Goal: Task Accomplishment & Management: Manage account settings

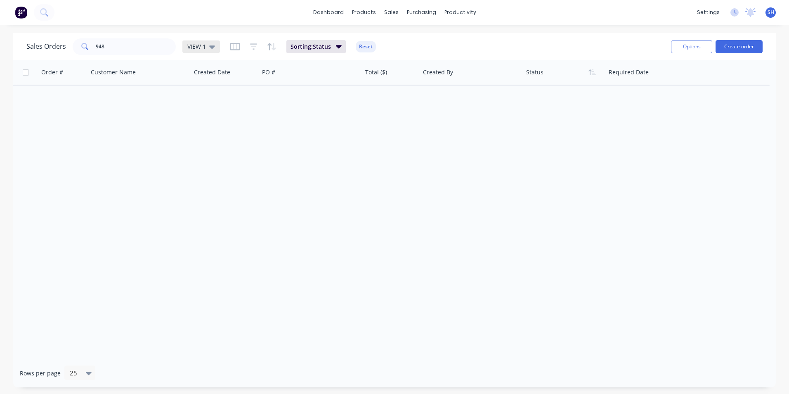
click at [199, 45] on span "VIEW 1" at bounding box center [196, 46] width 19 height 9
click at [208, 169] on button "To be Invoiced" at bounding box center [232, 166] width 94 height 9
click at [130, 45] on input "948" at bounding box center [136, 46] width 81 height 17
click at [130, 44] on input "948" at bounding box center [136, 46] width 81 height 17
drag, startPoint x: 122, startPoint y: 49, endPoint x: 59, endPoint y: 40, distance: 63.1
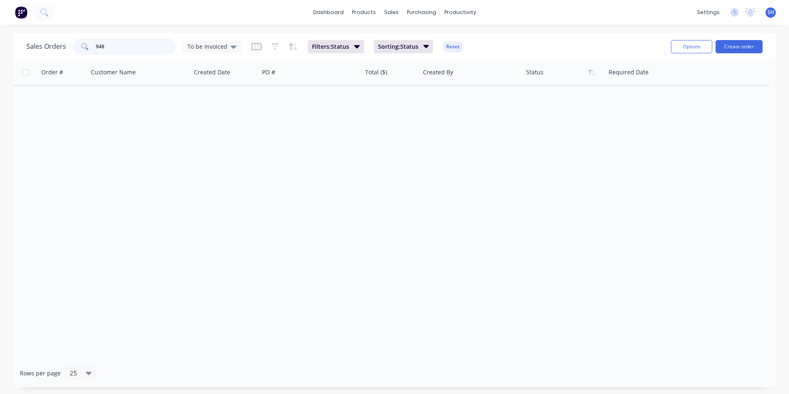
click at [59, 40] on div "Sales Orders 948 To be Invoiced" at bounding box center [133, 46] width 215 height 17
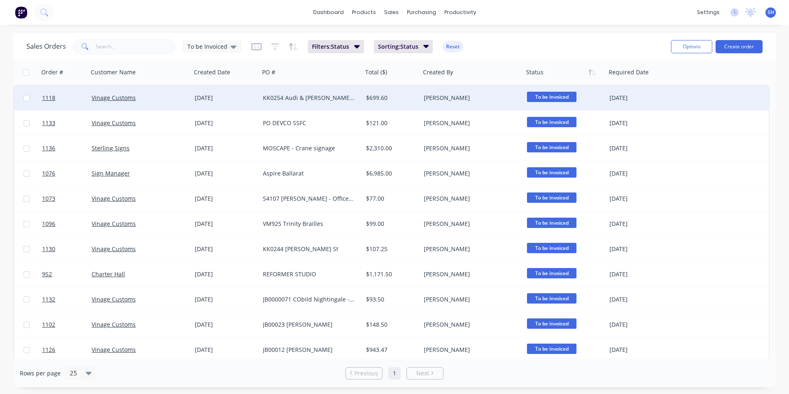
click at [257, 100] on div "[DATE]" at bounding box center [226, 97] width 68 height 25
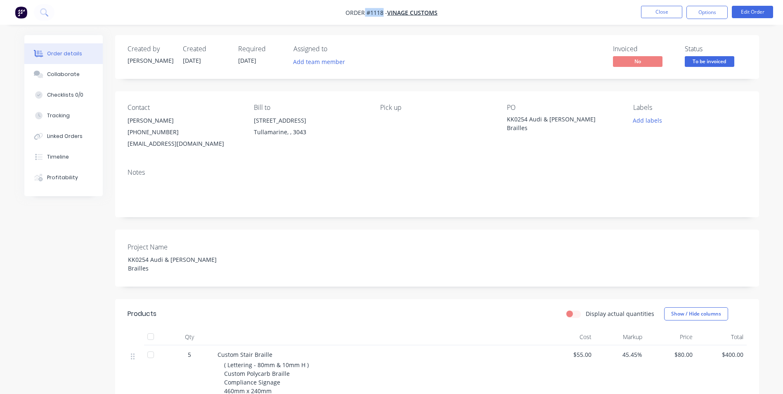
drag, startPoint x: 384, startPoint y: 12, endPoint x: 365, endPoint y: 13, distance: 18.6
click at [365, 13] on span "Order #1118 -" at bounding box center [367, 13] width 42 height 8
copy span "#1118"
drag, startPoint x: 588, startPoint y: 120, endPoint x: 479, endPoint y: 136, distance: 111.1
click at [503, 120] on div "Contact [PERSON_NAME] [PHONE_NUMBER] [EMAIL_ADDRESS][DOMAIN_NAME] Bill to [STRE…" at bounding box center [437, 126] width 644 height 71
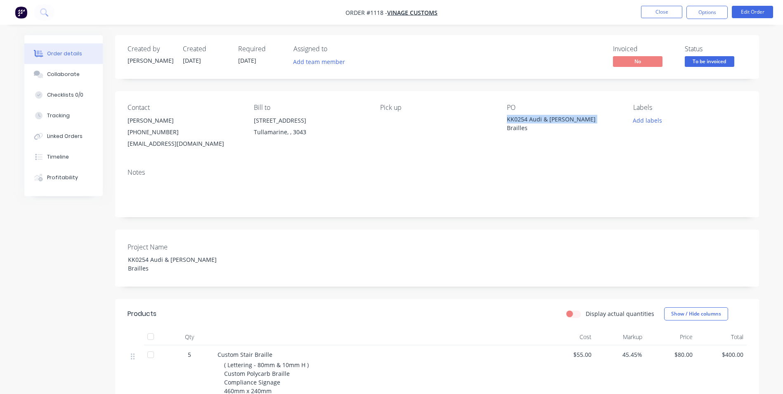
copy div "KK0254 Audi & [PERSON_NAME] Brailles"
drag, startPoint x: 528, startPoint y: 120, endPoint x: 504, endPoint y: 123, distance: 24.5
click at [528, 119] on div "KK0254 Audi & [PERSON_NAME] Brailles" at bounding box center [558, 123] width 103 height 17
drag, startPoint x: 149, startPoint y: 260, endPoint x: 118, endPoint y: 259, distance: 31.8
click at [115, 259] on div "Project Name KK0254 Audi & [PERSON_NAME] Brailles" at bounding box center [437, 258] width 644 height 57
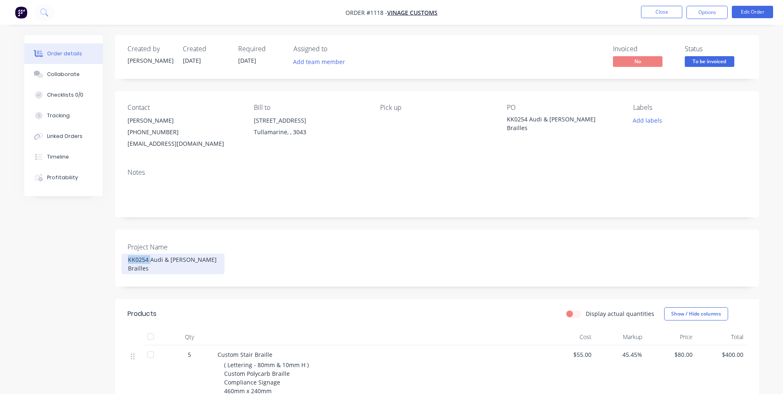
copy div "KK0254"
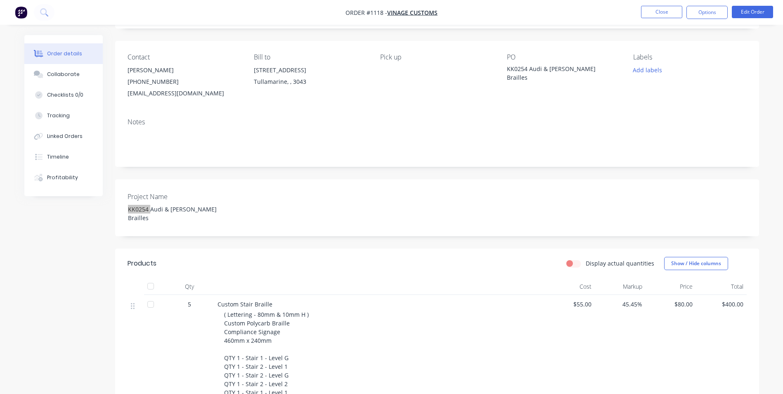
scroll to position [124, 0]
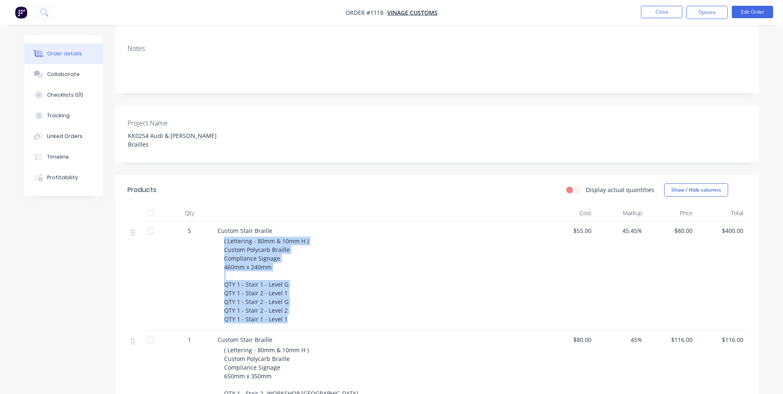
drag, startPoint x: 221, startPoint y: 231, endPoint x: 313, endPoint y: 308, distance: 119.9
click at [313, 308] on div "Custom Stair Braille ( Lettering - 80mm & 10mm H ) Custom Polycarb Braille Comp…" at bounding box center [379, 275] width 330 height 109
copy span "( Lettering - 80mm & 10mm H ) Custom Polycarb Braille Compliance Signage 460mm …"
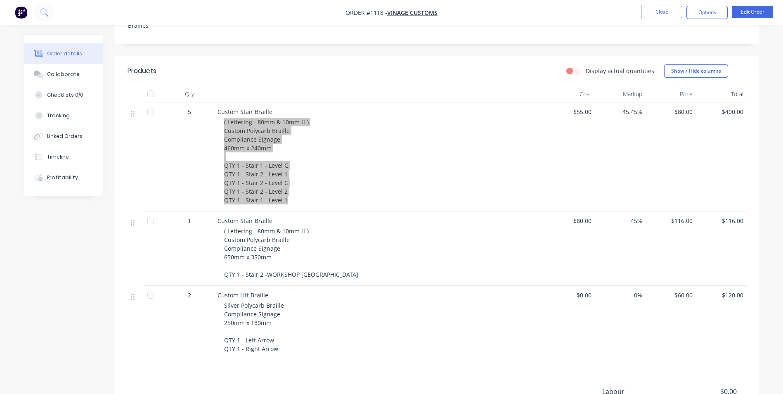
scroll to position [248, 0]
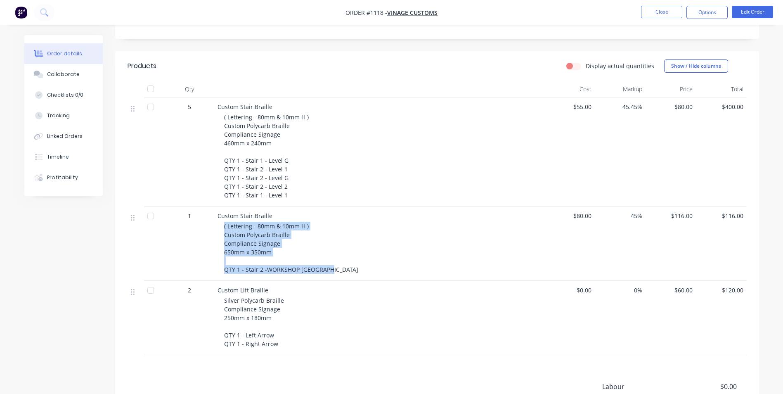
drag, startPoint x: 224, startPoint y: 218, endPoint x: 336, endPoint y: 284, distance: 129.9
click at [342, 268] on div "Custom Stair Braille ( Lettering - 80mm & 10mm H ) Custom Polycarb Braille Comp…" at bounding box center [379, 243] width 330 height 74
copy span "( Lettering - 80mm & 10mm H ) Custom Polycarb Braille Compliance Signage 650mm …"
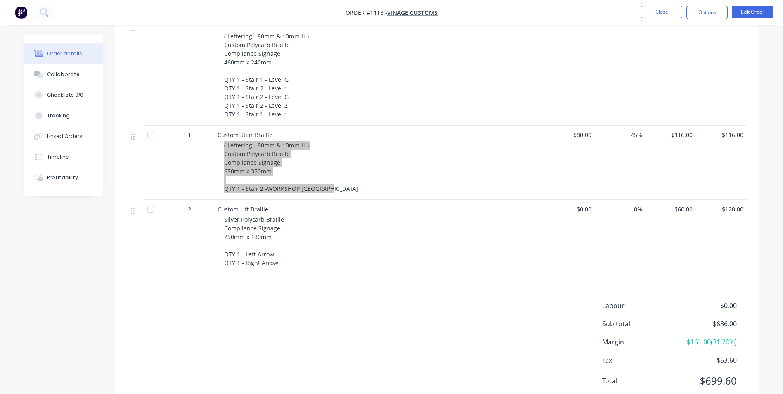
scroll to position [330, 0]
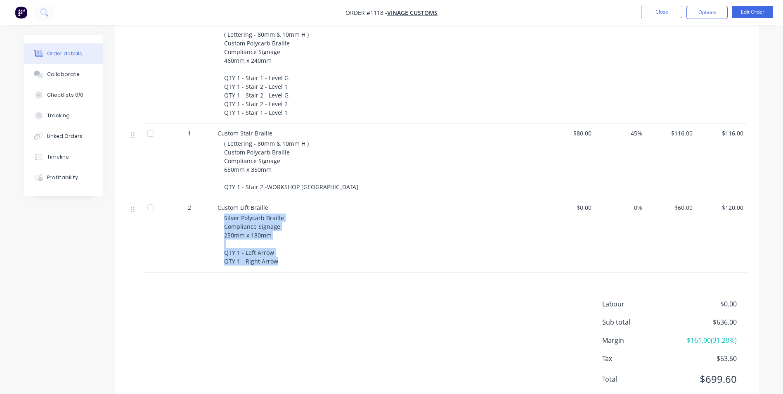
drag, startPoint x: 223, startPoint y: 210, endPoint x: 278, endPoint y: 258, distance: 73.4
click at [278, 258] on div "Custom Lift Braille Silver Polycarb Braille Compliance Signage 250mm x 180mm QT…" at bounding box center [379, 235] width 330 height 74
copy span "Silver Polycarb Braille Compliance Signage 250mm x 180mm QTY 1 - Left Arrow QTY…"
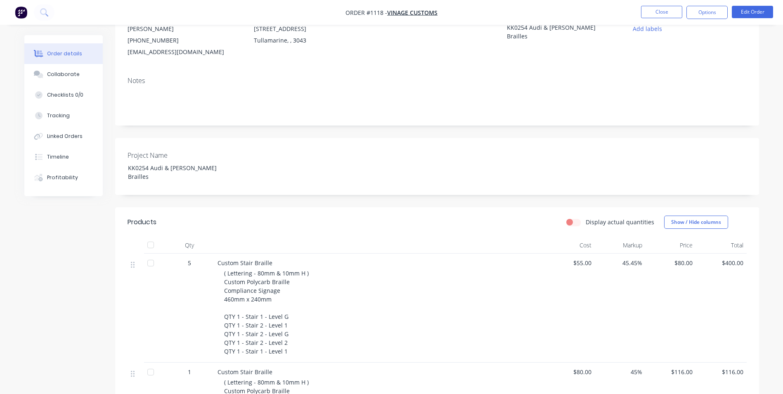
scroll to position [0, 0]
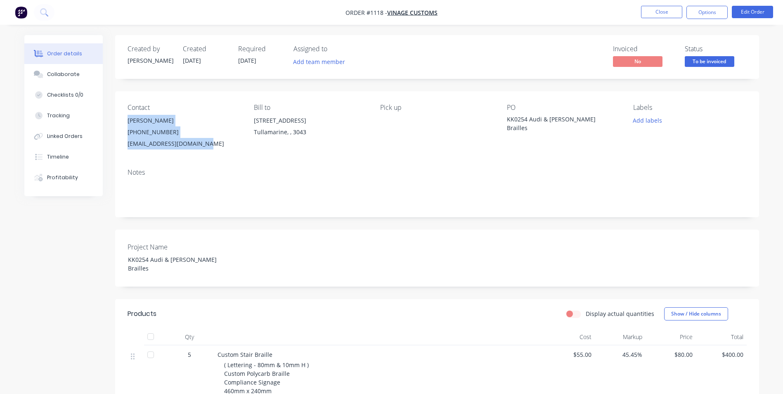
drag, startPoint x: 124, startPoint y: 121, endPoint x: 363, endPoint y: 193, distance: 249.1
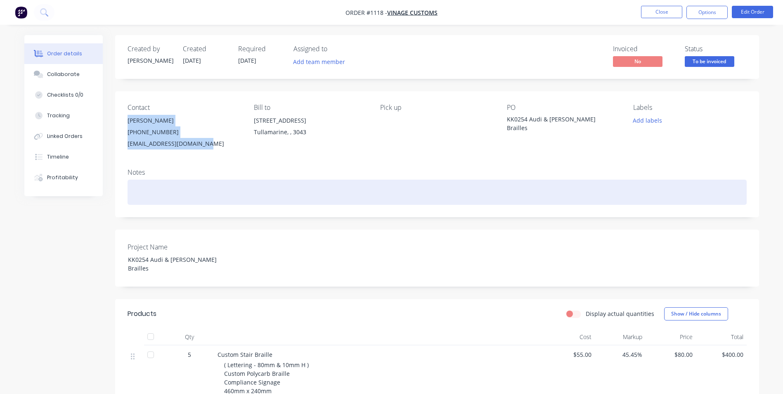
click at [209, 147] on div "Contact [PERSON_NAME] [PHONE_NUMBER] [EMAIL_ADDRESS][DOMAIN_NAME] Bill to [STRE…" at bounding box center [437, 126] width 644 height 71
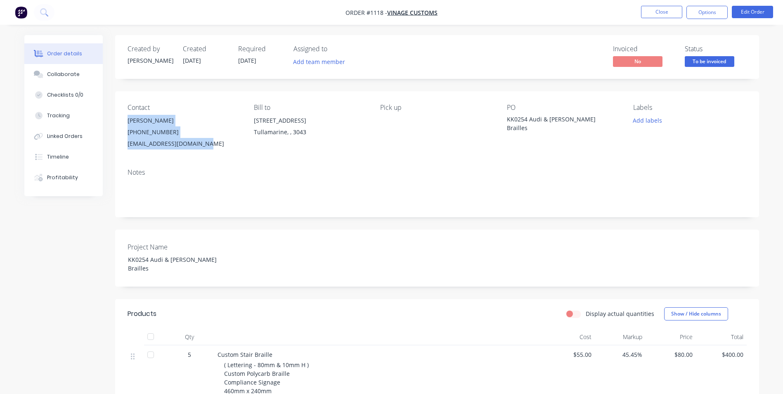
copy div "[PERSON_NAME] [PHONE_NUMBER] [EMAIL_ADDRESS][DOMAIN_NAME]"
click at [706, 13] on button "Options" at bounding box center [707, 12] width 41 height 13
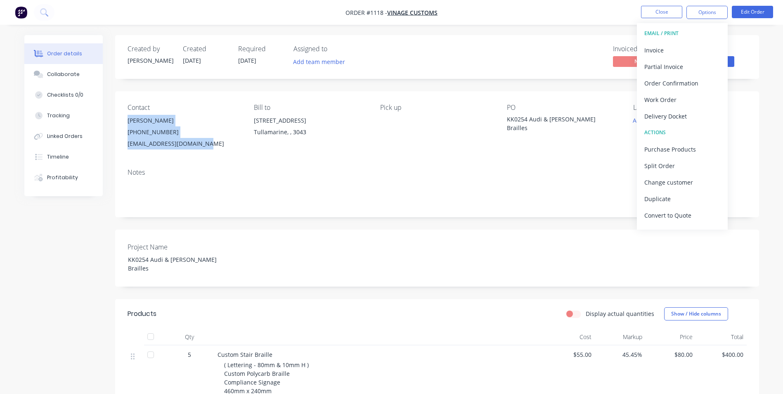
click at [654, 41] on div "EMAIL / PRINT Invoice Partial Invoice Order Confirmation Work Order Delivery Do…" at bounding box center [682, 126] width 91 height 206
click at [663, 48] on div "Invoice" at bounding box center [683, 50] width 76 height 12
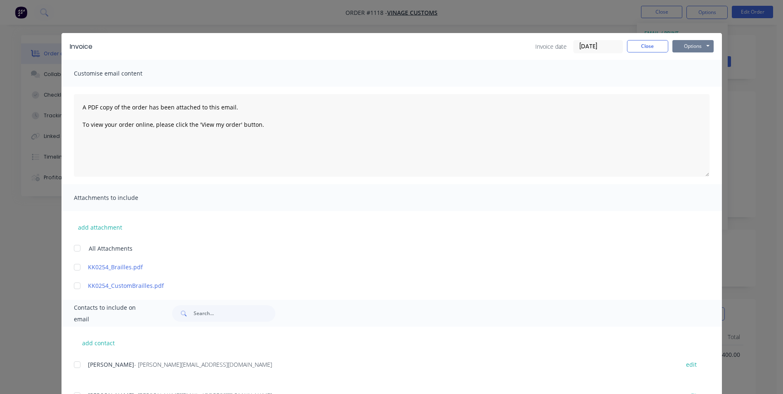
drag, startPoint x: 685, startPoint y: 46, endPoint x: 687, endPoint y: 51, distance: 5.0
click at [685, 47] on button "Options" at bounding box center [693, 46] width 41 height 12
click at [694, 75] on button "Print" at bounding box center [699, 75] width 53 height 14
drag, startPoint x: 640, startPoint y: 45, endPoint x: 645, endPoint y: 43, distance: 5.2
click at [642, 43] on button "Close" at bounding box center [647, 46] width 41 height 12
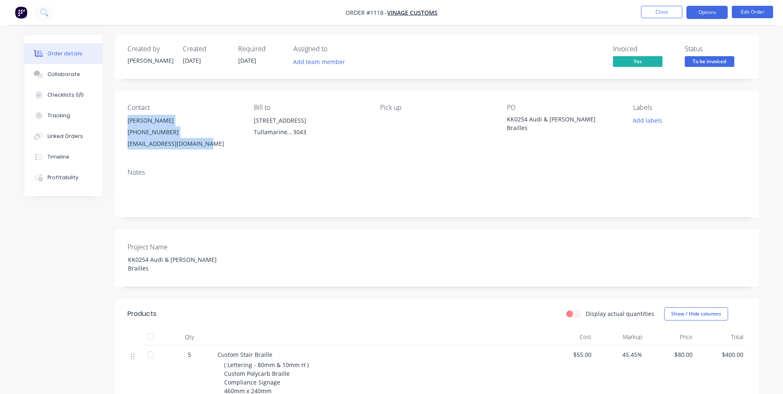
click at [703, 14] on button "Options" at bounding box center [707, 12] width 41 height 13
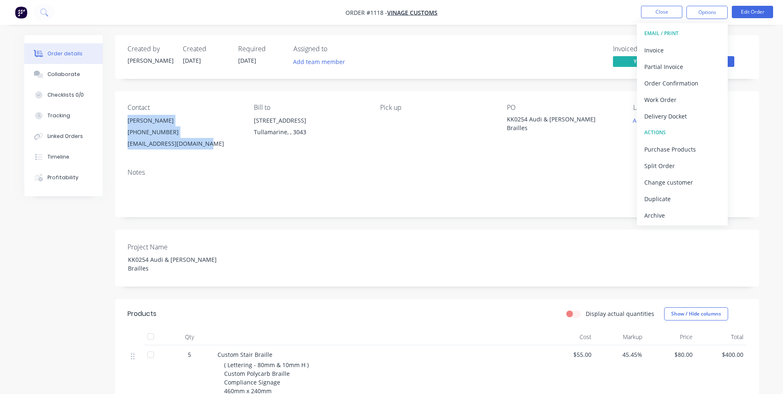
drag, startPoint x: 679, startPoint y: 211, endPoint x: 675, endPoint y: 211, distance: 4.5
click at [679, 211] on div "Archive" at bounding box center [683, 215] width 76 height 12
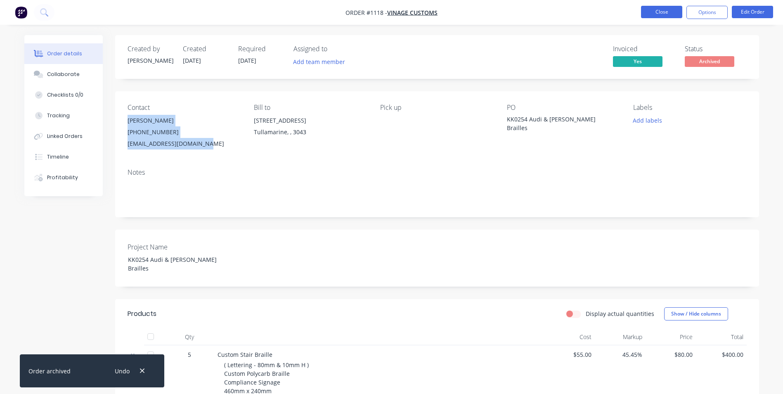
click at [670, 12] on button "Close" at bounding box center [661, 12] width 41 height 12
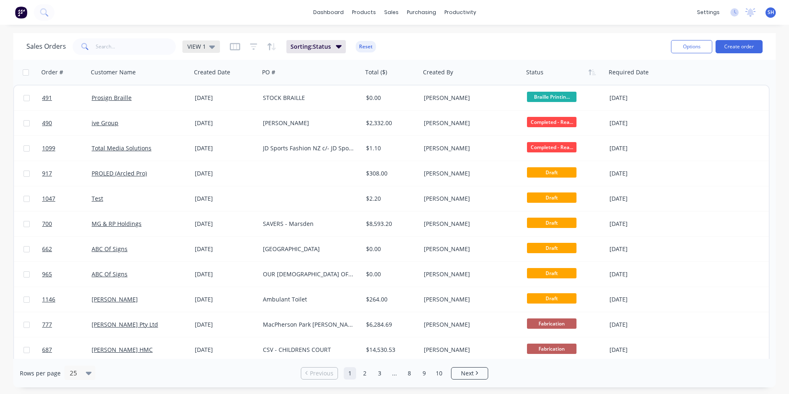
click at [195, 47] on span "VIEW 1" at bounding box center [196, 46] width 19 height 9
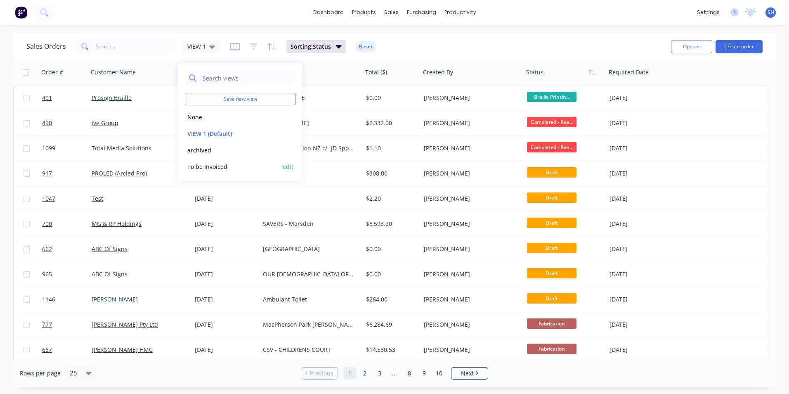
click at [220, 168] on button "To be Invoiced" at bounding box center [232, 166] width 94 height 9
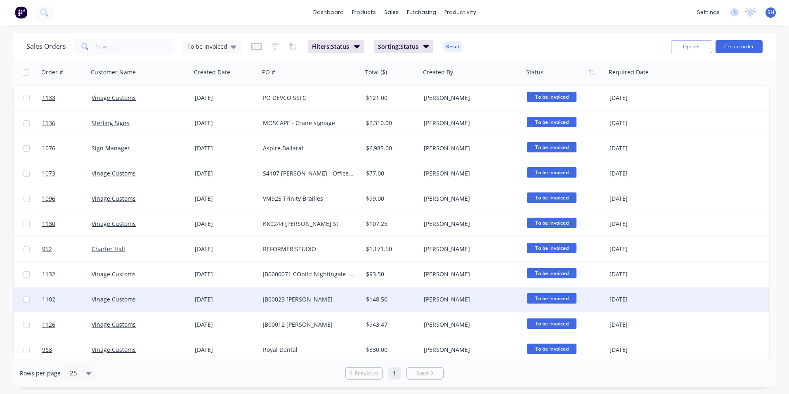
click at [166, 299] on div "Vinage Customs" at bounding box center [138, 299] width 92 height 8
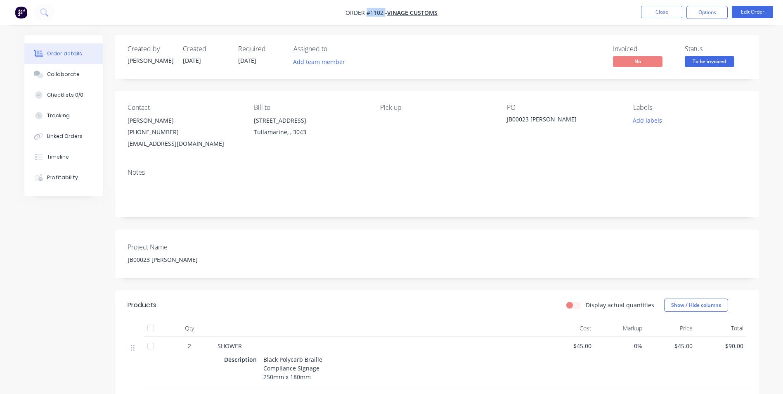
drag, startPoint x: 384, startPoint y: 15, endPoint x: 367, endPoint y: 16, distance: 16.5
click at [367, 16] on span "Order #1102 -" at bounding box center [367, 13] width 42 height 8
drag, startPoint x: 574, startPoint y: 120, endPoint x: 504, endPoint y: 119, distance: 69.4
click at [504, 119] on div "Contact [PERSON_NAME] [PHONE_NUMBER] [EMAIL_ADDRESS][DOMAIN_NAME] Bill to [STRE…" at bounding box center [437, 126] width 644 height 71
copy div "JB00023 [PERSON_NAME]"
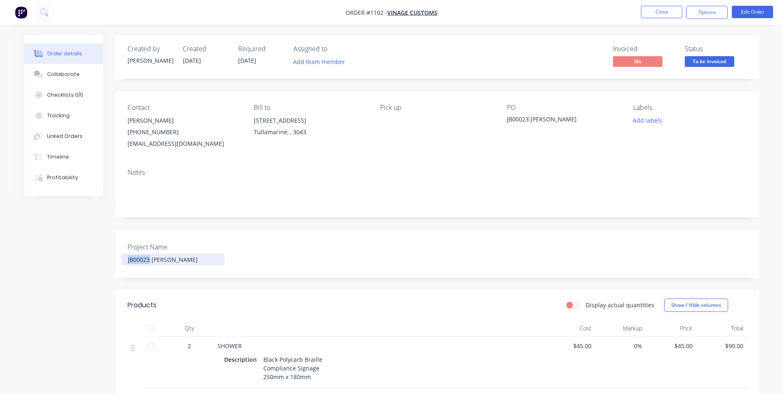
drag, startPoint x: 149, startPoint y: 258, endPoint x: 134, endPoint y: 268, distance: 18.0
click at [122, 261] on div "JB00023 [PERSON_NAME]" at bounding box center [172, 260] width 103 height 12
copy div "JB00023"
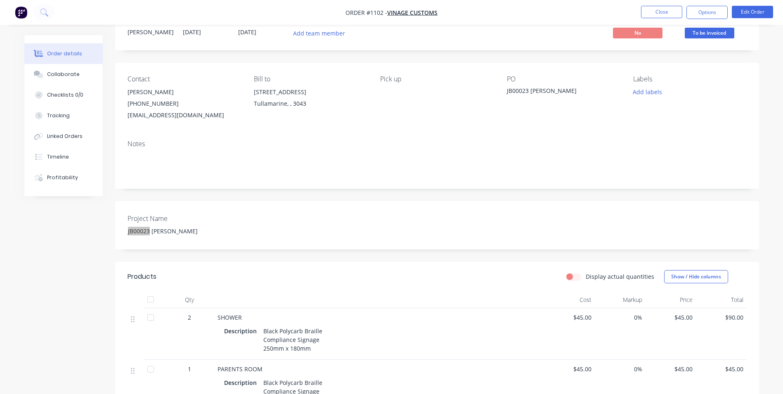
scroll to position [28, 0]
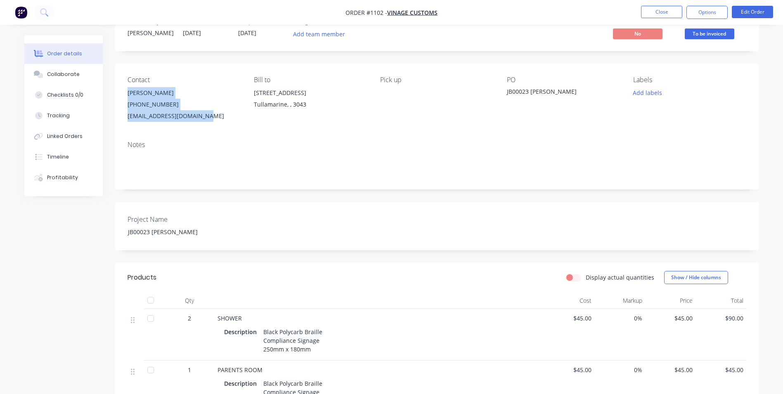
drag, startPoint x: 126, startPoint y: 92, endPoint x: 205, endPoint y: 119, distance: 84.2
click at [205, 119] on div "Contact [PERSON_NAME] [PHONE_NUMBER] [EMAIL_ADDRESS][DOMAIN_NAME] Bill to [STRE…" at bounding box center [437, 99] width 644 height 71
copy div "[PERSON_NAME] [PHONE_NUMBER] [EMAIL_ADDRESS][DOMAIN_NAME]"
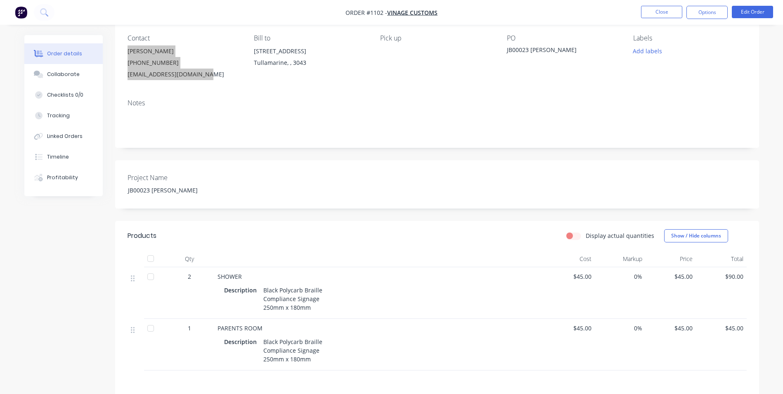
scroll to position [69, 0]
click at [701, 11] on button "Options" at bounding box center [707, 12] width 41 height 13
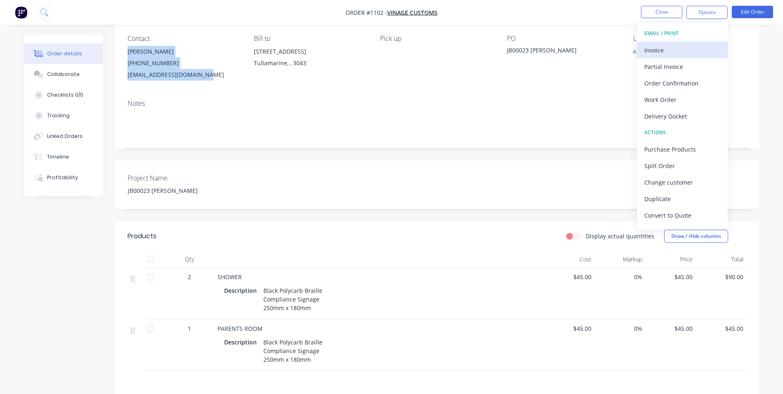
click at [658, 50] on div "Invoice" at bounding box center [683, 50] width 76 height 12
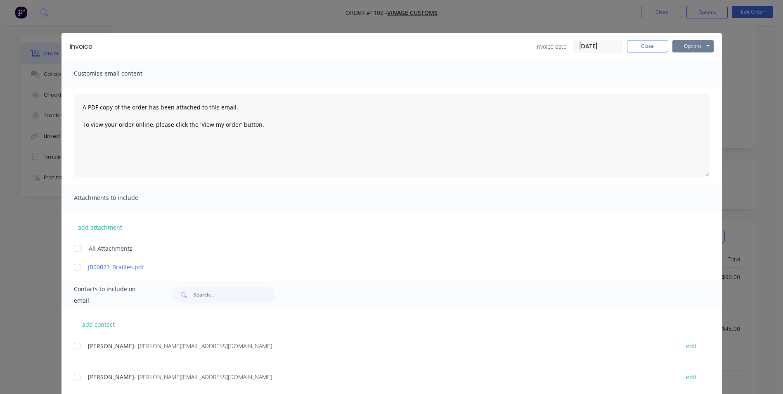
click at [684, 46] on button "Options" at bounding box center [693, 46] width 41 height 12
click at [695, 80] on button "Print" at bounding box center [699, 75] width 53 height 14
drag, startPoint x: 641, startPoint y: 46, endPoint x: 698, endPoint y: 18, distance: 63.5
click at [647, 44] on button "Close" at bounding box center [647, 46] width 41 height 12
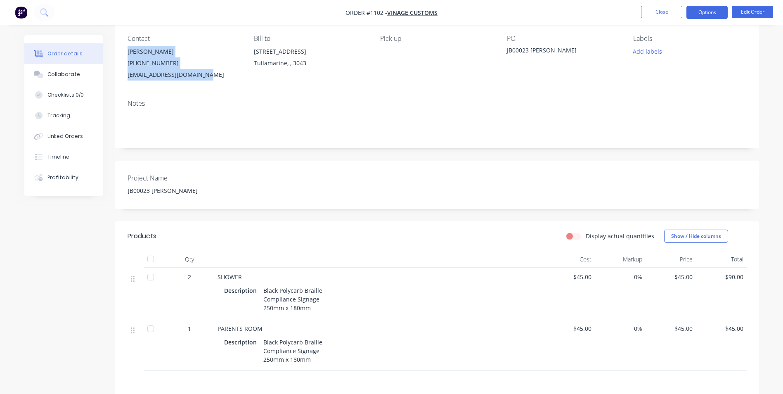
click at [699, 15] on button "Options" at bounding box center [707, 12] width 41 height 13
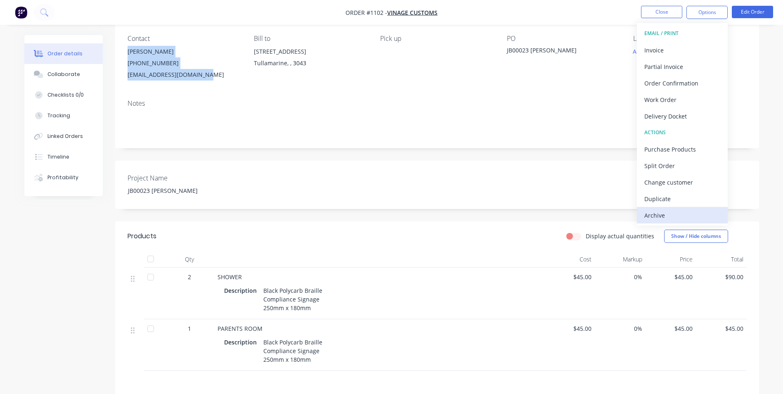
click at [675, 215] on div "Archive" at bounding box center [683, 215] width 76 height 12
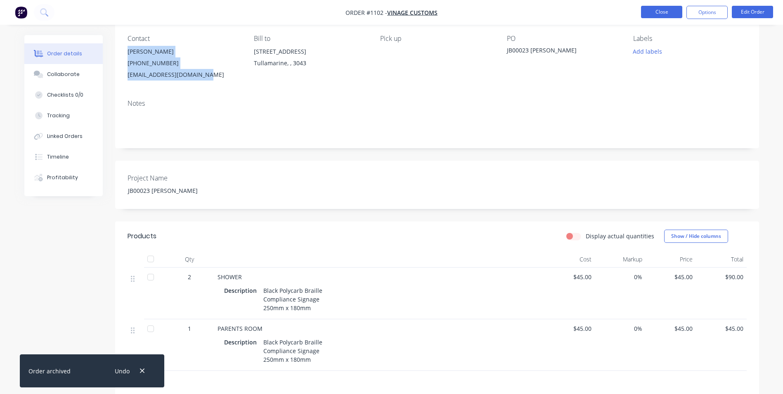
click at [658, 16] on button "Close" at bounding box center [661, 12] width 41 height 12
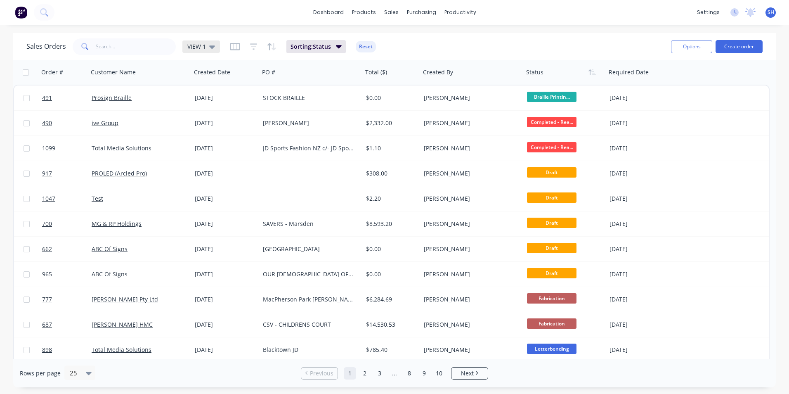
click at [208, 46] on div "VIEW 1" at bounding box center [201, 46] width 28 height 7
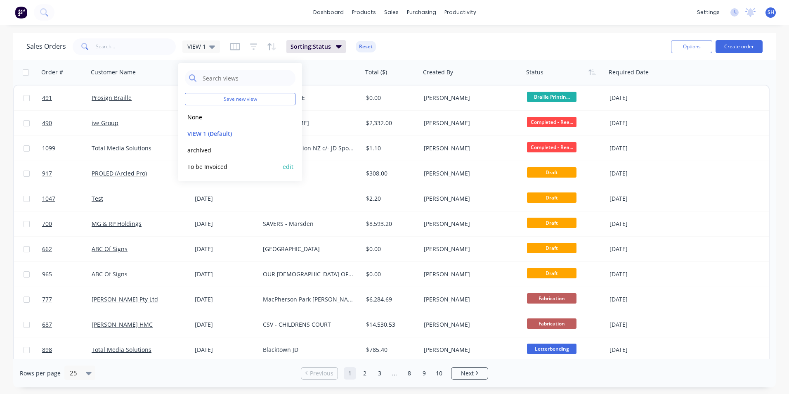
click at [228, 166] on button "To be Invoiced" at bounding box center [232, 166] width 94 height 9
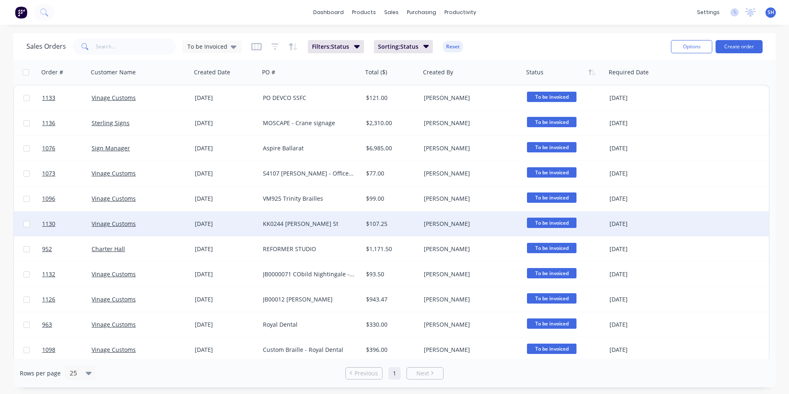
click at [169, 224] on div "Vinage Customs" at bounding box center [138, 224] width 92 height 8
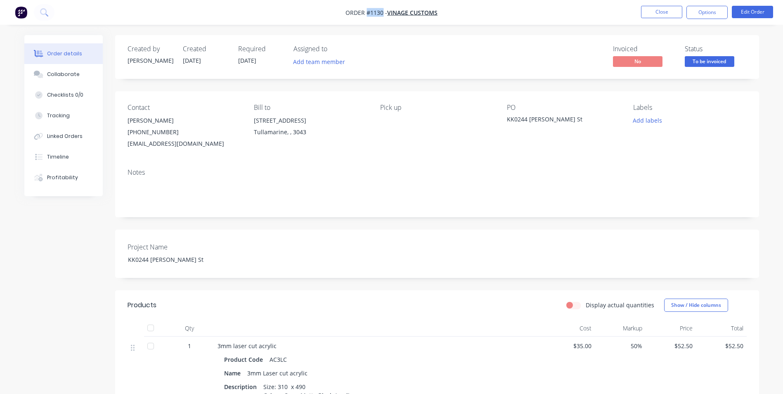
drag, startPoint x: 382, startPoint y: 12, endPoint x: 367, endPoint y: 13, distance: 15.3
click at [367, 13] on span "Order #1130 -" at bounding box center [367, 13] width 42 height 8
drag, startPoint x: 527, startPoint y: 119, endPoint x: 506, endPoint y: 116, distance: 21.7
click at [506, 116] on div "Contact [PERSON_NAME] [PHONE_NUMBER] [EMAIL_ADDRESS][DOMAIN_NAME] Bill to [STRE…" at bounding box center [437, 126] width 644 height 71
click at [566, 119] on div "KK0244 [PERSON_NAME] St" at bounding box center [558, 121] width 103 height 12
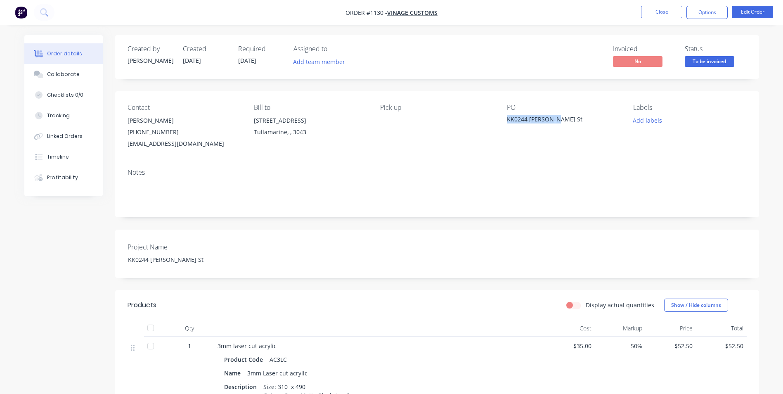
drag, startPoint x: 556, startPoint y: 120, endPoint x: 505, endPoint y: 118, distance: 50.8
click at [505, 118] on div "Contact [PERSON_NAME] [PHONE_NUMBER] [EMAIL_ADDRESS][DOMAIN_NAME] Bill to [STRE…" at bounding box center [437, 126] width 644 height 71
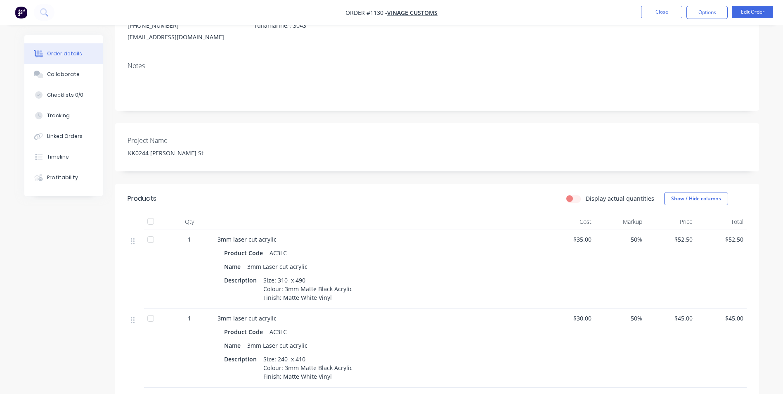
scroll to position [124, 0]
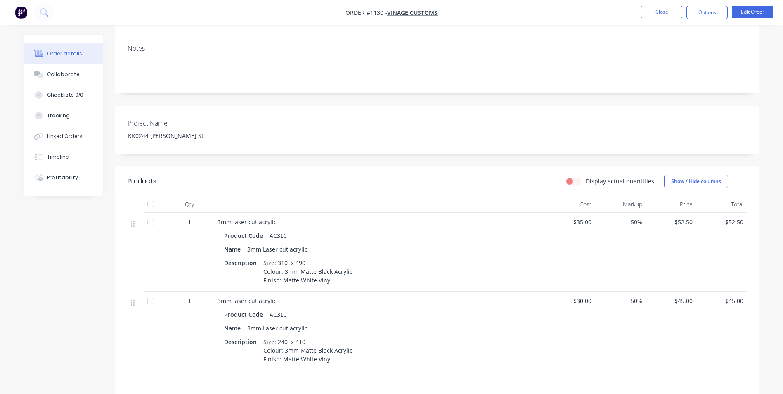
drag, startPoint x: 247, startPoint y: 249, endPoint x: 342, endPoint y: 280, distance: 100.3
click at [342, 280] on div "Product Code AC3LC Name 3mm Laser cut acrylic Description Size: 310 x 490 Colou…" at bounding box center [380, 257] width 324 height 58
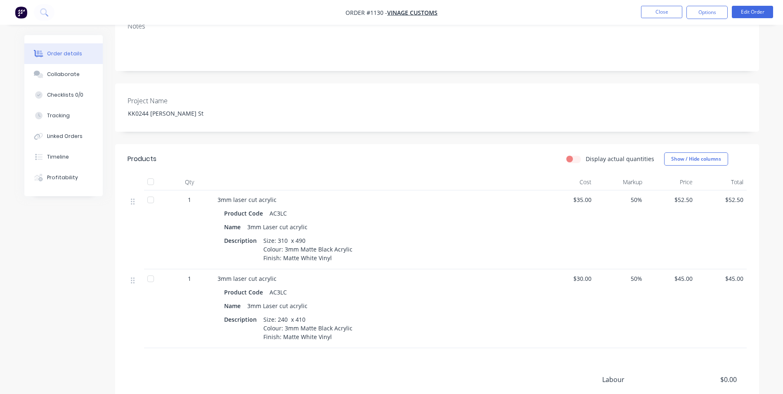
scroll to position [165, 0]
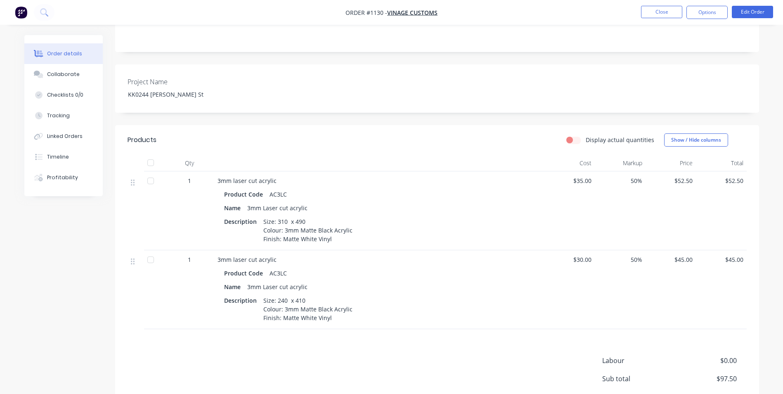
drag, startPoint x: 248, startPoint y: 286, endPoint x: 333, endPoint y: 320, distance: 91.2
click at [333, 320] on div "Product Code AC3LC Name 3mm Laser cut acrylic Description Size: 240 x 410 Colou…" at bounding box center [380, 294] width 324 height 58
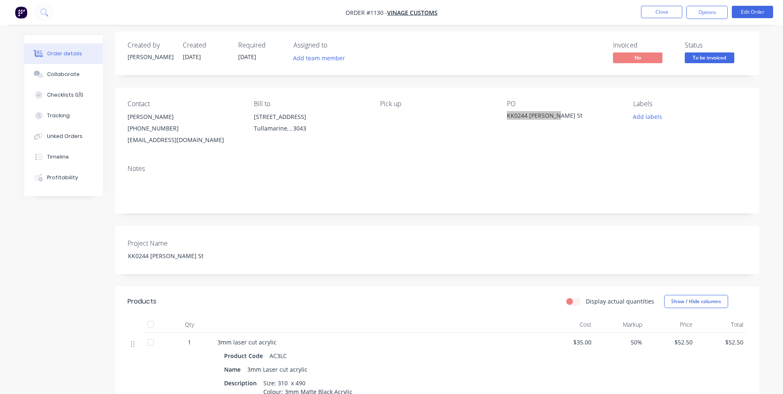
scroll to position [0, 0]
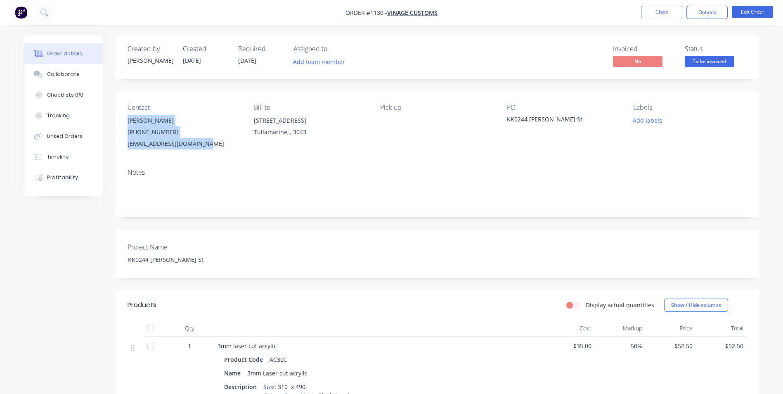
drag, startPoint x: 127, startPoint y: 120, endPoint x: 206, endPoint y: 148, distance: 83.7
click at [206, 148] on div "Contact [PERSON_NAME] [PHONE_NUMBER] [EMAIL_ADDRESS][DOMAIN_NAME] Bill to [STRE…" at bounding box center [437, 126] width 644 height 71
click at [700, 13] on button "Options" at bounding box center [707, 12] width 41 height 13
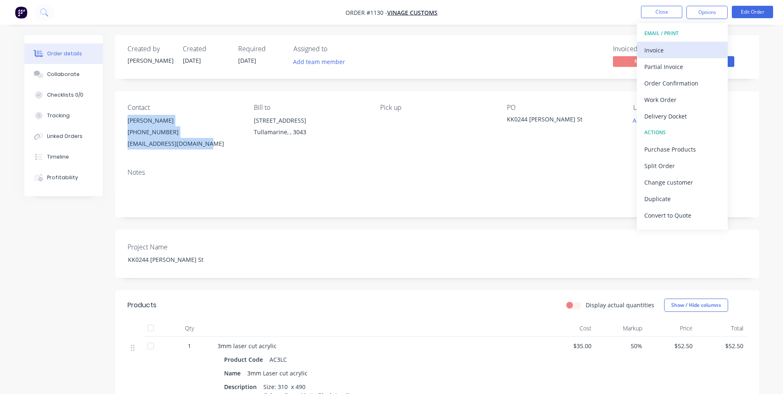
click at [671, 50] on div "Invoice" at bounding box center [683, 50] width 76 height 12
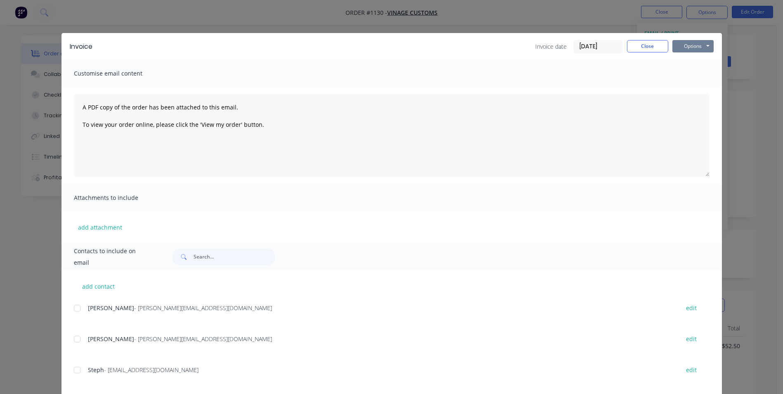
click at [693, 45] on button "Options" at bounding box center [693, 46] width 41 height 12
click at [697, 80] on button "Print" at bounding box center [699, 75] width 53 height 14
click at [647, 47] on button "Close" at bounding box center [647, 46] width 41 height 12
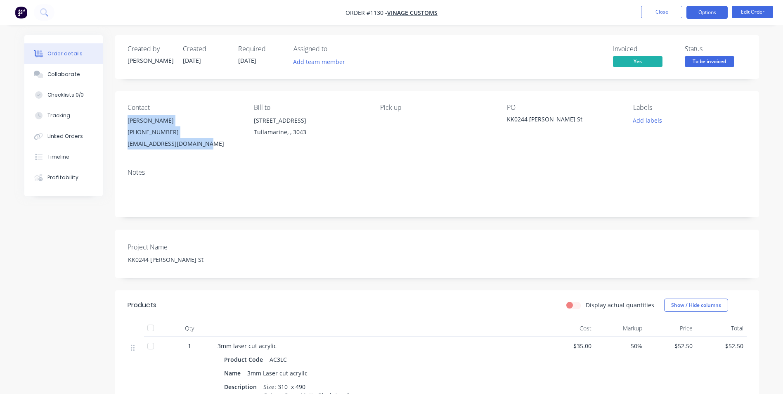
click at [705, 14] on button "Options" at bounding box center [707, 12] width 41 height 13
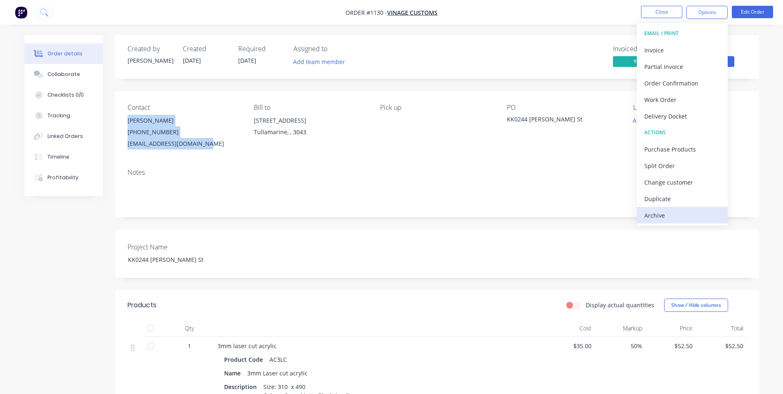
click at [674, 215] on div "Archive" at bounding box center [683, 215] width 76 height 12
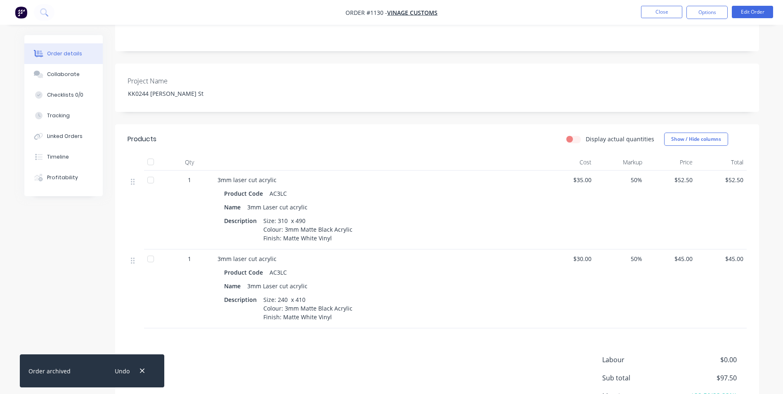
scroll to position [247, 0]
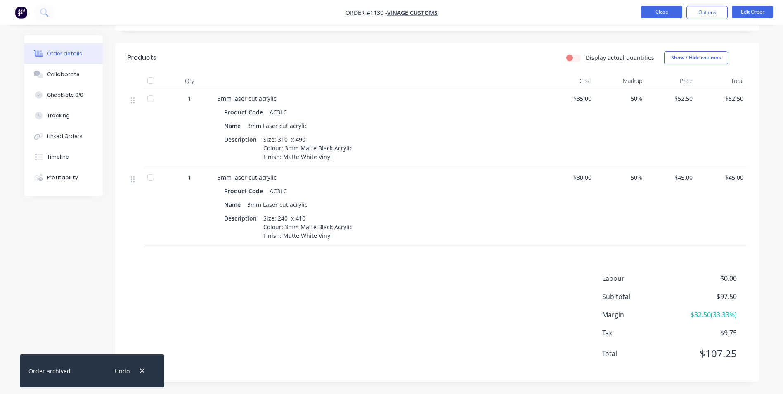
click at [666, 12] on button "Close" at bounding box center [661, 12] width 41 height 12
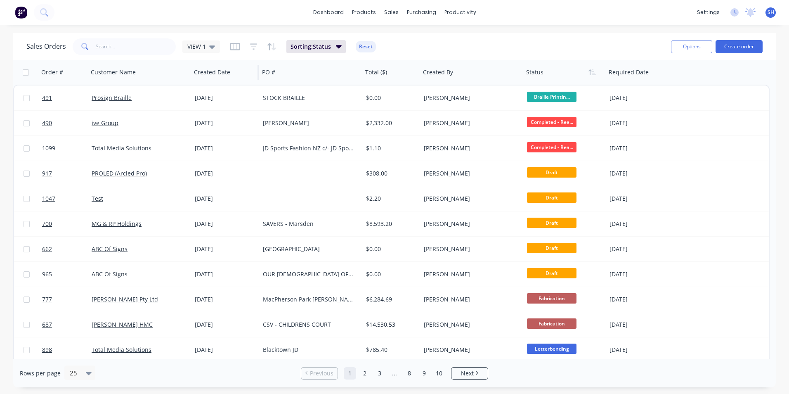
drag, startPoint x: 198, startPoint y: 46, endPoint x: 202, endPoint y: 61, distance: 15.4
click at [198, 45] on span "VIEW 1" at bounding box center [196, 46] width 19 height 9
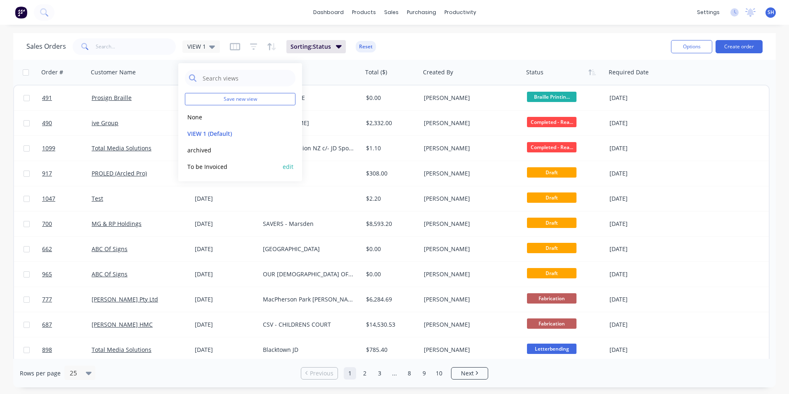
click at [213, 164] on button "To be Invoiced" at bounding box center [232, 166] width 94 height 9
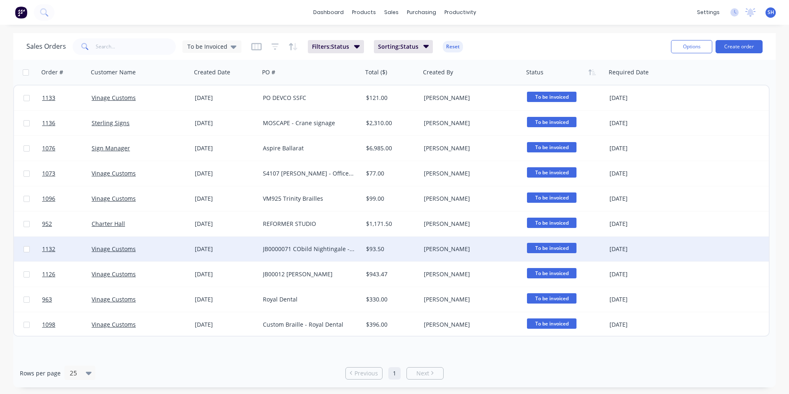
click at [180, 248] on div "Vinage Customs" at bounding box center [138, 249] width 92 height 8
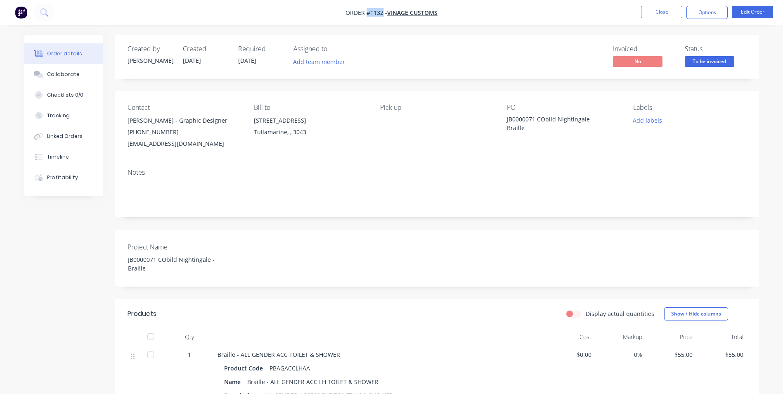
drag, startPoint x: 382, startPoint y: 11, endPoint x: 367, endPoint y: 12, distance: 14.9
click at [367, 12] on span "Order #1132 -" at bounding box center [367, 13] width 42 height 8
drag, startPoint x: 534, startPoint y: 118, endPoint x: 506, endPoint y: 117, distance: 28.5
click at [506, 117] on div "Contact [PERSON_NAME] - Graphic Designer [PHONE_NUMBER] [EMAIL_ADDRESS][DOMAIN_…" at bounding box center [437, 126] width 644 height 71
drag, startPoint x: 595, startPoint y: 153, endPoint x: 607, endPoint y: 133, distance: 23.7
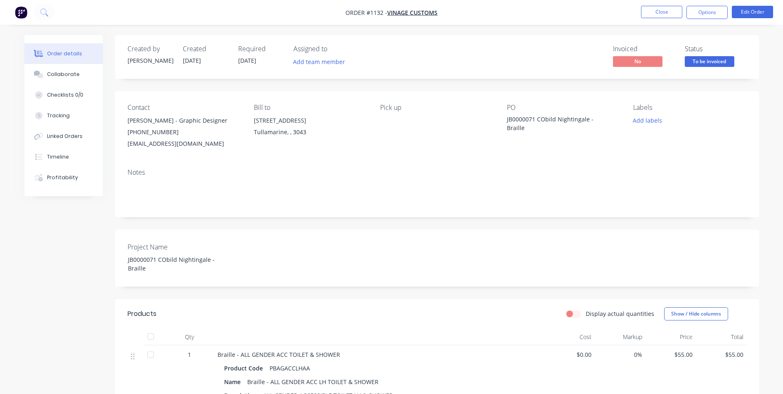
click at [595, 152] on div "Contact [PERSON_NAME] - Graphic Designer [PHONE_NUMBER] [EMAIL_ADDRESS][DOMAIN_…" at bounding box center [437, 126] width 644 height 71
drag, startPoint x: 608, startPoint y: 121, endPoint x: 504, endPoint y: 125, distance: 104.2
click at [504, 125] on div "Contact [PERSON_NAME] - Graphic Designer [PHONE_NUMBER] [EMAIL_ADDRESS][DOMAIN_…" at bounding box center [437, 126] width 644 height 71
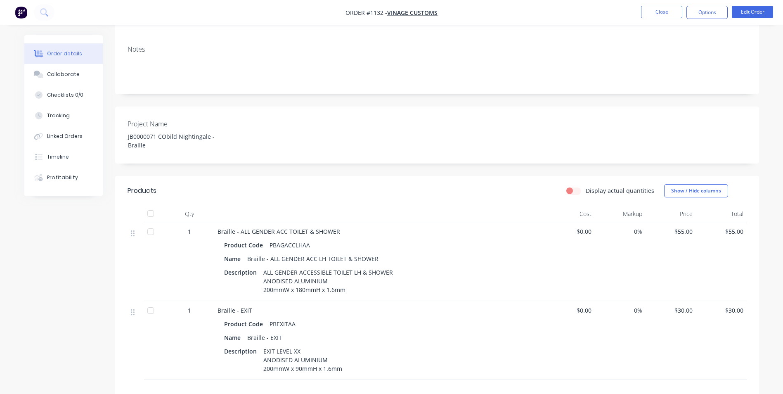
scroll to position [124, 0]
drag, startPoint x: 309, startPoint y: 243, endPoint x: 268, endPoint y: 247, distance: 41.1
click at [268, 247] on div "PBAGACCLHAA" at bounding box center [289, 244] width 47 height 12
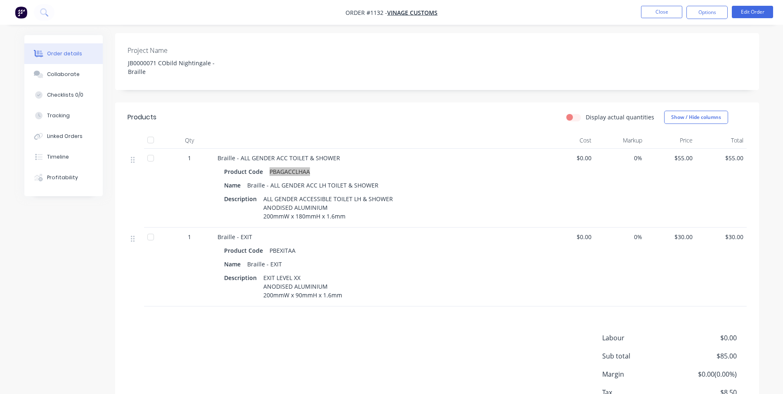
scroll to position [248, 0]
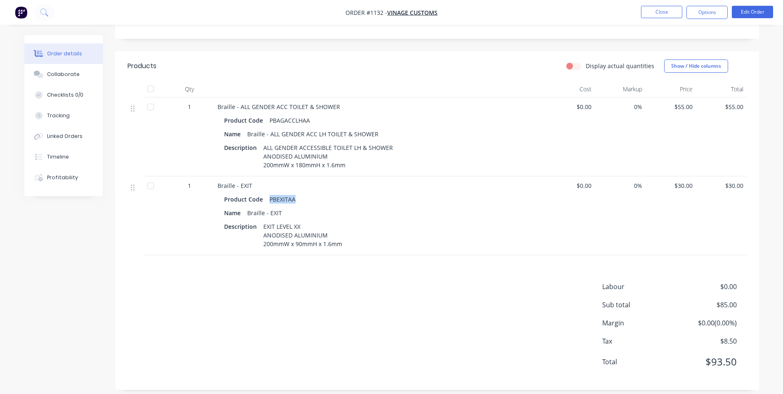
drag, startPoint x: 296, startPoint y: 201, endPoint x: 267, endPoint y: 201, distance: 28.9
click at [267, 201] on div "PBEXITAA" at bounding box center [282, 199] width 33 height 12
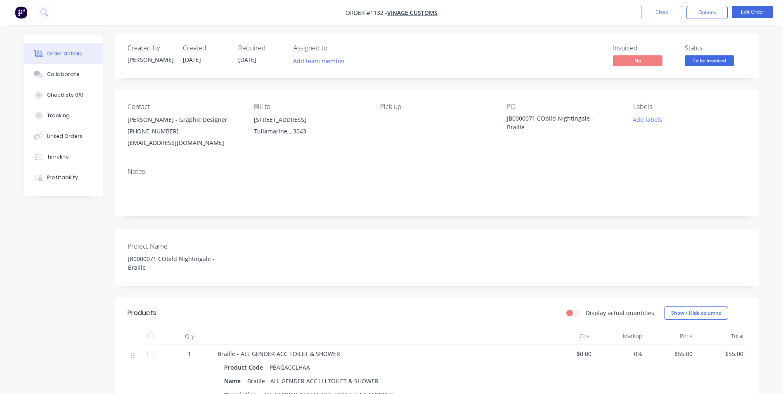
scroll to position [0, 0]
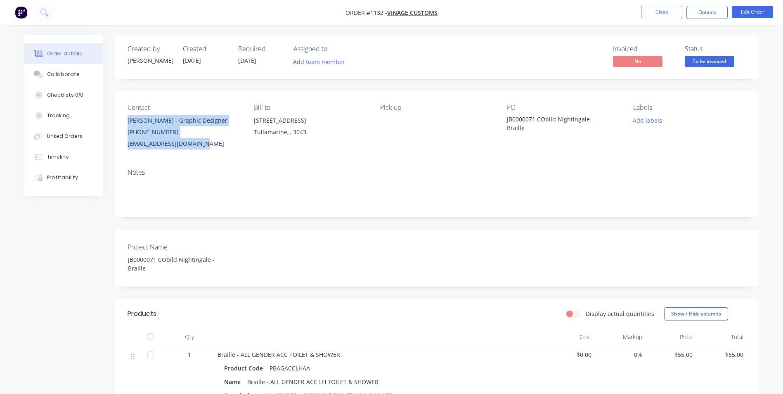
drag, startPoint x: 127, startPoint y: 120, endPoint x: 215, endPoint y: 154, distance: 94.6
click at [215, 154] on div "Contact [PERSON_NAME] - Graphic Designer [PHONE_NUMBER] [EMAIL_ADDRESS][DOMAIN_…" at bounding box center [437, 126] width 644 height 71
click at [714, 12] on button "Options" at bounding box center [707, 12] width 41 height 13
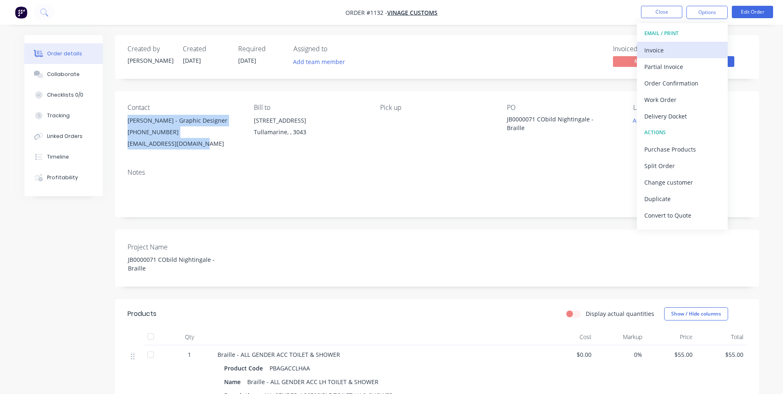
click at [683, 48] on div "Invoice" at bounding box center [683, 50] width 76 height 12
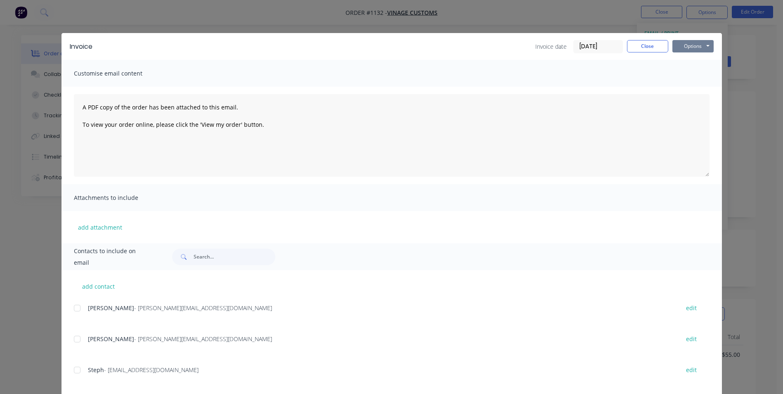
click at [687, 48] on button "Options" at bounding box center [693, 46] width 41 height 12
click at [676, 69] on button "Print" at bounding box center [699, 75] width 53 height 14
drag, startPoint x: 657, startPoint y: 48, endPoint x: 711, endPoint y: 29, distance: 57.7
click at [657, 47] on button "Close" at bounding box center [647, 46] width 41 height 12
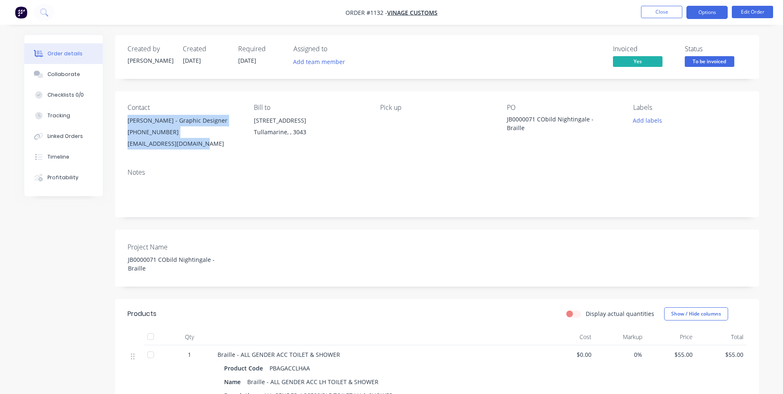
drag, startPoint x: 714, startPoint y: 12, endPoint x: 711, endPoint y: 17, distance: 6.0
click at [713, 12] on button "Options" at bounding box center [707, 12] width 41 height 13
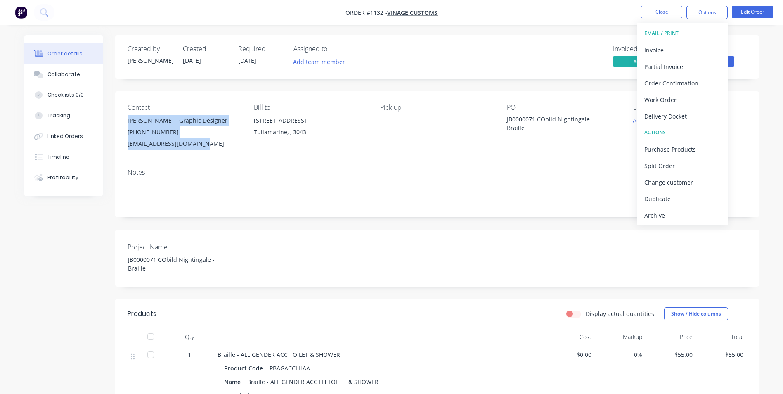
drag, startPoint x: 703, startPoint y: 219, endPoint x: 413, endPoint y: 206, distance: 289.7
click at [695, 218] on div "Archive" at bounding box center [683, 215] width 76 height 12
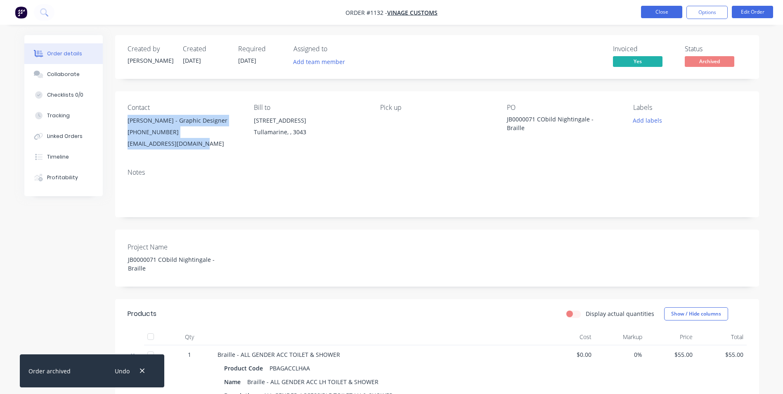
click at [664, 16] on button "Close" at bounding box center [661, 12] width 41 height 12
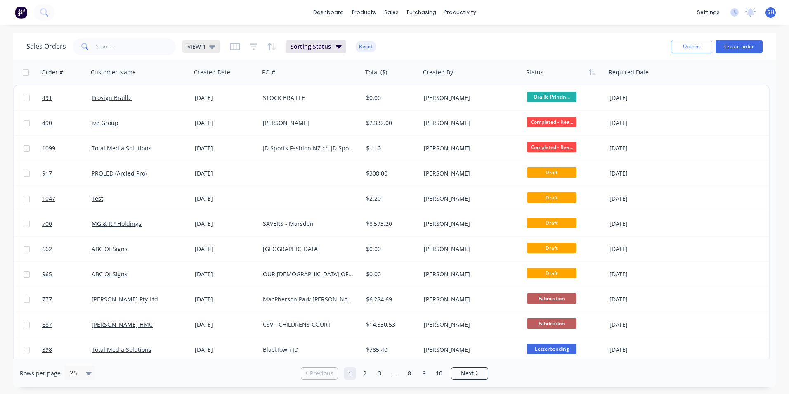
click at [194, 47] on span "VIEW 1" at bounding box center [196, 46] width 19 height 9
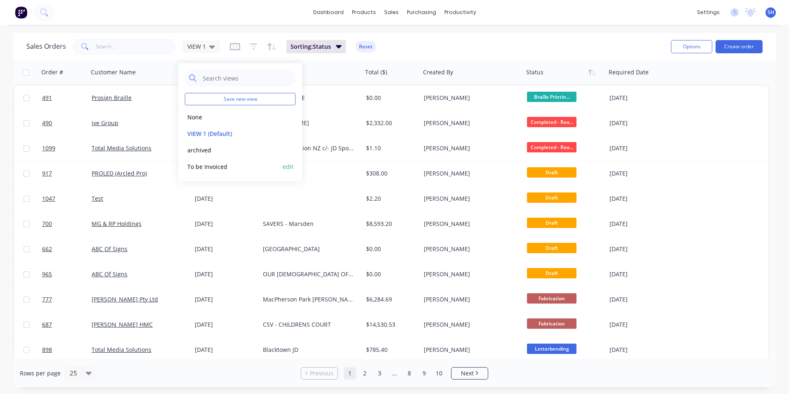
click at [199, 164] on button "To be Invoiced" at bounding box center [232, 166] width 94 height 9
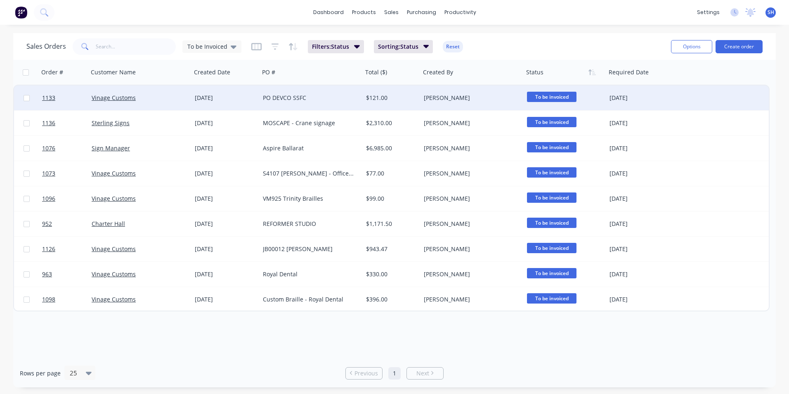
click at [176, 95] on div "Vinage Customs" at bounding box center [138, 98] width 92 height 8
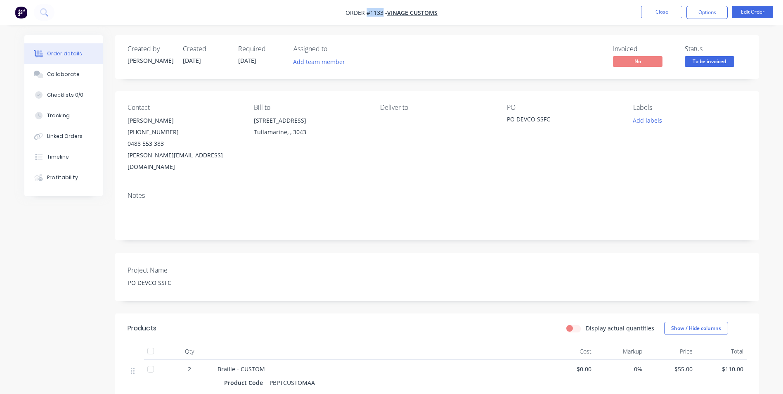
drag, startPoint x: 382, startPoint y: 12, endPoint x: 366, endPoint y: 13, distance: 16.1
click at [366, 13] on span "Order #1133 -" at bounding box center [367, 13] width 42 height 8
drag, startPoint x: 554, startPoint y: 120, endPoint x: 502, endPoint y: 119, distance: 51.6
click at [502, 119] on div "Contact [PERSON_NAME] [PHONE_NUMBER] [PERSON_NAME][EMAIL_ADDRESS][DOMAIN_NAME] …" at bounding box center [437, 138] width 644 height 94
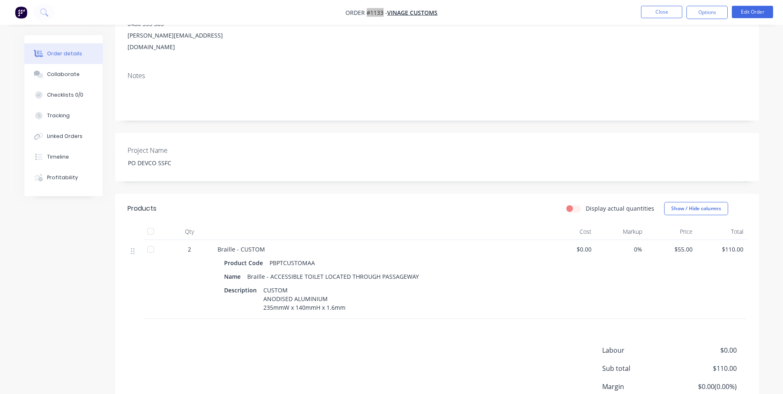
scroll to position [124, 0]
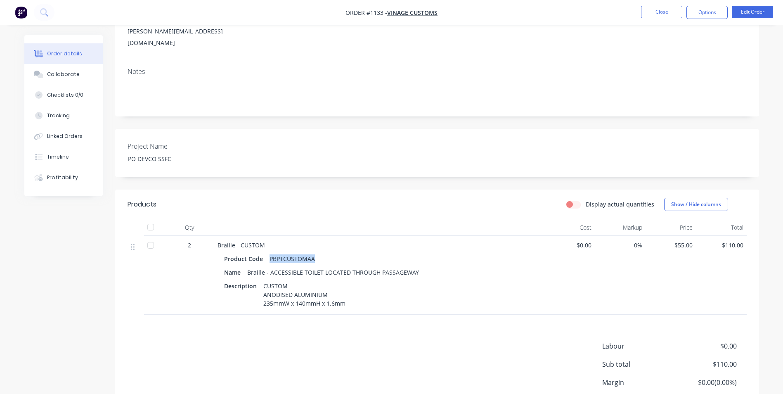
drag, startPoint x: 314, startPoint y: 247, endPoint x: 270, endPoint y: 244, distance: 43.8
click at [270, 253] on div "PBPTCUSTOMAA" at bounding box center [292, 259] width 52 height 12
drag, startPoint x: 248, startPoint y: 261, endPoint x: 422, endPoint y: 258, distance: 174.3
click at [422, 266] on div "Name Braille - ACCESSIBLE TOILET LOCATED THROUGH PASSAGEWAY" at bounding box center [379, 272] width 311 height 12
drag, startPoint x: 263, startPoint y: 273, endPoint x: 363, endPoint y: 291, distance: 101.9
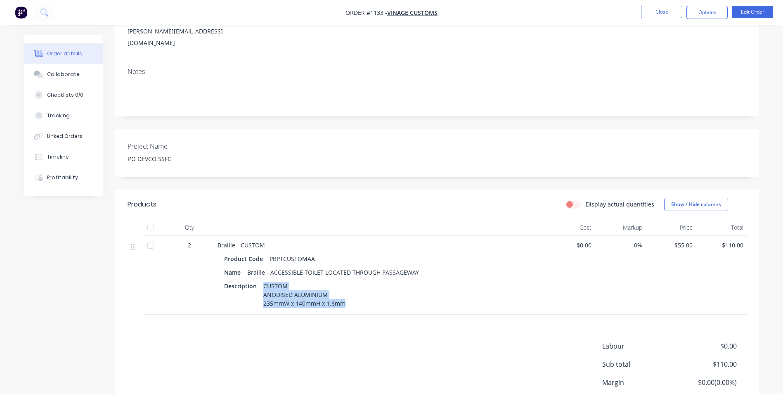
click at [363, 291] on div "Description CUSTOM ANODISED ALUMINIUM 235mmW x 140mmH x 1.6mm" at bounding box center [379, 294] width 311 height 29
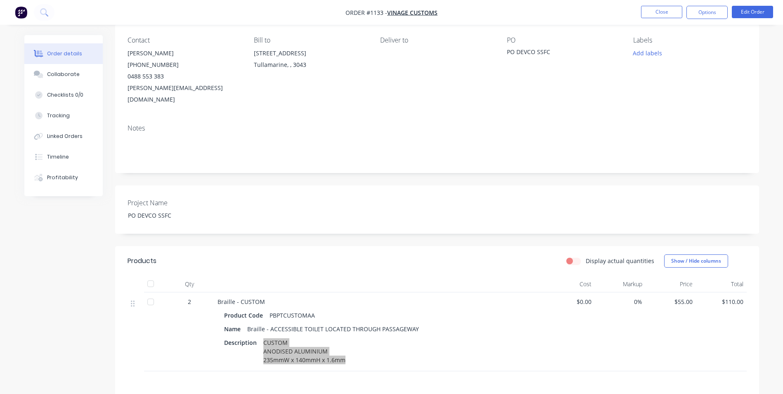
scroll to position [0, 0]
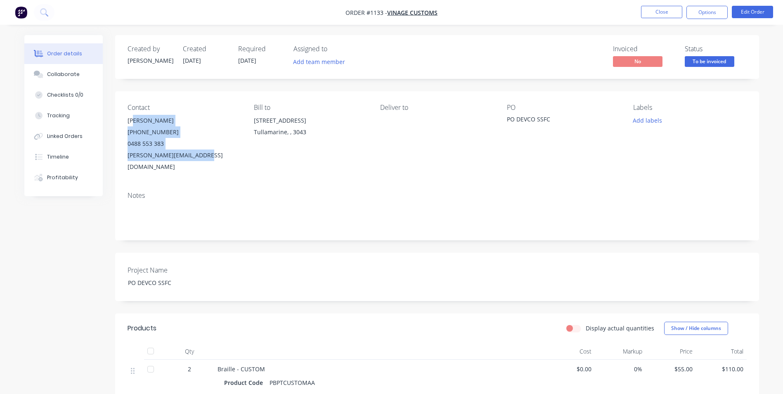
drag, startPoint x: 127, startPoint y: 118, endPoint x: 218, endPoint y: 162, distance: 100.5
click at [218, 162] on div "Contact [PERSON_NAME] [PHONE_NUMBER] [PERSON_NAME][EMAIL_ADDRESS][DOMAIN_NAME] …" at bounding box center [437, 138] width 644 height 94
click at [692, 17] on button "Options" at bounding box center [707, 12] width 41 height 13
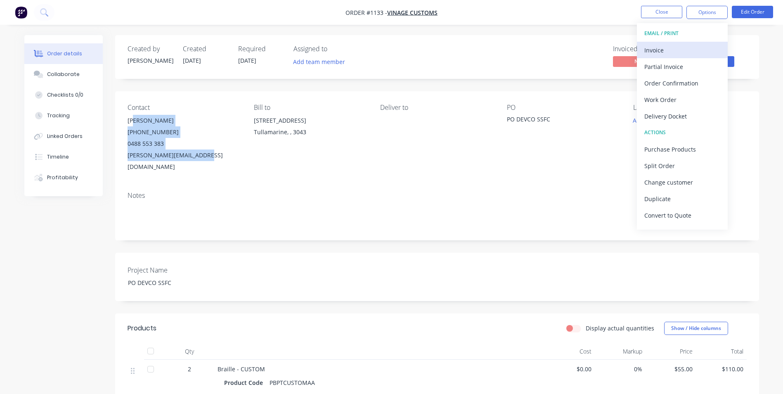
click at [684, 50] on div "Invoice" at bounding box center [683, 50] width 76 height 12
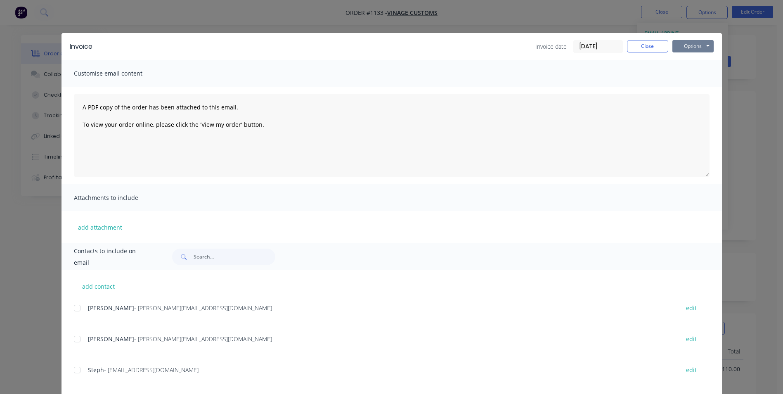
click at [693, 43] on button "Options" at bounding box center [693, 46] width 41 height 12
click at [700, 72] on button "Print" at bounding box center [699, 75] width 53 height 14
click at [660, 41] on button "Close" at bounding box center [647, 46] width 41 height 12
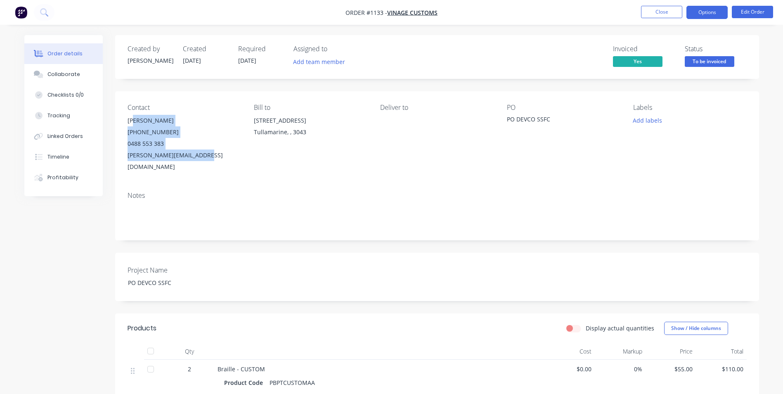
click at [723, 9] on button "Options" at bounding box center [707, 12] width 41 height 13
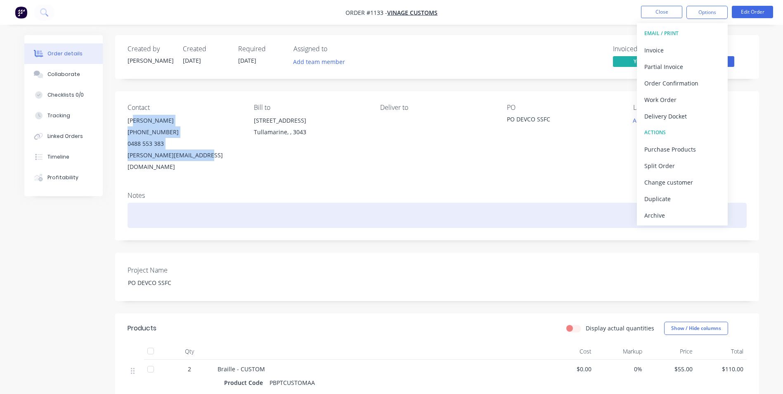
drag, startPoint x: 702, startPoint y: 213, endPoint x: 651, endPoint y: 198, distance: 53.0
click at [695, 211] on div "Archive" at bounding box center [683, 215] width 76 height 12
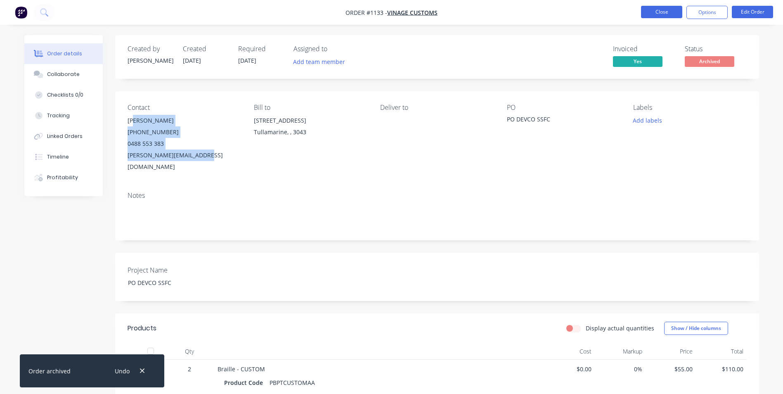
click at [665, 9] on button "Close" at bounding box center [661, 12] width 41 height 12
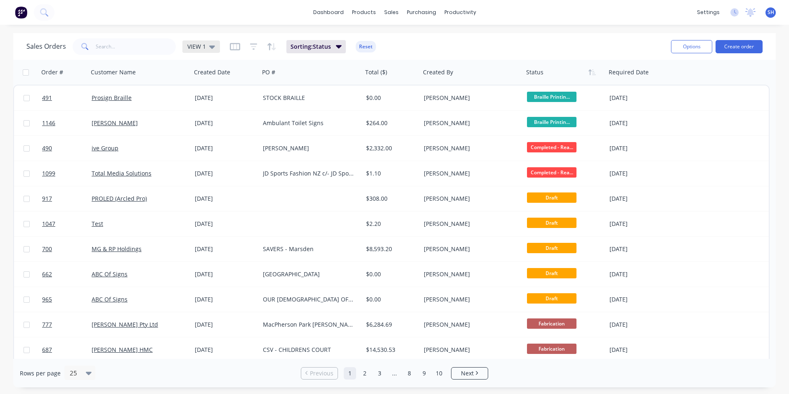
click at [189, 43] on span "VIEW 1" at bounding box center [196, 46] width 19 height 9
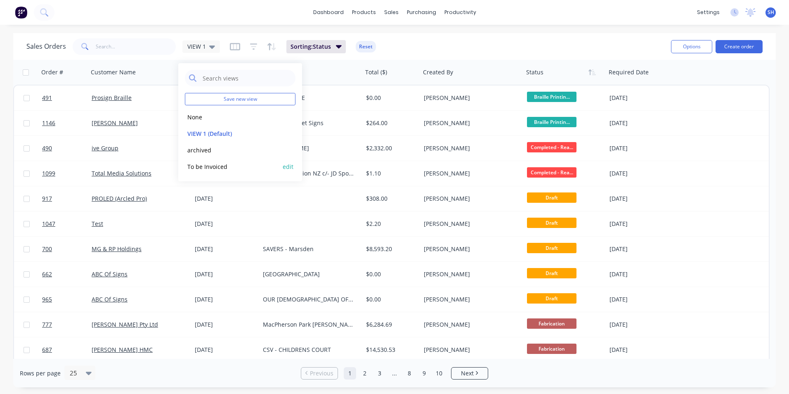
click at [215, 166] on button "To be Invoiced" at bounding box center [232, 166] width 94 height 9
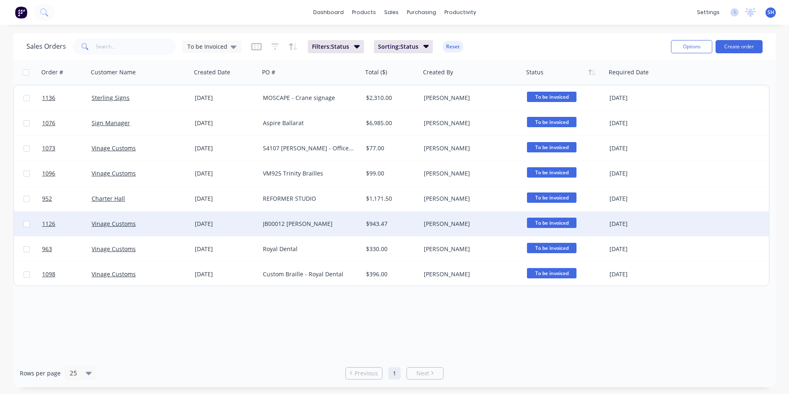
click at [180, 228] on div "Vinage Customs" at bounding box center [139, 223] width 103 height 25
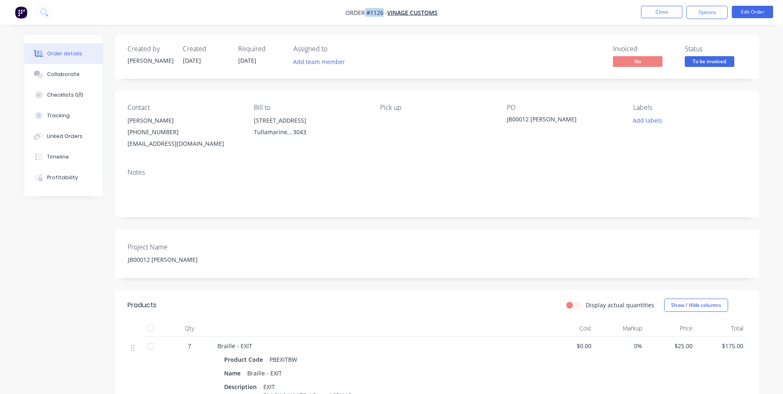
drag, startPoint x: 382, startPoint y: 12, endPoint x: 365, endPoint y: 12, distance: 17.3
click at [365, 12] on span "Order #1126 -" at bounding box center [367, 13] width 42 height 8
drag, startPoint x: 528, startPoint y: 117, endPoint x: 506, endPoint y: 118, distance: 22.3
click at [506, 118] on div "Contact [PERSON_NAME] [PHONE_NUMBER] [EMAIL_ADDRESS][DOMAIN_NAME] Bill to [STRE…" at bounding box center [437, 126] width 644 height 71
click at [193, 254] on div "JB00012 [PERSON_NAME]" at bounding box center [172, 260] width 103 height 12
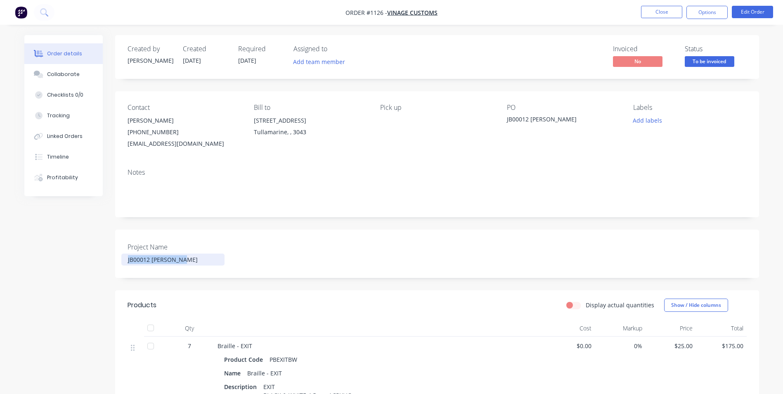
drag, startPoint x: 187, startPoint y: 258, endPoint x: 59, endPoint y: 284, distance: 131.1
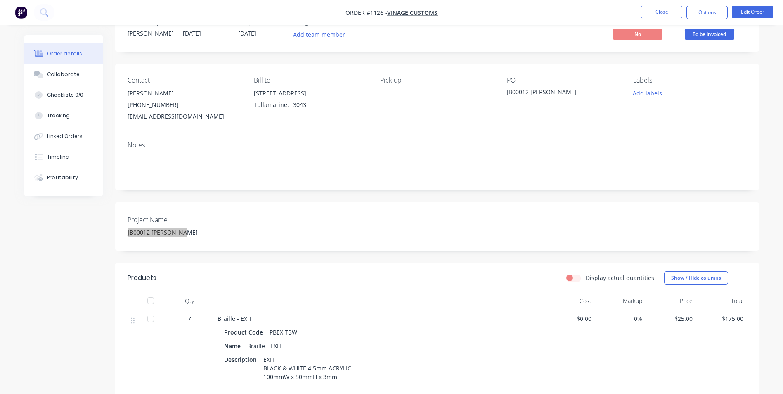
scroll to position [41, 0]
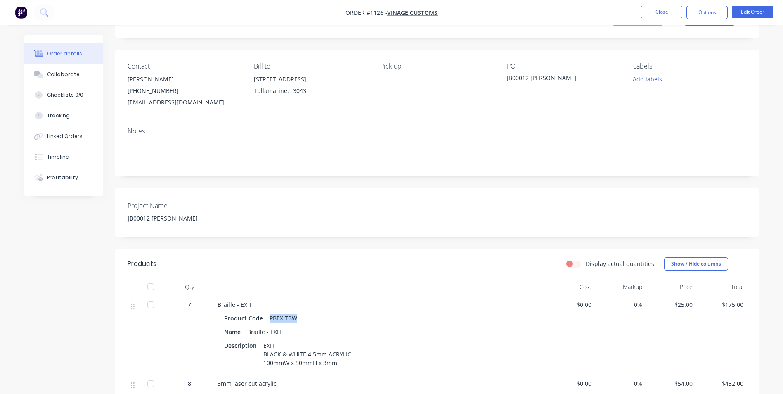
drag, startPoint x: 298, startPoint y: 317, endPoint x: 265, endPoint y: 320, distance: 32.3
click at [266, 320] on div "PBEXITBW" at bounding box center [283, 318] width 34 height 12
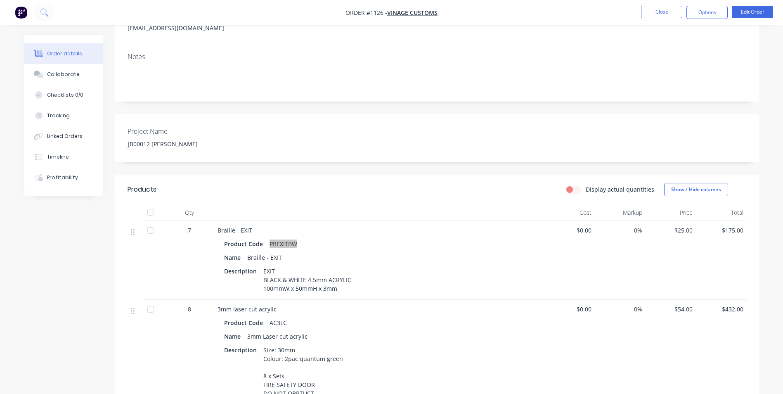
scroll to position [165, 0]
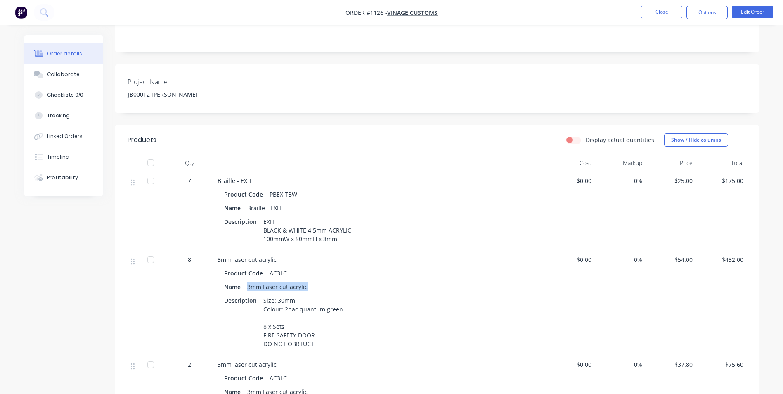
drag, startPoint x: 247, startPoint y: 287, endPoint x: 313, endPoint y: 284, distance: 66.1
click at [313, 284] on div "Name 3mm Laser cut acrylic" at bounding box center [379, 287] width 311 height 12
drag, startPoint x: 263, startPoint y: 300, endPoint x: 321, endPoint y: 352, distance: 77.5
click at [321, 352] on div "3mm laser cut acrylic Product Code AC3LC Name 3mm Laser cut acrylic Description…" at bounding box center [379, 302] width 330 height 105
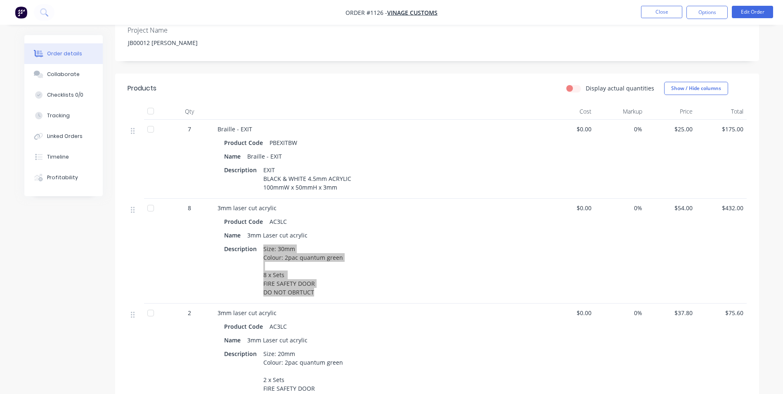
scroll to position [289, 0]
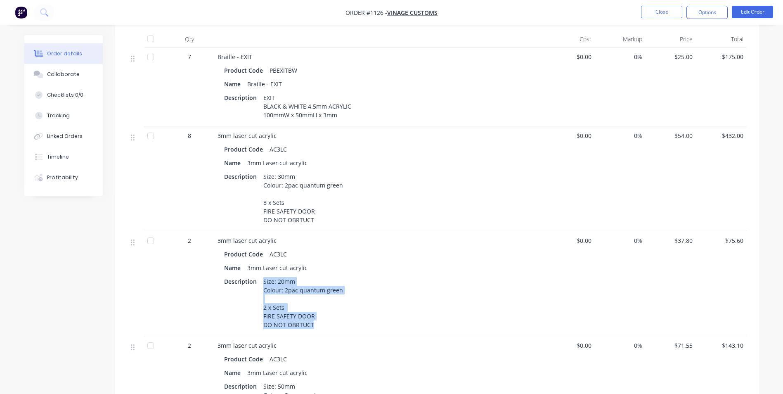
drag, startPoint x: 263, startPoint y: 282, endPoint x: 318, endPoint y: 332, distance: 74.5
click at [318, 332] on div "3mm laser cut acrylic Product Code AC3LC Name 3mm Laser cut acrylic Description…" at bounding box center [379, 283] width 330 height 105
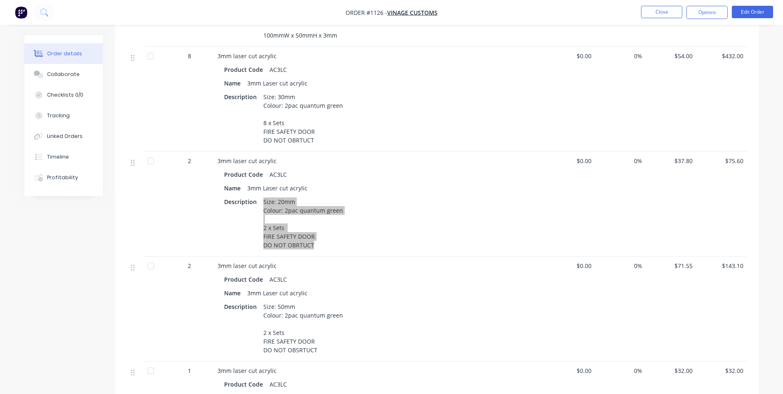
scroll to position [372, 0]
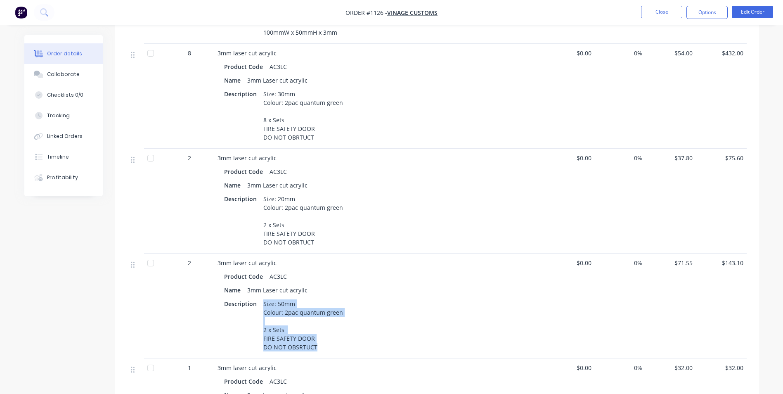
drag, startPoint x: 263, startPoint y: 303, endPoint x: 319, endPoint y: 353, distance: 74.3
click at [319, 353] on div "Size: 50mm Colour: 2pac quantum green 2 x Sets FIRE SAFETY DOOR DO NOT OBSRTUCT" at bounding box center [303, 325] width 86 height 55
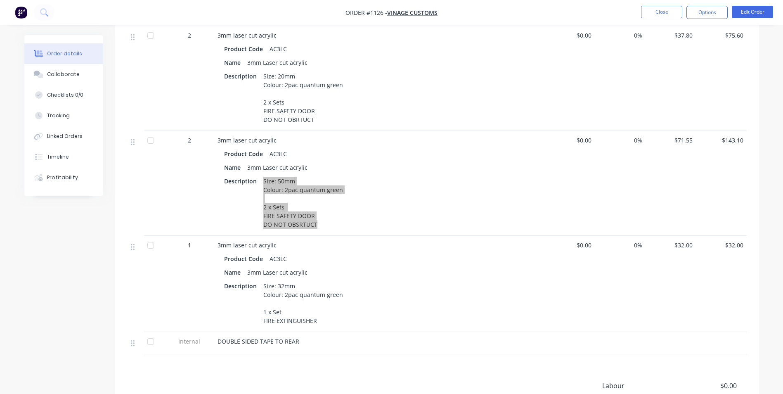
scroll to position [495, 0]
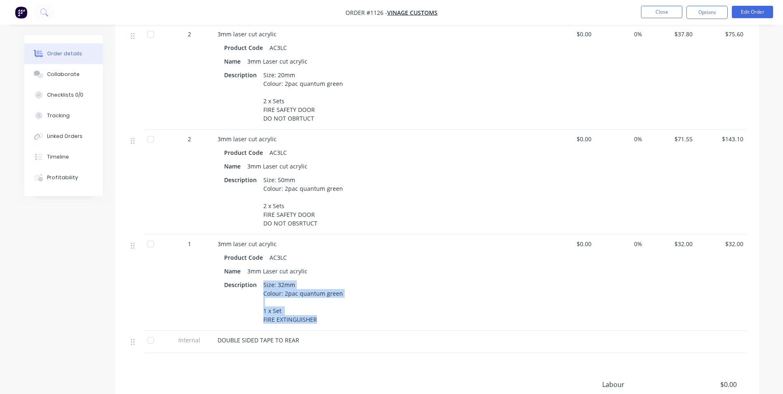
drag, startPoint x: 263, startPoint y: 285, endPoint x: 325, endPoint y: 319, distance: 70.4
click at [325, 319] on div "Size: 32mm Colour: 2pac quantum green 1 x Set FIRE EXTINGUISHER" at bounding box center [303, 302] width 86 height 47
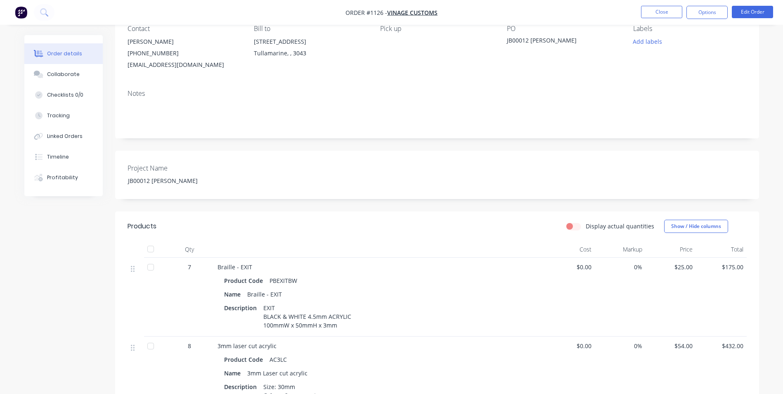
scroll to position [0, 0]
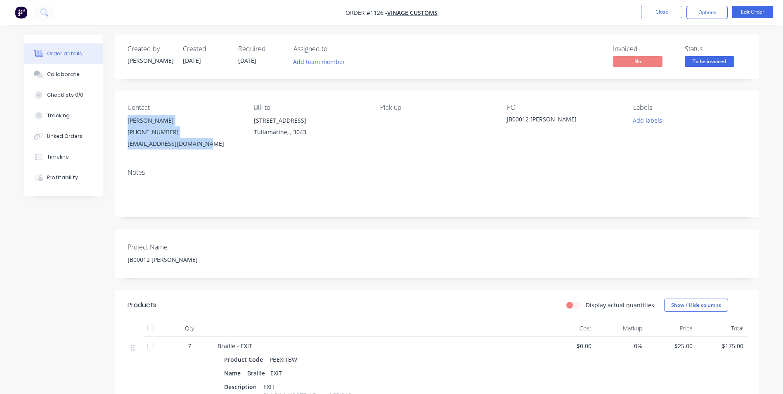
drag, startPoint x: 124, startPoint y: 120, endPoint x: 233, endPoint y: 149, distance: 112.8
click at [233, 149] on div "Contact [PERSON_NAME] [PHONE_NUMBER] [EMAIL_ADDRESS][DOMAIN_NAME] Bill to [STRE…" at bounding box center [437, 126] width 644 height 71
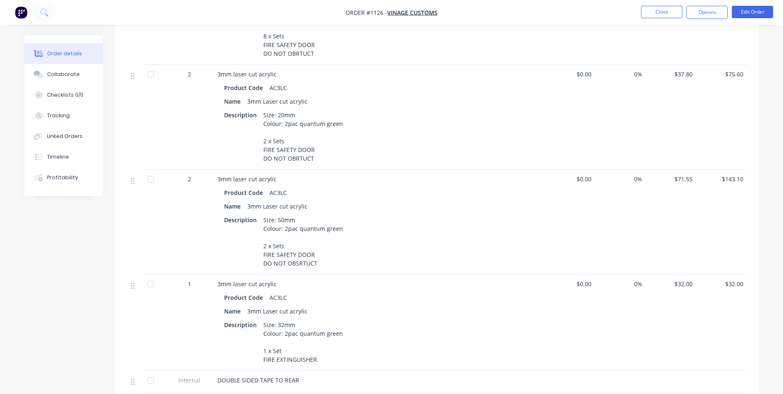
scroll to position [578, 0]
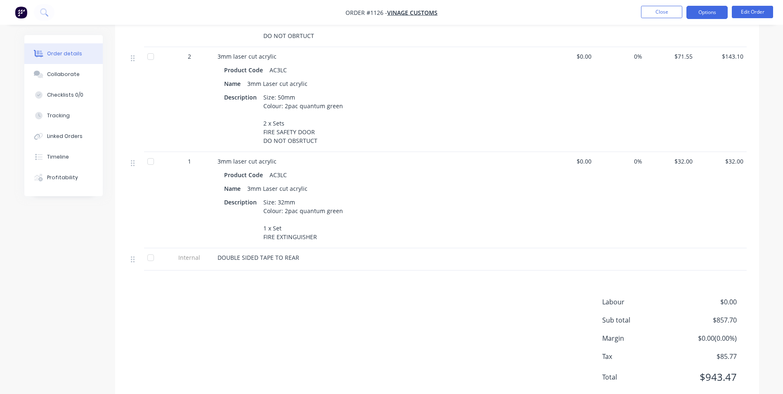
click at [709, 17] on button "Options" at bounding box center [707, 12] width 41 height 13
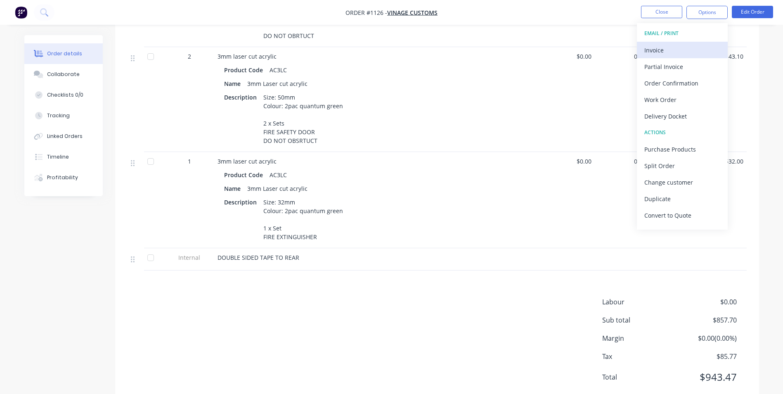
click at [692, 52] on div "Invoice" at bounding box center [683, 50] width 76 height 12
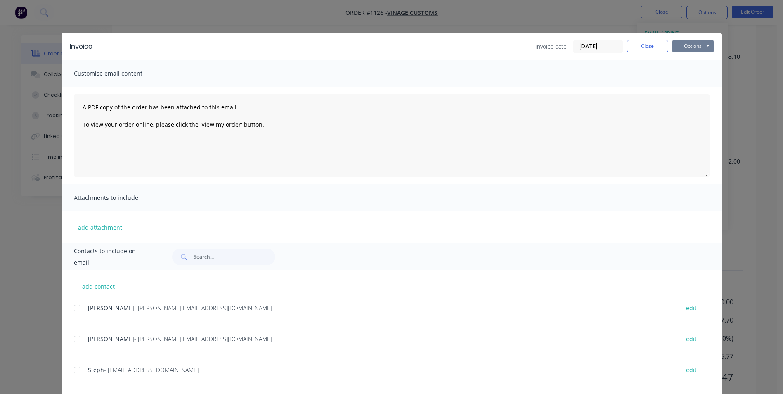
click at [701, 45] on button "Options" at bounding box center [693, 46] width 41 height 12
click at [693, 73] on button "Print" at bounding box center [699, 75] width 53 height 14
drag, startPoint x: 641, startPoint y: 47, endPoint x: 695, endPoint y: 30, distance: 56.3
click at [642, 47] on button "Close" at bounding box center [647, 46] width 41 height 12
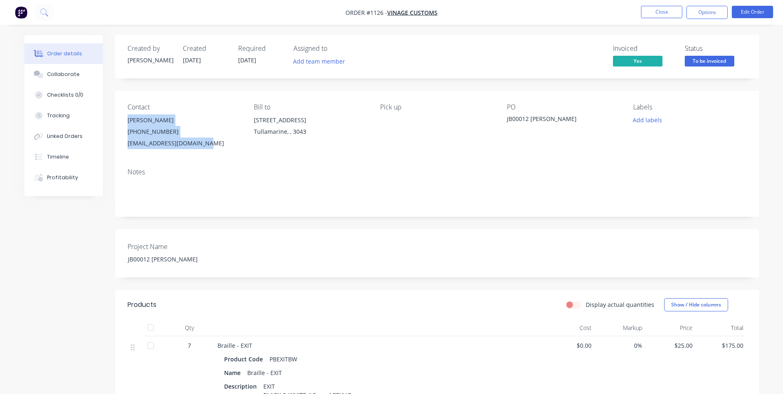
scroll to position [0, 0]
drag, startPoint x: 711, startPoint y: 9, endPoint x: 709, endPoint y: 19, distance: 9.4
click at [711, 9] on button "Options" at bounding box center [707, 12] width 41 height 13
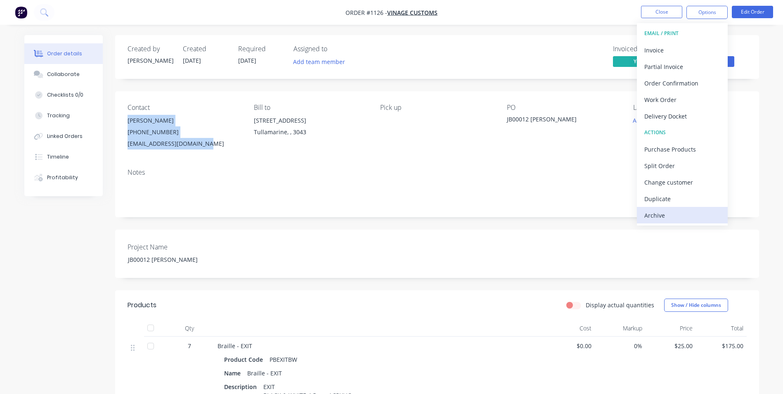
click at [692, 216] on div "Archive" at bounding box center [683, 215] width 76 height 12
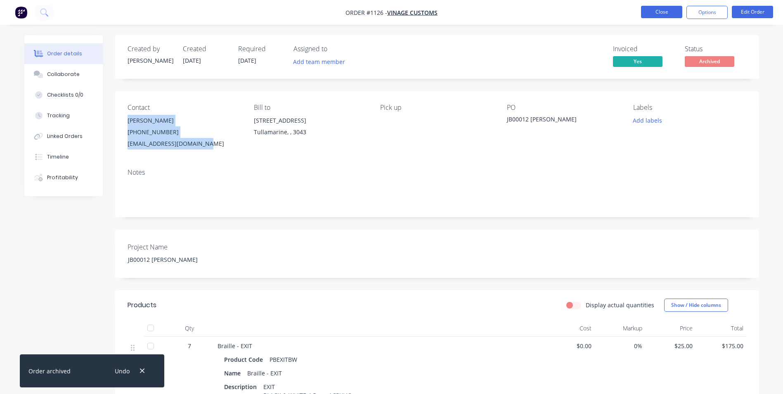
click at [657, 15] on button "Close" at bounding box center [661, 12] width 41 height 12
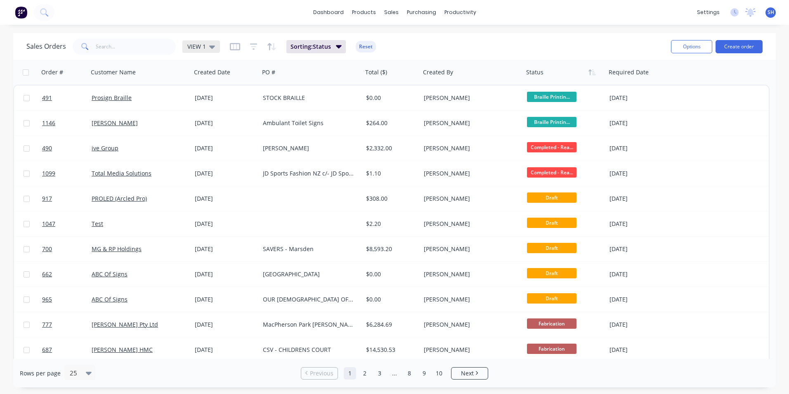
click at [199, 48] on span "VIEW 1" at bounding box center [196, 46] width 19 height 9
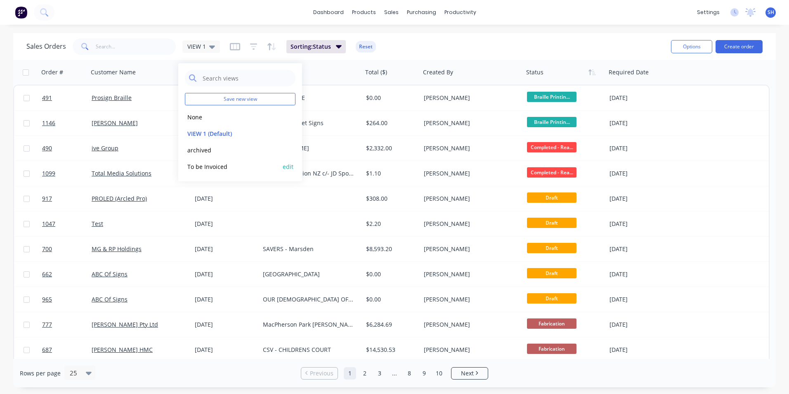
click at [213, 167] on button "To be Invoiced" at bounding box center [232, 166] width 94 height 9
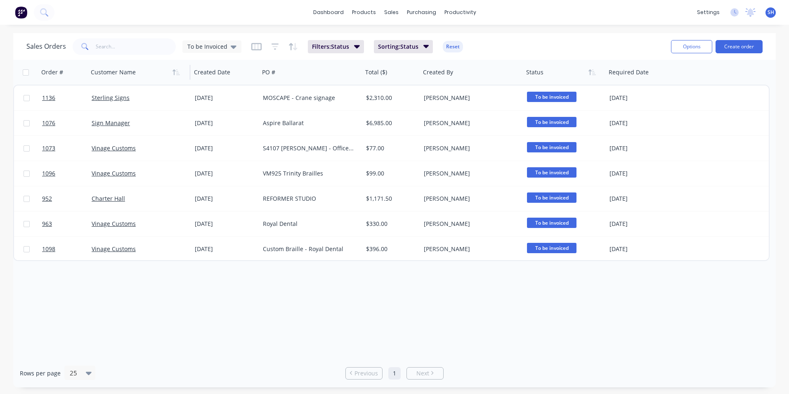
click at [129, 69] on div at bounding box center [137, 72] width 92 height 17
click at [125, 76] on div at bounding box center [137, 72] width 92 height 17
click at [119, 78] on div at bounding box center [137, 72] width 92 height 17
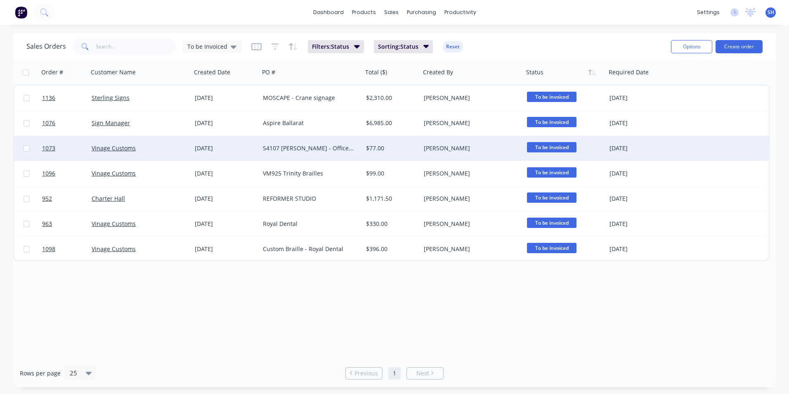
click at [173, 145] on div "Vinage Customs" at bounding box center [138, 148] width 92 height 8
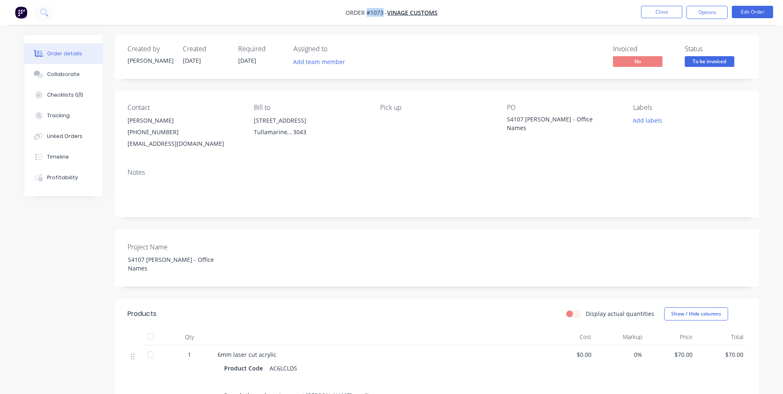
drag, startPoint x: 383, startPoint y: 10, endPoint x: 366, endPoint y: 13, distance: 17.5
click at [366, 13] on span "Order #1073 -" at bounding box center [367, 13] width 42 height 8
drag, startPoint x: 523, startPoint y: 118, endPoint x: 507, endPoint y: 118, distance: 16.5
click at [507, 118] on div "S4107 [PERSON_NAME] - Office Names" at bounding box center [558, 123] width 103 height 17
drag, startPoint x: 217, startPoint y: 261, endPoint x: 99, endPoint y: 266, distance: 117.8
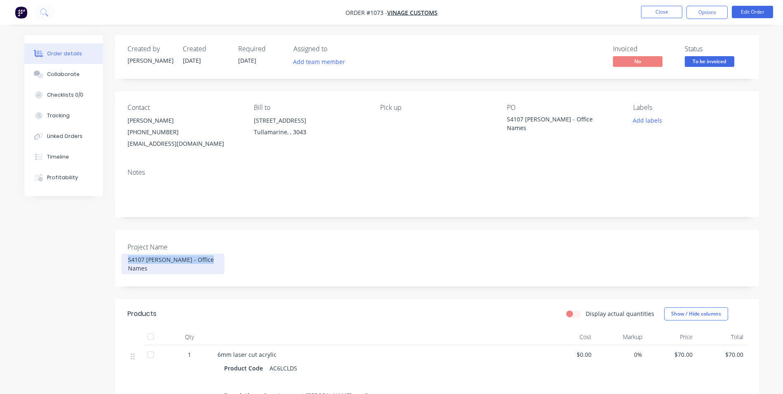
click at [111, 261] on div "Created by [PERSON_NAME] Created [DATE] Required [DATE] Assigned to Add team me…" at bounding box center [391, 321] width 735 height 572
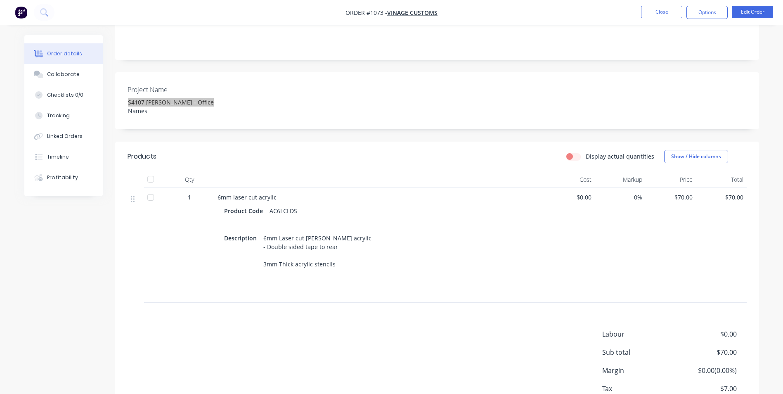
scroll to position [165, 0]
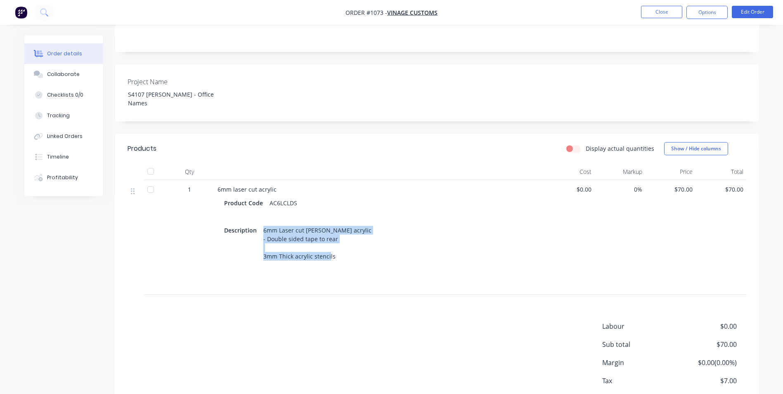
drag, startPoint x: 262, startPoint y: 223, endPoint x: 338, endPoint y: 251, distance: 80.6
click at [338, 251] on div "6mm Laser cut [PERSON_NAME] acrylic - Double sided tape to rear 3mm Thick acryl…" at bounding box center [317, 243] width 115 height 38
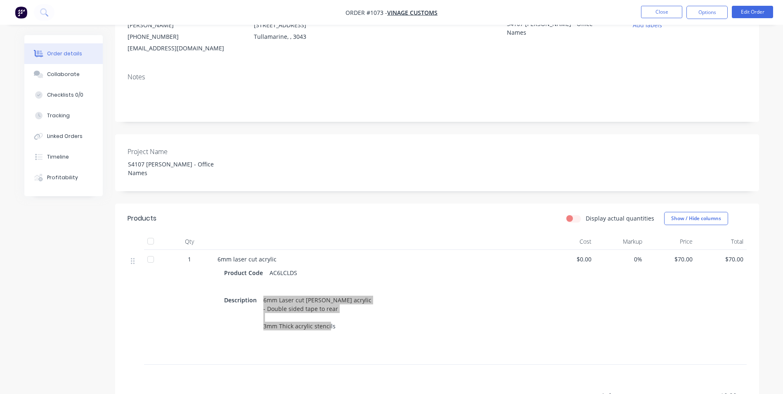
scroll to position [41, 0]
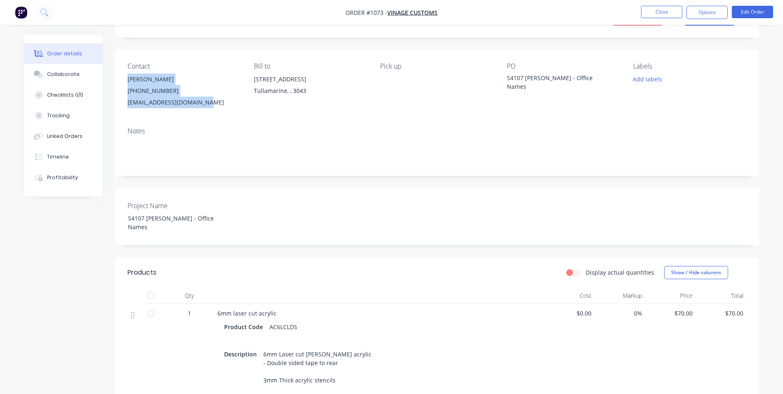
drag, startPoint x: 127, startPoint y: 79, endPoint x: 209, endPoint y: 109, distance: 87.5
click at [209, 109] on div "Contact [PERSON_NAME] [PHONE_NUMBER] [EMAIL_ADDRESS][DOMAIN_NAME] Bill to [STRE…" at bounding box center [437, 85] width 644 height 71
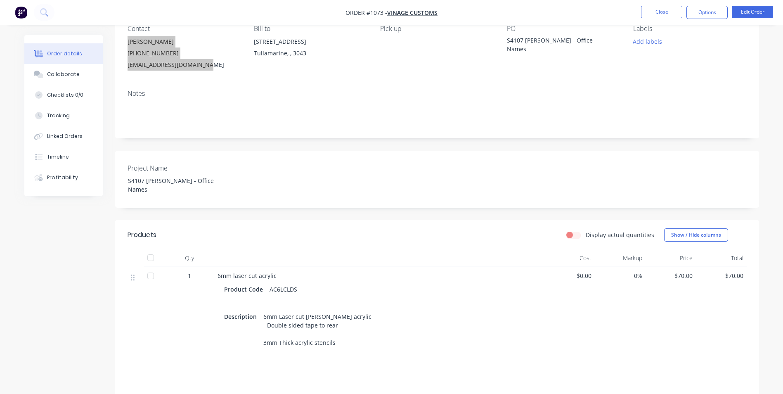
scroll to position [204, 0]
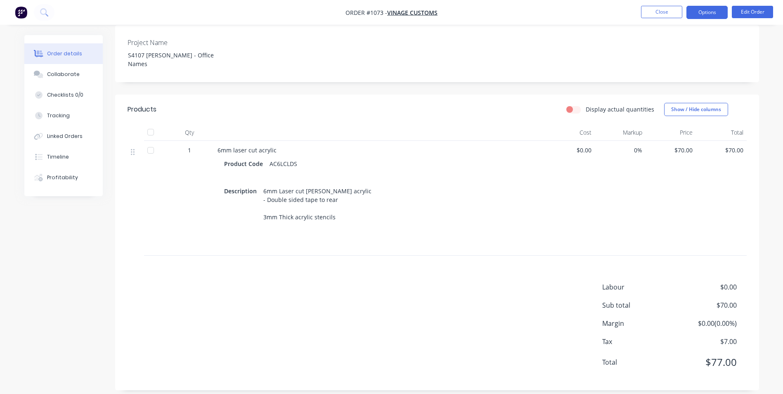
click at [709, 12] on button "Options" at bounding box center [707, 12] width 41 height 13
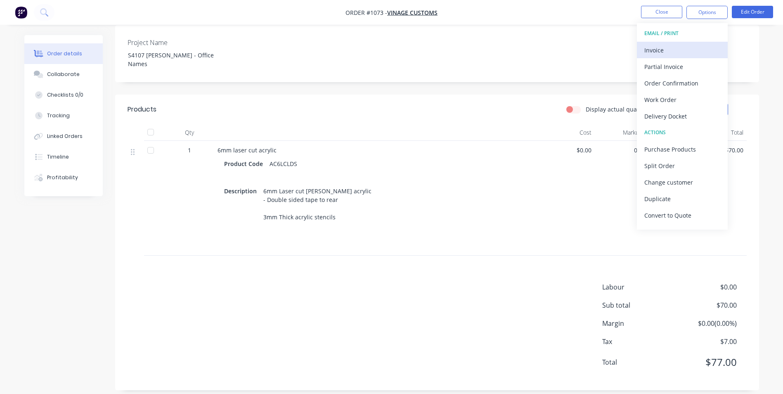
click at [701, 45] on div "Invoice" at bounding box center [683, 50] width 76 height 12
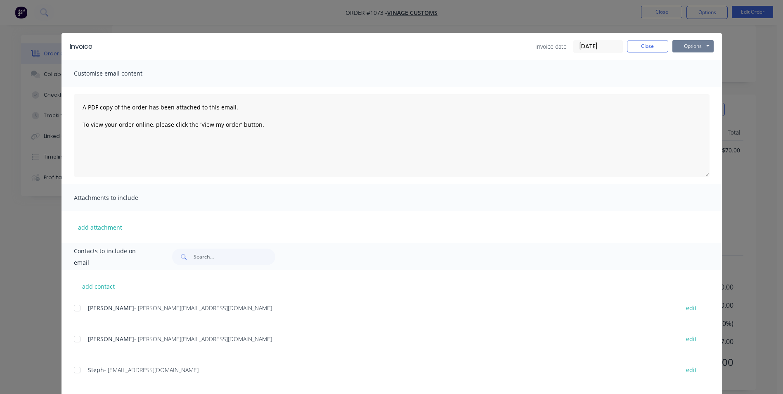
click at [705, 43] on button "Options" at bounding box center [693, 46] width 41 height 12
click at [693, 77] on button "Print" at bounding box center [699, 75] width 53 height 14
click at [651, 50] on button "Close" at bounding box center [647, 46] width 41 height 12
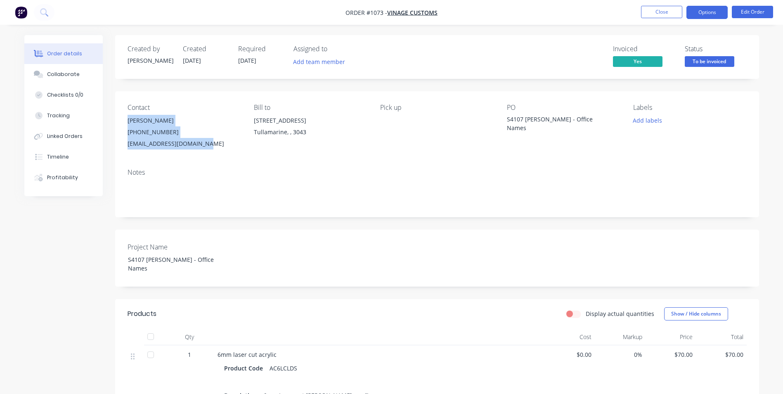
click at [710, 10] on button "Options" at bounding box center [707, 12] width 41 height 13
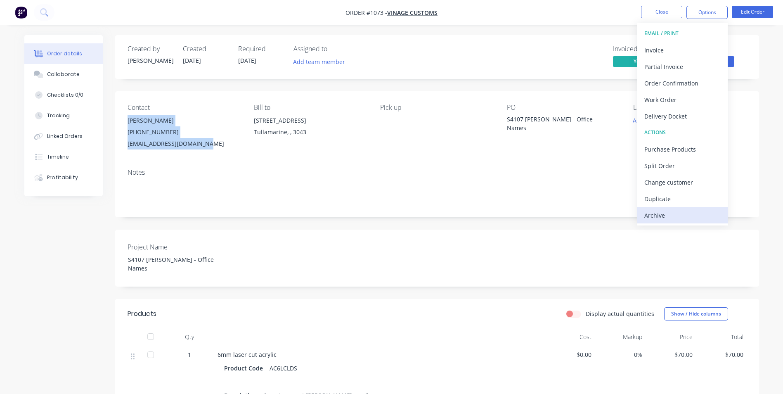
click at [687, 213] on div "Archive" at bounding box center [683, 215] width 76 height 12
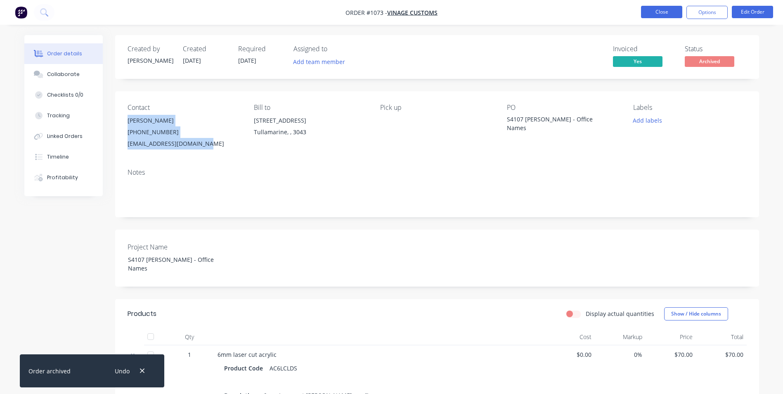
click at [659, 14] on button "Close" at bounding box center [661, 12] width 41 height 12
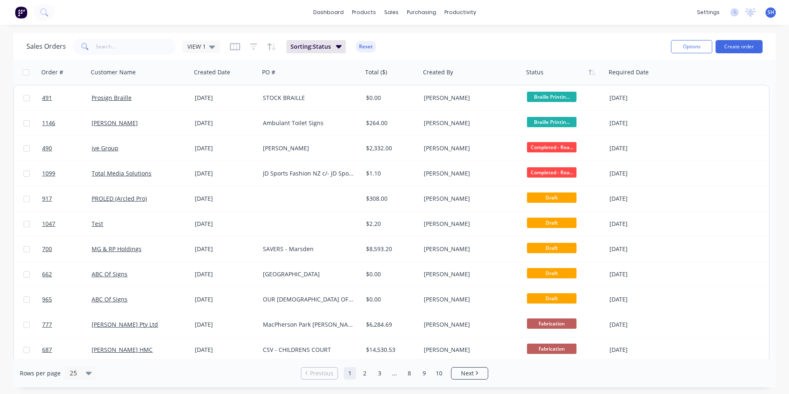
drag, startPoint x: 201, startPoint y: 45, endPoint x: 201, endPoint y: 58, distance: 13.2
click at [201, 45] on span "VIEW 1" at bounding box center [196, 46] width 19 height 9
click at [124, 43] on input "text" at bounding box center [136, 46] width 81 height 17
type input "1130"
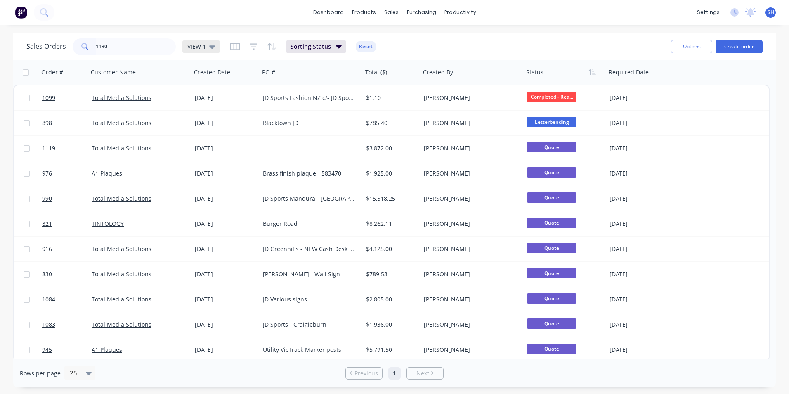
click at [207, 46] on div "VIEW 1" at bounding box center [201, 46] width 28 height 7
click at [211, 165] on button "To be Invoiced" at bounding box center [232, 166] width 94 height 9
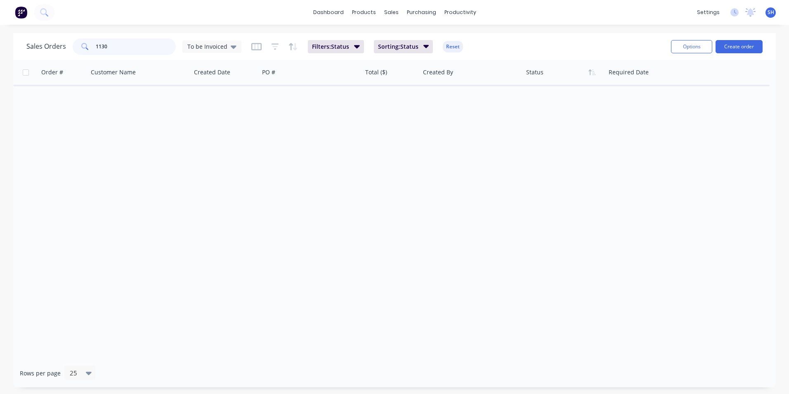
drag, startPoint x: 130, startPoint y: 50, endPoint x: 124, endPoint y: 47, distance: 6.5
click at [130, 50] on input "1130" at bounding box center [136, 46] width 81 height 17
click at [123, 47] on input "1130" at bounding box center [136, 46] width 81 height 17
drag, startPoint x: 122, startPoint y: 46, endPoint x: 84, endPoint y: 47, distance: 38.0
click at [84, 47] on div "1130" at bounding box center [124, 46] width 103 height 17
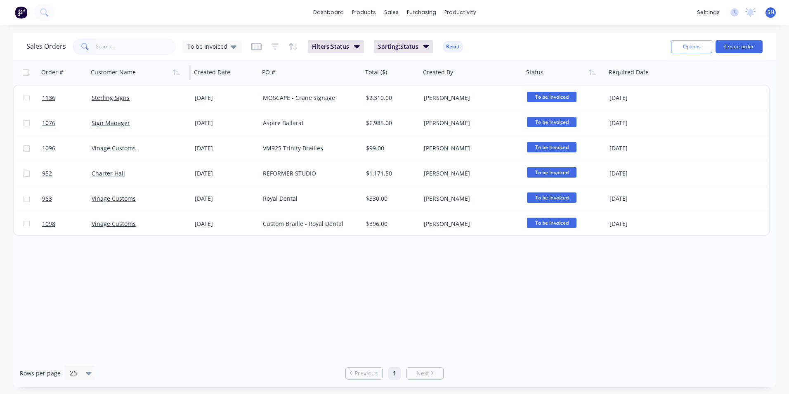
click at [133, 72] on div at bounding box center [137, 72] width 92 height 17
click at [116, 76] on div at bounding box center [137, 72] width 92 height 17
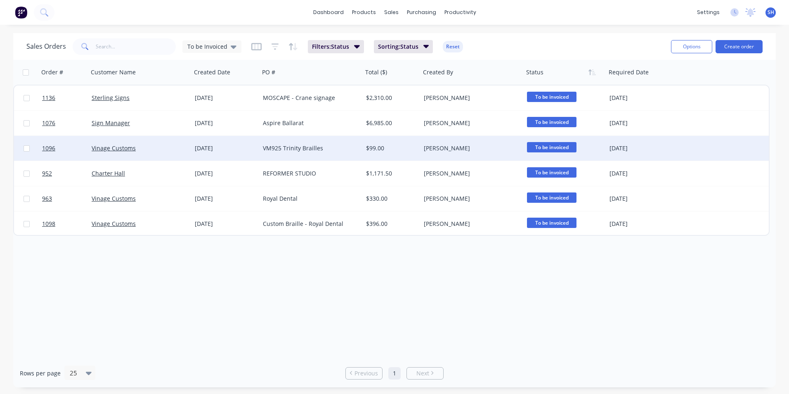
click at [168, 152] on div "Vinage Customs" at bounding box center [138, 148] width 92 height 8
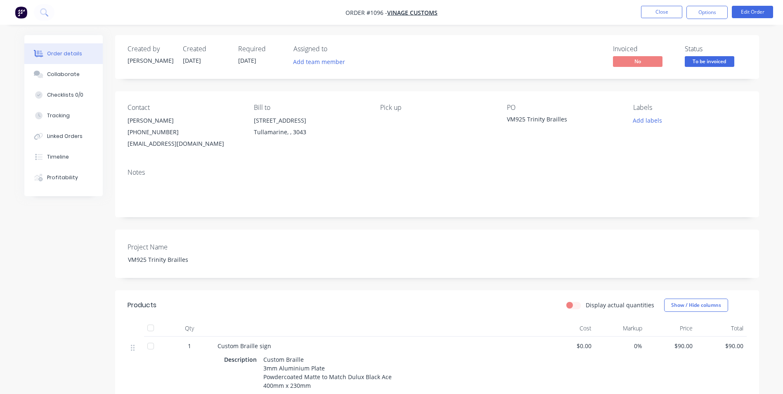
drag, startPoint x: 566, startPoint y: 119, endPoint x: 500, endPoint y: 121, distance: 65.7
click at [500, 121] on div "Contact [PERSON_NAME] [PHONE_NUMBER] [EMAIL_ADDRESS][DOMAIN_NAME] Bill to [STRE…" at bounding box center [437, 126] width 644 height 71
drag, startPoint x: 500, startPoint y: 121, endPoint x: 550, endPoint y: 138, distance: 52.9
click at [550, 138] on div "PO VM925 Trinity Brailles" at bounding box center [563, 127] width 113 height 46
drag, startPoint x: 382, startPoint y: 12, endPoint x: 366, endPoint y: 13, distance: 15.3
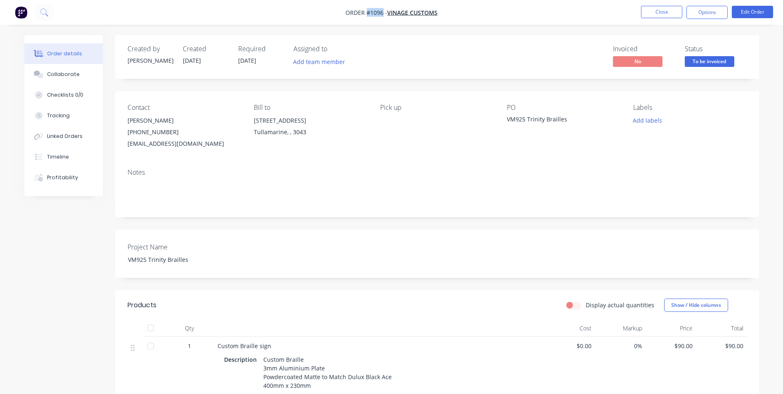
click at [366, 13] on span "Order #1096 -" at bounding box center [367, 13] width 42 height 8
drag, startPoint x: 519, startPoint y: 119, endPoint x: 573, endPoint y: 119, distance: 54.1
click at [573, 119] on div "VM925 Trinity Brailles" at bounding box center [558, 121] width 103 height 12
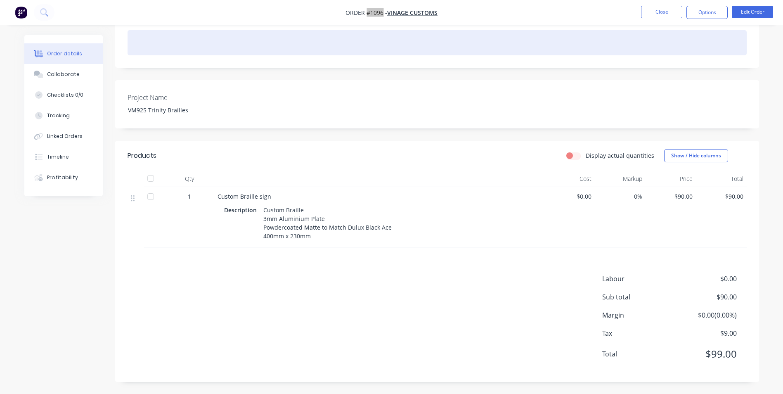
scroll to position [150, 0]
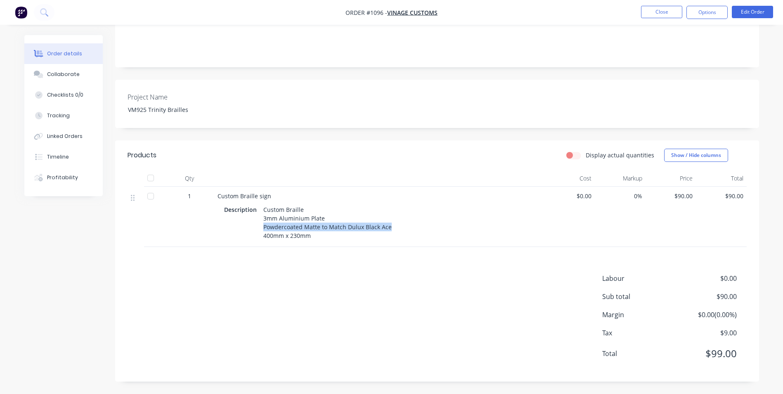
drag, startPoint x: 389, startPoint y: 227, endPoint x: 259, endPoint y: 228, distance: 130.1
click at [260, 228] on div "Custom Braille 3mm Aluminium Plate Powdercoated Matte to Match Dulux Black Ace …" at bounding box center [327, 223] width 135 height 38
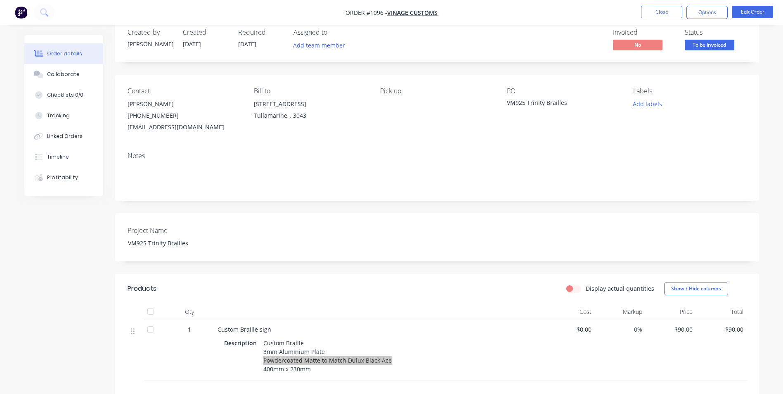
scroll to position [0, 0]
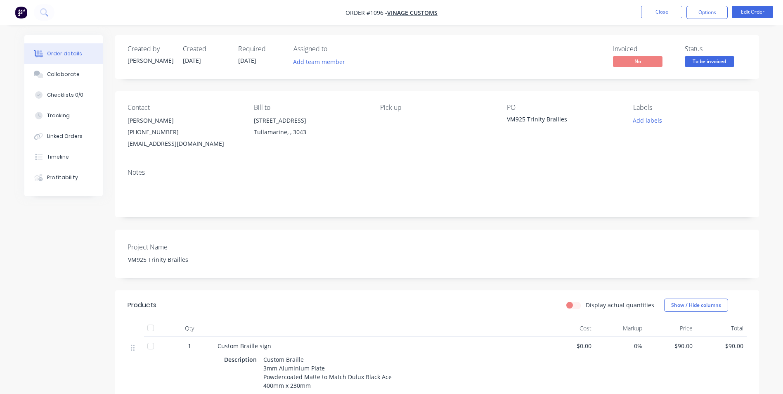
click at [128, 121] on div "[PERSON_NAME]" at bounding box center [184, 121] width 113 height 12
drag, startPoint x: 207, startPoint y: 145, endPoint x: 126, endPoint y: 121, distance: 84.8
click at [126, 121] on div "Contact [PERSON_NAME] [PHONE_NUMBER] [EMAIL_ADDRESS][DOMAIN_NAME] Bill to [STRE…" at bounding box center [437, 126] width 644 height 71
click at [706, 9] on button "Options" at bounding box center [707, 12] width 41 height 13
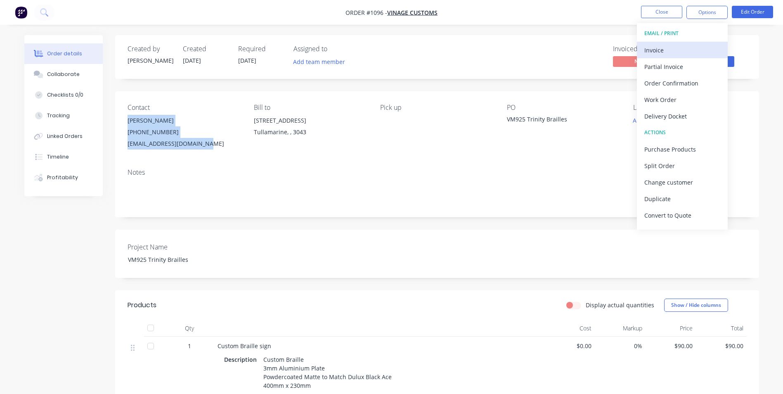
click at [682, 51] on div "Invoice" at bounding box center [683, 50] width 76 height 12
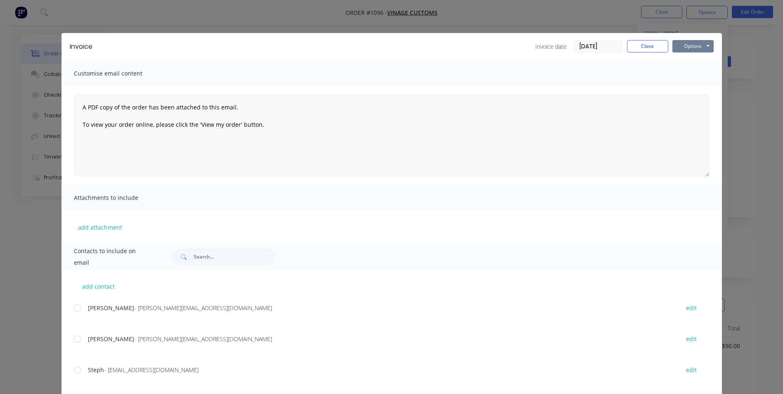
click at [690, 41] on button "Options" at bounding box center [693, 46] width 41 height 12
click at [687, 72] on button "Print" at bounding box center [699, 75] width 53 height 14
click at [641, 47] on button "Close" at bounding box center [647, 46] width 41 height 12
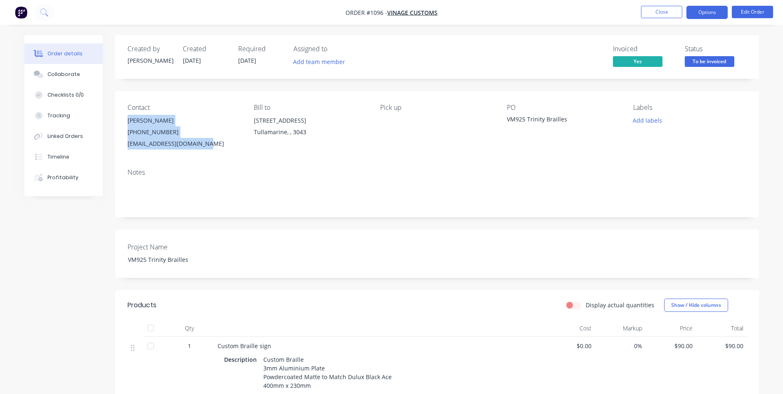
click at [713, 8] on button "Options" at bounding box center [707, 12] width 41 height 13
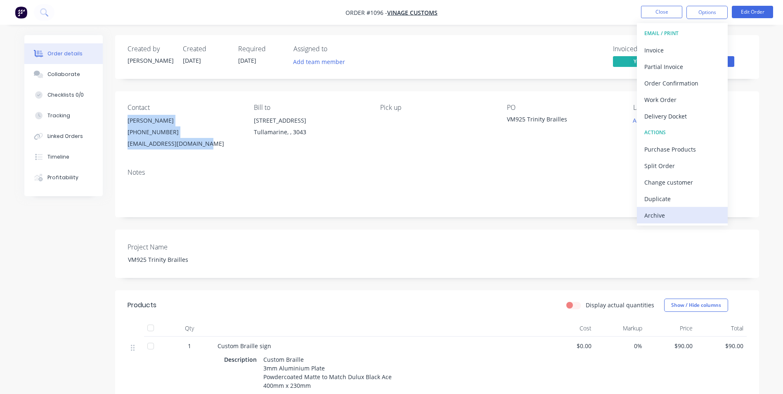
click at [668, 213] on div "Archive" at bounding box center [683, 215] width 76 height 12
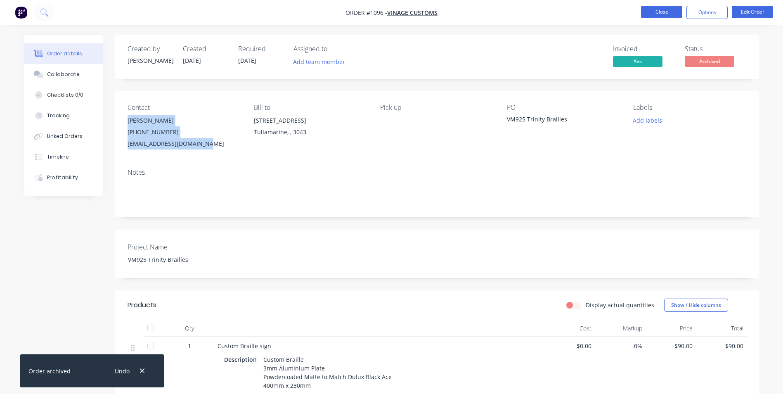
click at [671, 12] on button "Close" at bounding box center [661, 12] width 41 height 12
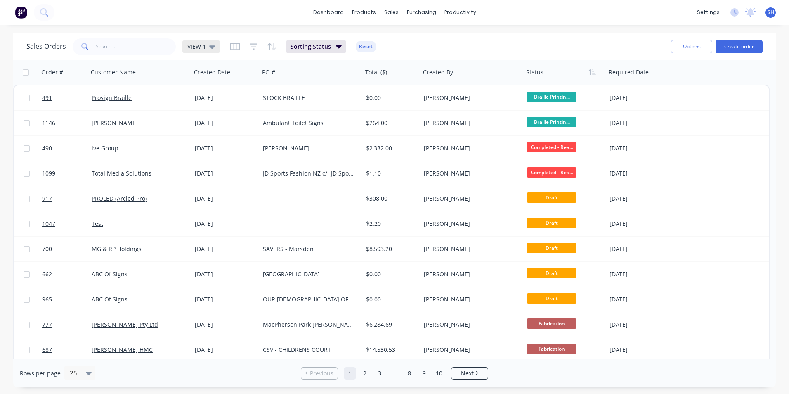
click at [203, 49] on span "VIEW 1" at bounding box center [196, 46] width 19 height 9
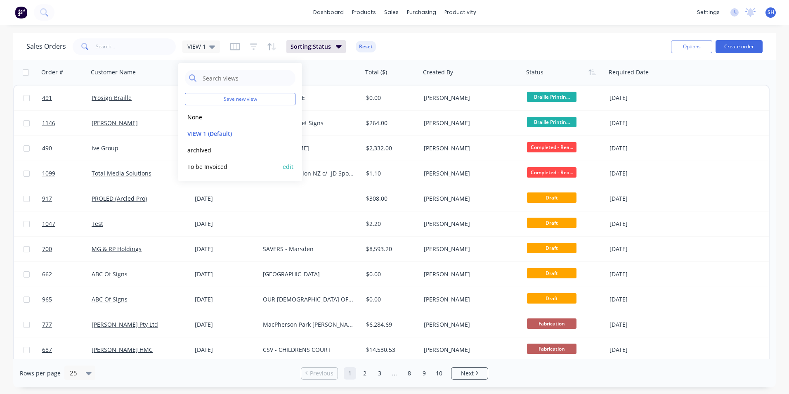
click at [213, 168] on button "To be Invoiced" at bounding box center [232, 166] width 94 height 9
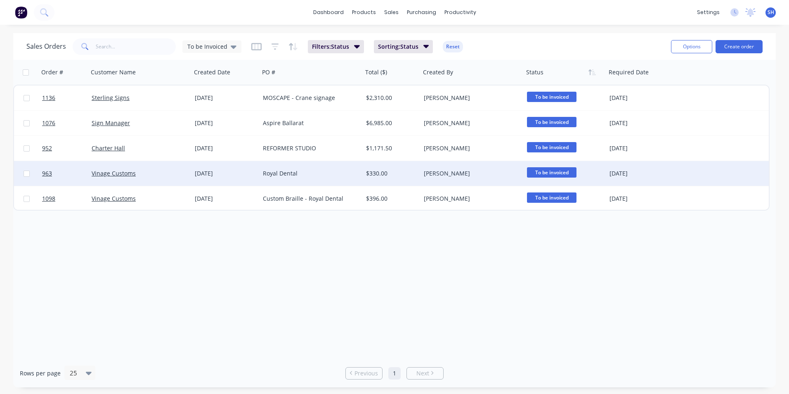
click at [311, 173] on div "Royal Dental" at bounding box center [309, 173] width 92 height 8
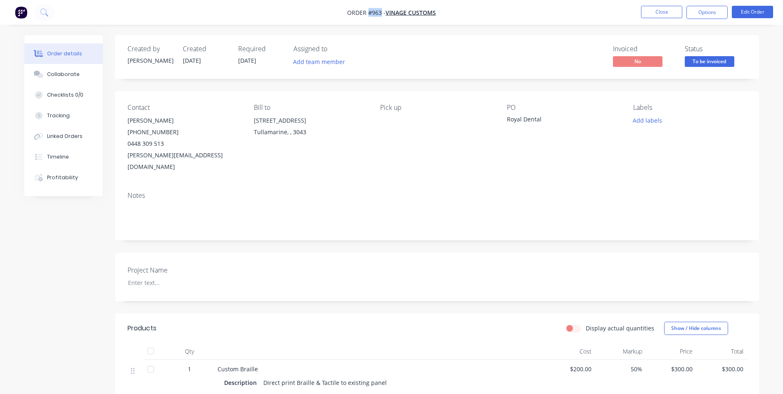
drag, startPoint x: 382, startPoint y: 11, endPoint x: 369, endPoint y: 12, distance: 12.8
click at [369, 12] on span "Order #963 -" at bounding box center [366, 13] width 38 height 8
drag, startPoint x: 544, startPoint y: 119, endPoint x: 504, endPoint y: 121, distance: 39.7
click at [504, 121] on div "Contact [PERSON_NAME] [PHONE_NUMBER] [PERSON_NAME][EMAIL_ADDRESS][DOMAIN_NAME] …" at bounding box center [437, 138] width 644 height 94
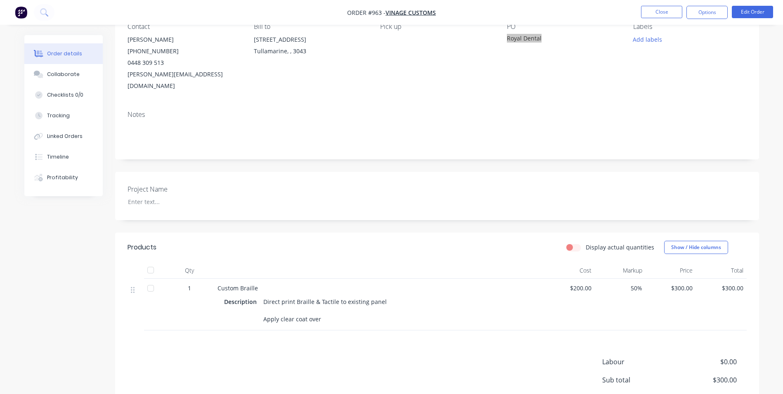
scroll to position [83, 0]
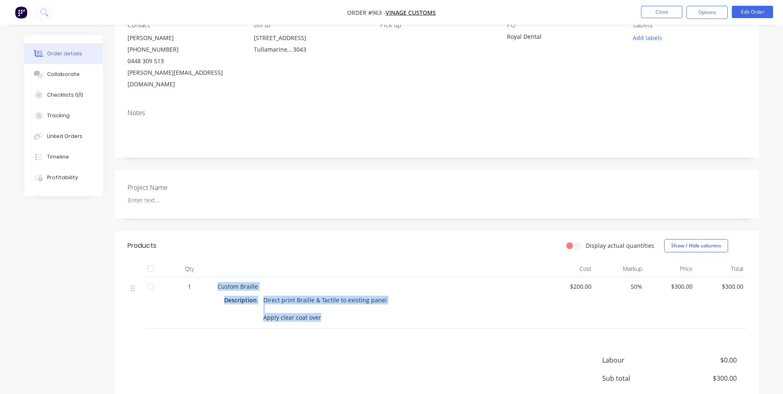
drag, startPoint x: 216, startPoint y: 274, endPoint x: 319, endPoint y: 310, distance: 109.4
click at [319, 310] on div "Custom Braille Description Direct print Braille & Tactile to existing panel App…" at bounding box center [379, 303] width 330 height 52
drag, startPoint x: 354, startPoint y: 332, endPoint x: 261, endPoint y: 296, distance: 99.5
click at [353, 331] on div "Products Display actual quantities Show / Hide columns Qty Cost Markup Price To…" at bounding box center [437, 347] width 644 height 232
drag, startPoint x: 262, startPoint y: 287, endPoint x: 324, endPoint y: 312, distance: 67.0
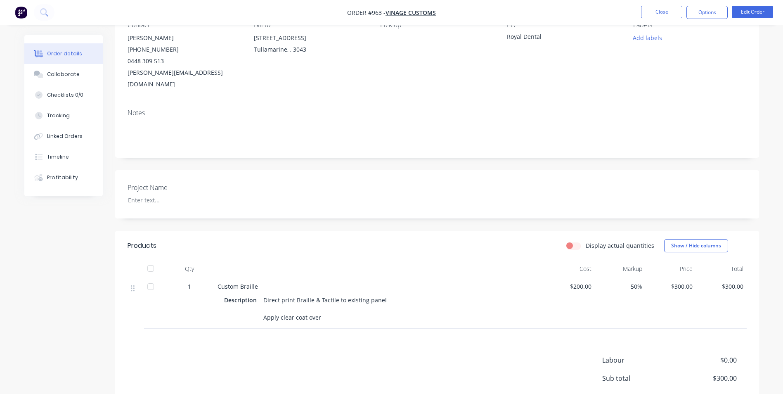
click at [324, 312] on div "Custom Braille Description Direct print Braille & Tactile to existing panel App…" at bounding box center [379, 303] width 330 height 52
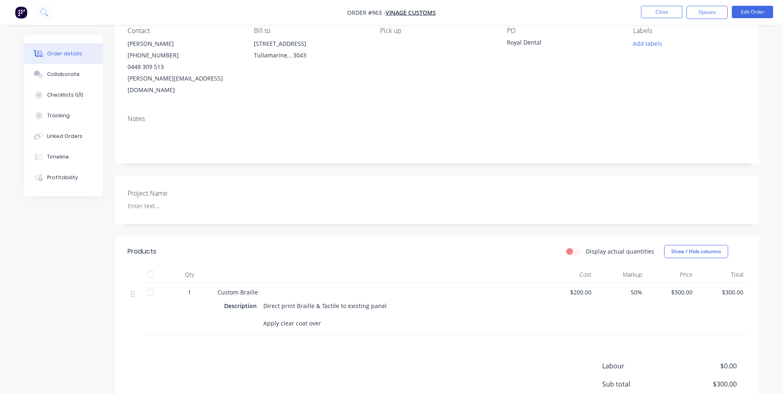
scroll to position [29, 0]
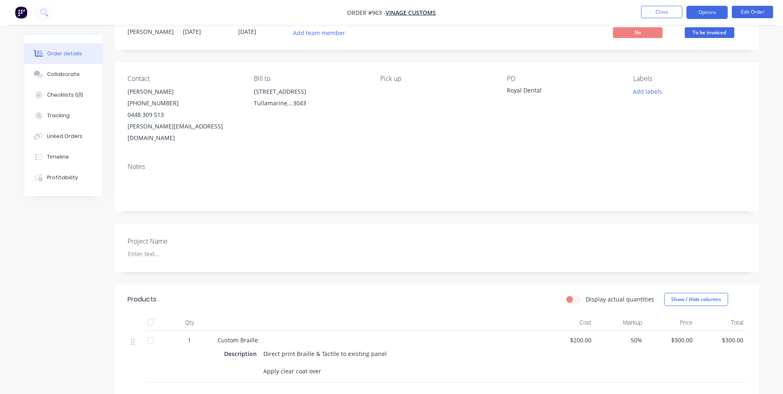
click at [719, 13] on button "Options" at bounding box center [707, 12] width 41 height 13
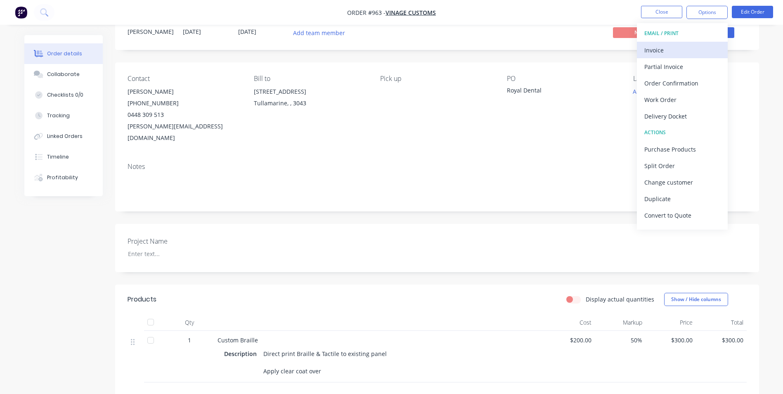
click at [697, 46] on div "Invoice" at bounding box center [683, 50] width 76 height 12
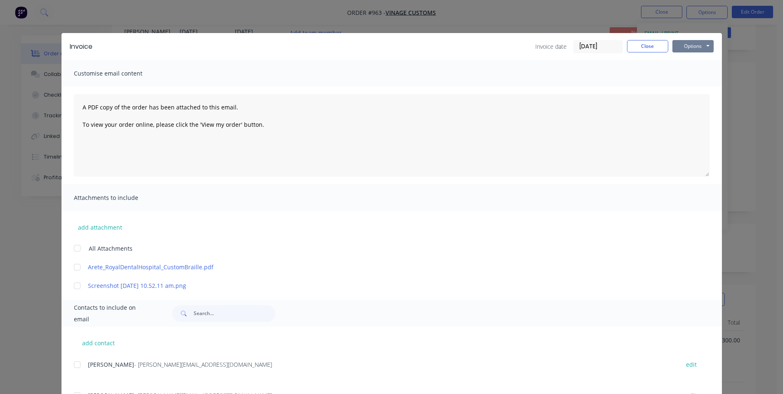
click at [700, 45] on button "Options" at bounding box center [693, 46] width 41 height 12
click at [686, 76] on button "Print" at bounding box center [699, 75] width 53 height 14
click at [654, 44] on button "Close" at bounding box center [647, 46] width 41 height 12
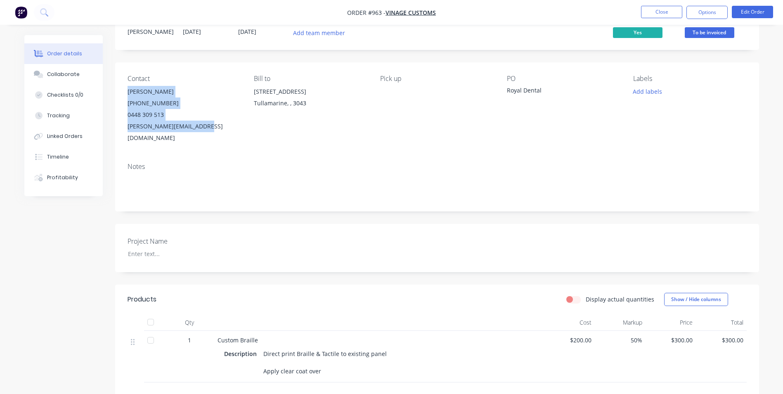
drag, startPoint x: 123, startPoint y: 89, endPoint x: 206, endPoint y: 130, distance: 91.8
click at [206, 130] on div "Contact [PERSON_NAME] [PHONE_NUMBER] [PERSON_NAME][EMAIL_ADDRESS][DOMAIN_NAME] …" at bounding box center [437, 109] width 644 height 94
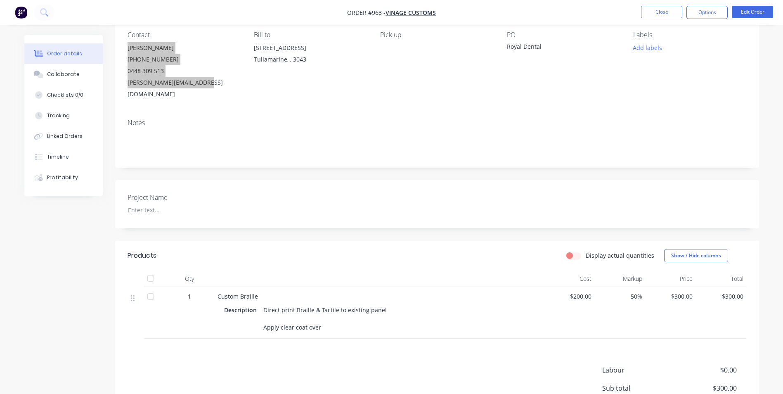
scroll to position [153, 0]
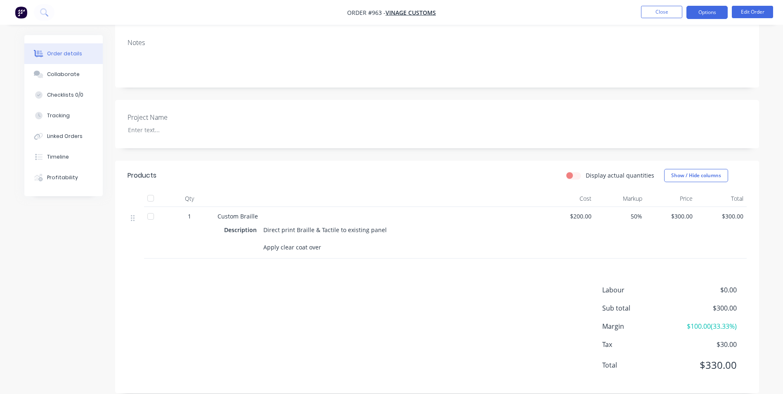
click at [703, 14] on button "Options" at bounding box center [707, 12] width 41 height 13
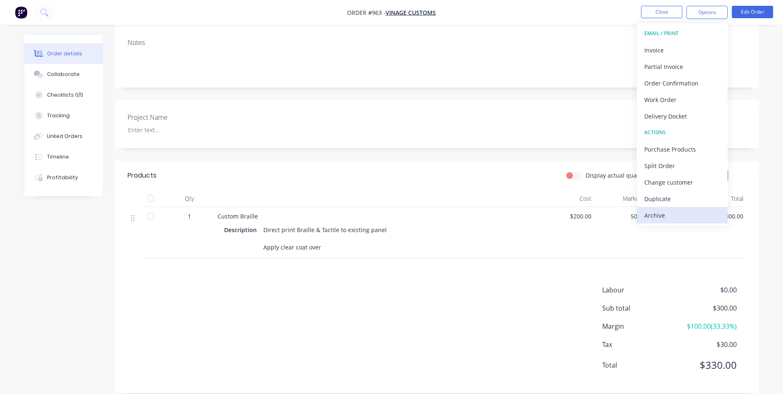
click at [672, 218] on div "Archive" at bounding box center [683, 215] width 76 height 12
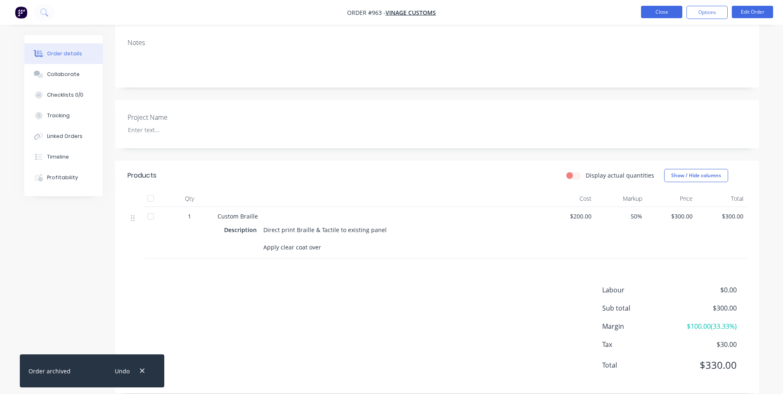
click at [660, 14] on button "Close" at bounding box center [661, 12] width 41 height 12
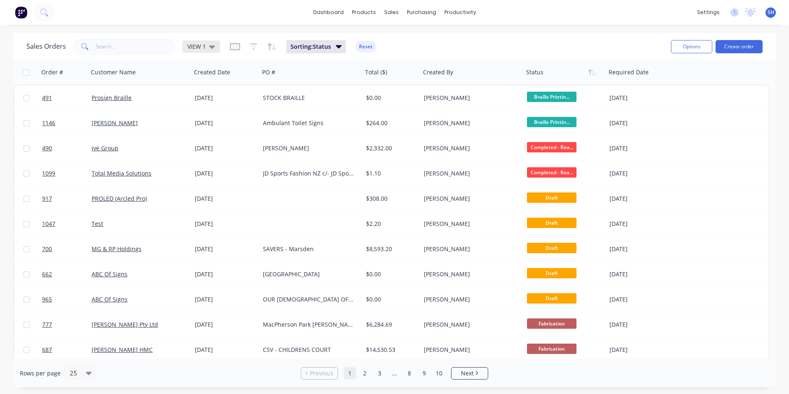
click at [209, 47] on icon at bounding box center [212, 46] width 6 height 9
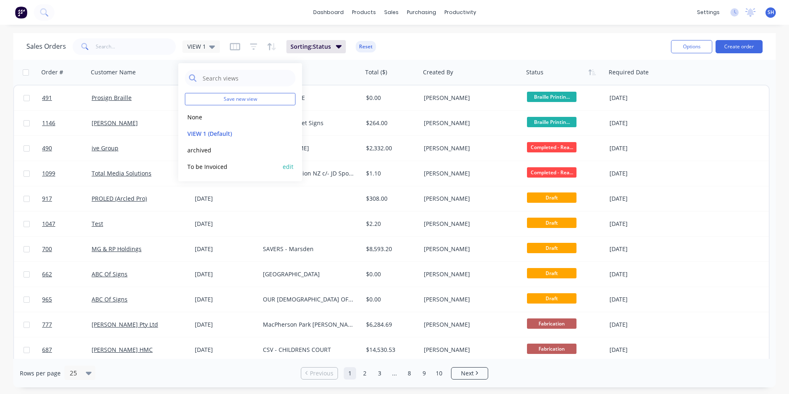
click at [201, 166] on button "To be Invoiced" at bounding box center [232, 166] width 94 height 9
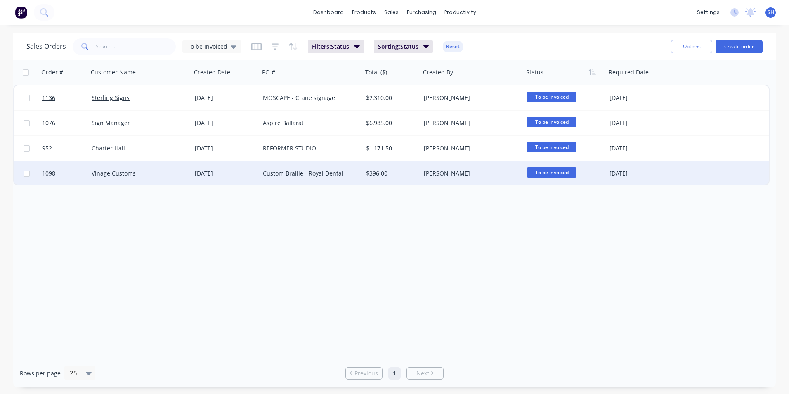
click at [160, 171] on div "Vinage Customs" at bounding box center [138, 173] width 92 height 8
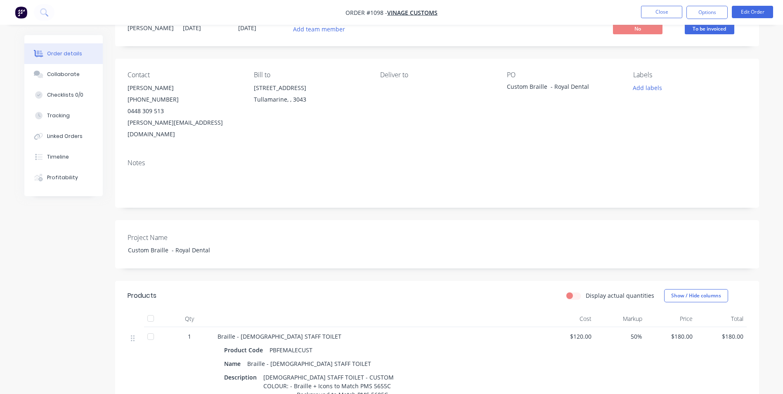
scroll to position [28, 0]
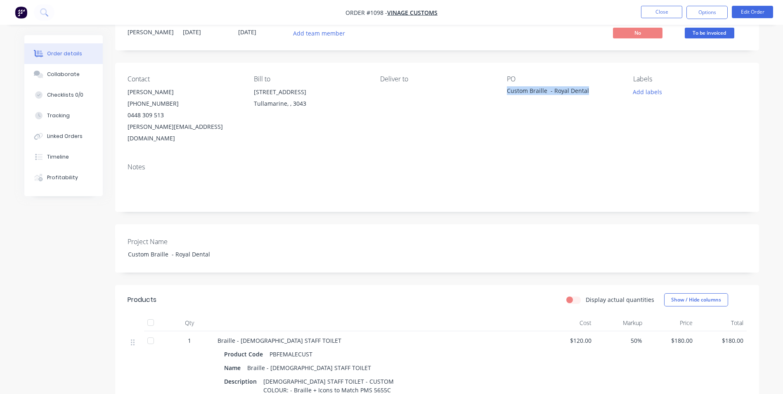
drag, startPoint x: 588, startPoint y: 92, endPoint x: 506, endPoint y: 100, distance: 82.5
click at [506, 100] on div "Contact [PERSON_NAME] [PHONE_NUMBER] [PERSON_NAME][EMAIL_ADDRESS][DOMAIN_NAME] …" at bounding box center [437, 110] width 644 height 94
drag, startPoint x: 383, startPoint y: 14, endPoint x: 367, endPoint y: 17, distance: 16.0
click at [367, 17] on span "Order #1098 - Vinage Customs" at bounding box center [392, 12] width 92 height 9
drag, startPoint x: 313, startPoint y: 341, endPoint x: 269, endPoint y: 339, distance: 43.4
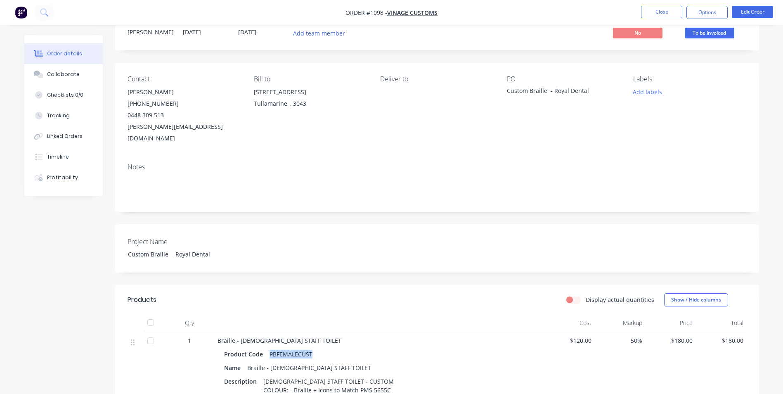
click at [269, 348] on div "PBFEMALECUST" at bounding box center [291, 354] width 50 height 12
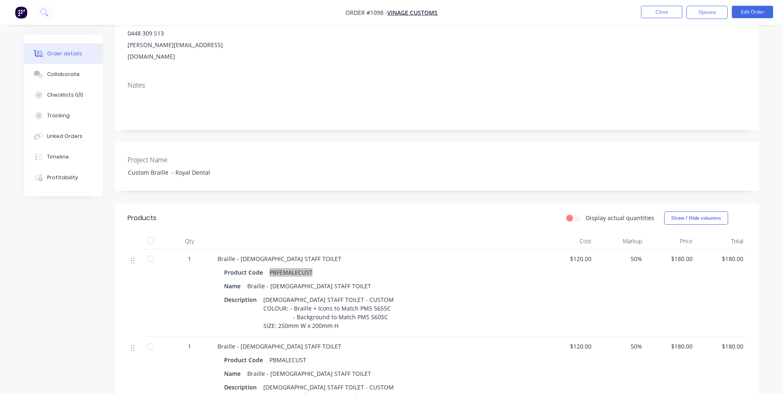
scroll to position [111, 0]
drag, startPoint x: 289, startPoint y: 296, endPoint x: 389, endPoint y: 304, distance: 100.2
click at [389, 304] on div "[DEMOGRAPHIC_DATA] STAFF TOILET - CUSTOM COLOUR: - Braille + Icons to Match PMS…" at bounding box center [328, 312] width 137 height 38
drag, startPoint x: 340, startPoint y: 314, endPoint x: 319, endPoint y: 321, distance: 22.6
click at [278, 313] on div "[DEMOGRAPHIC_DATA] STAFF TOILET - CUSTOM COLOUR: - Braille + Icons to Match PMS…" at bounding box center [328, 312] width 137 height 38
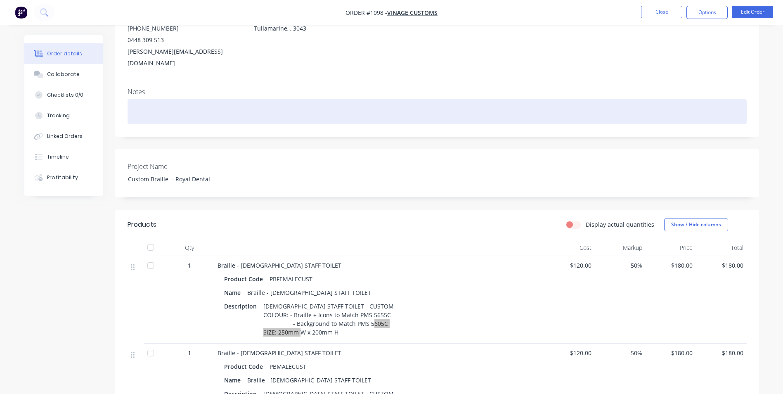
scroll to position [28, 0]
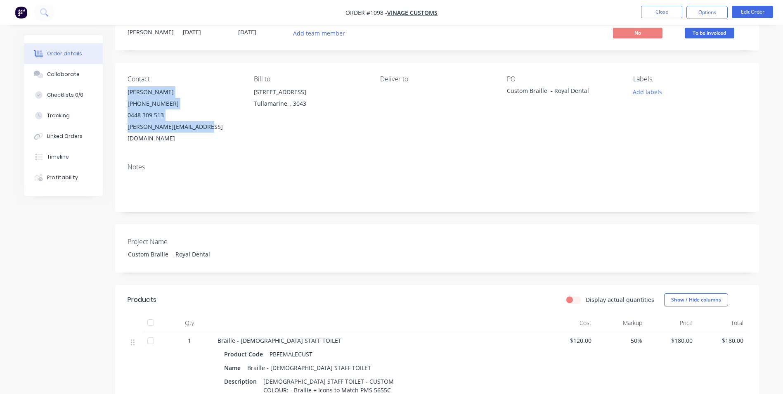
drag, startPoint x: 127, startPoint y: 91, endPoint x: 206, endPoint y: 131, distance: 89.2
click at [206, 131] on div "Contact [PERSON_NAME] [PHONE_NUMBER] [PERSON_NAME][EMAIL_ADDRESS][DOMAIN_NAME] …" at bounding box center [437, 110] width 644 height 94
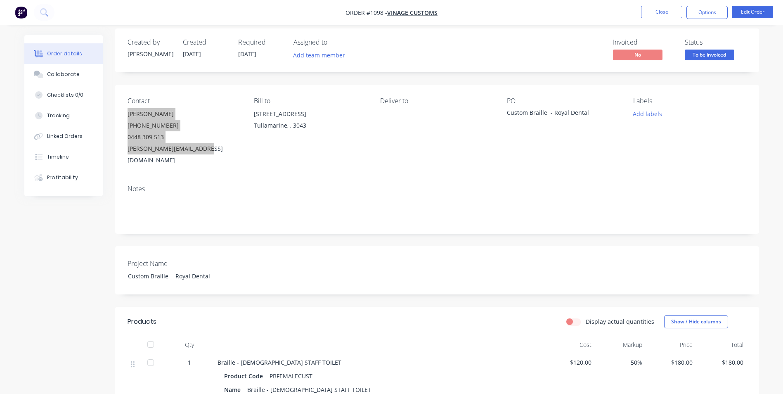
scroll to position [0, 0]
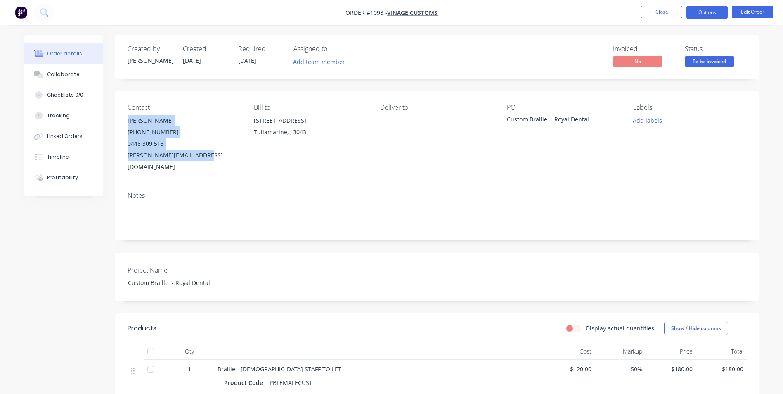
click at [716, 15] on button "Options" at bounding box center [707, 12] width 41 height 13
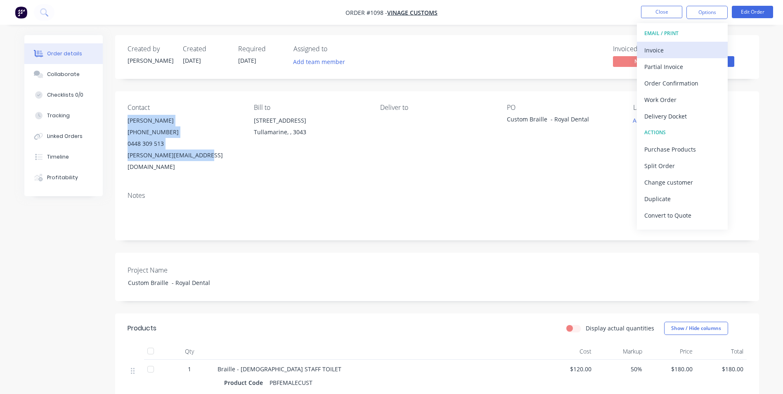
click at [683, 48] on div "Invoice" at bounding box center [683, 50] width 76 height 12
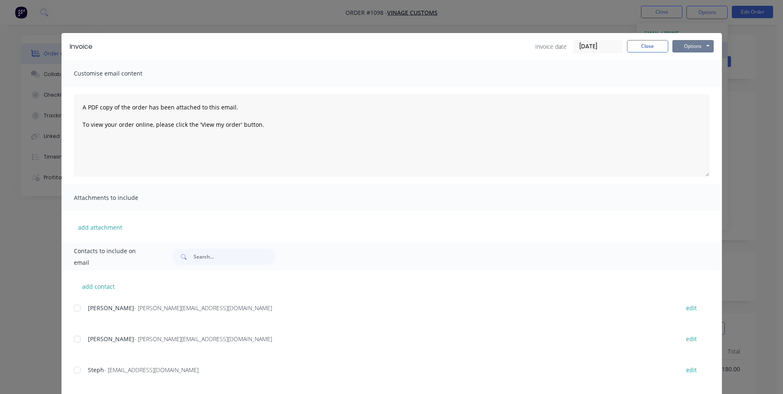
click at [683, 48] on button "Options" at bounding box center [693, 46] width 41 height 12
click at [680, 76] on button "Print" at bounding box center [699, 75] width 53 height 14
click at [645, 43] on button "Close" at bounding box center [647, 46] width 41 height 12
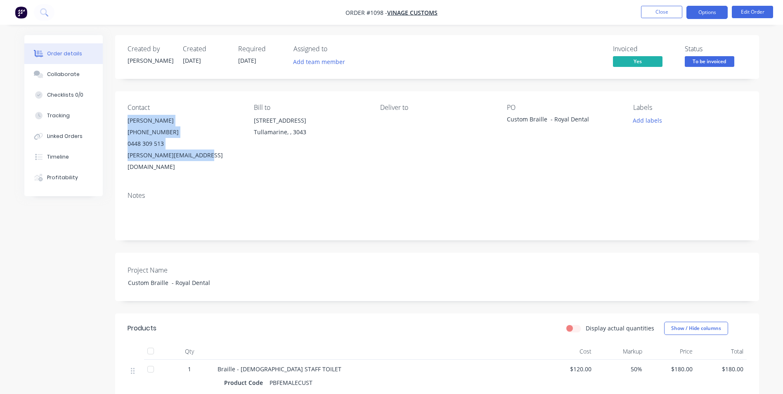
click at [696, 15] on button "Options" at bounding box center [707, 12] width 41 height 13
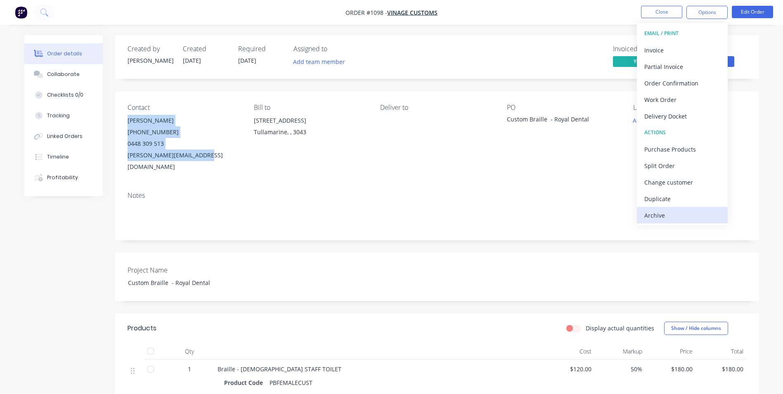
click at [671, 215] on div "Archive" at bounding box center [683, 215] width 76 height 12
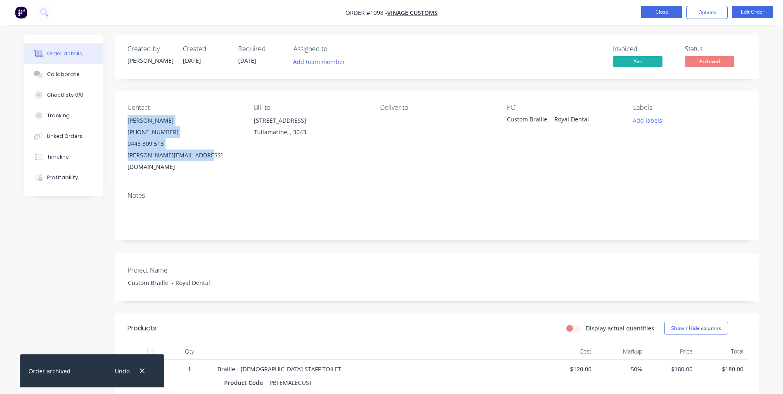
click at [671, 14] on button "Close" at bounding box center [661, 12] width 41 height 12
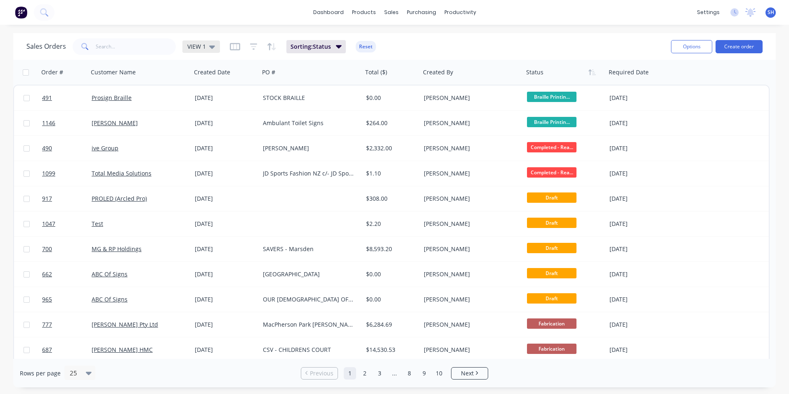
click at [210, 42] on div "VIEW 1" at bounding box center [202, 46] width 38 height 12
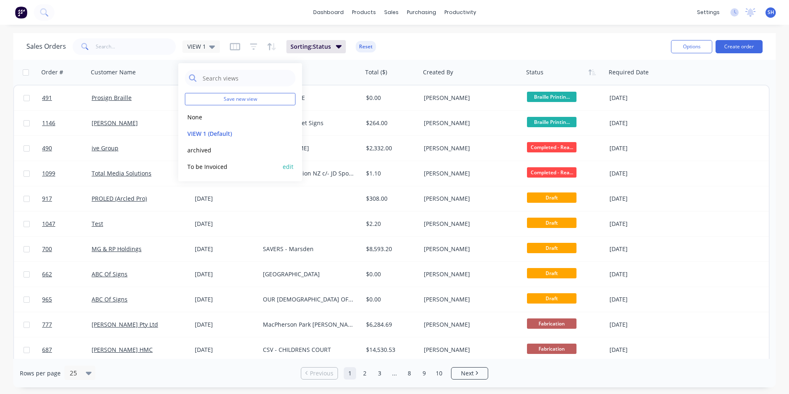
click at [215, 165] on button "To be Invoiced" at bounding box center [232, 166] width 94 height 9
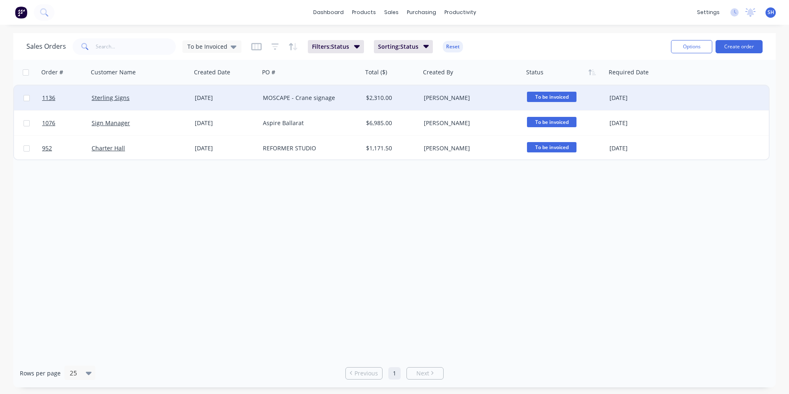
click at [181, 94] on div "Sterling Signs" at bounding box center [138, 98] width 92 height 8
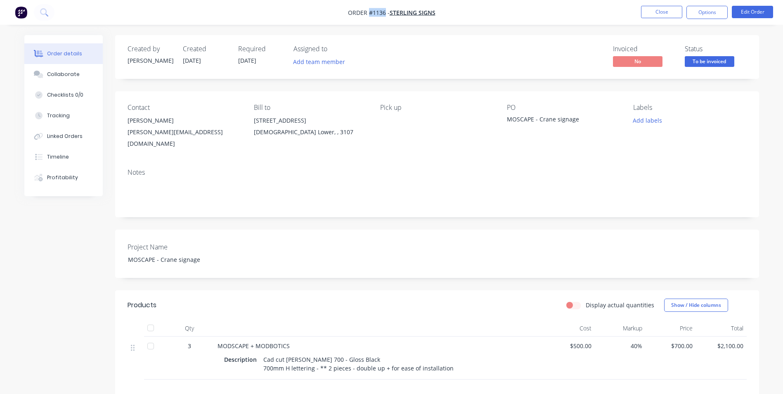
drag, startPoint x: 384, startPoint y: 12, endPoint x: 370, endPoint y: 12, distance: 14.5
click at [370, 12] on span "Order #1136 -" at bounding box center [369, 13] width 42 height 8
drag, startPoint x: 580, startPoint y: 119, endPoint x: 501, endPoint y: 116, distance: 78.5
click at [501, 116] on div "Contact Adam [EMAIL_ADDRESS][DOMAIN_NAME] Bill to [STREET_ADDRESS] Pick up PO M…" at bounding box center [437, 126] width 644 height 71
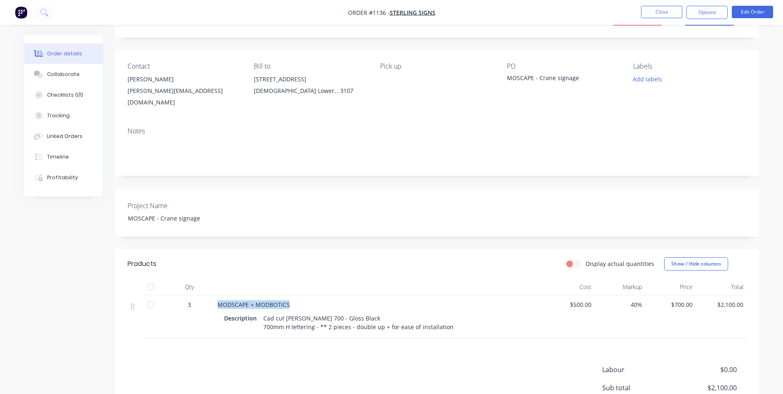
drag, startPoint x: 290, startPoint y: 294, endPoint x: 218, endPoint y: 297, distance: 71.9
click at [218, 300] on div "MODSCAPE + MODBOTICS" at bounding box center [380, 304] width 324 height 9
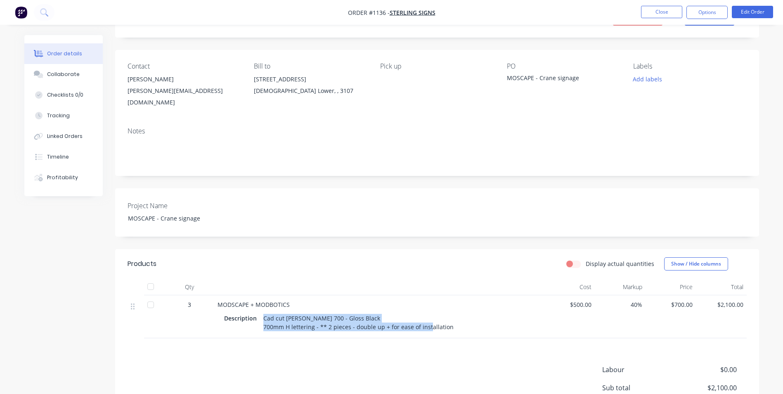
drag, startPoint x: 263, startPoint y: 310, endPoint x: 448, endPoint y: 318, distance: 184.8
click at [448, 318] on div "Cad cut [PERSON_NAME] 700 - Gloss Black 700mm H lettering - ** 2 pieces - doubl…" at bounding box center [358, 322] width 197 height 21
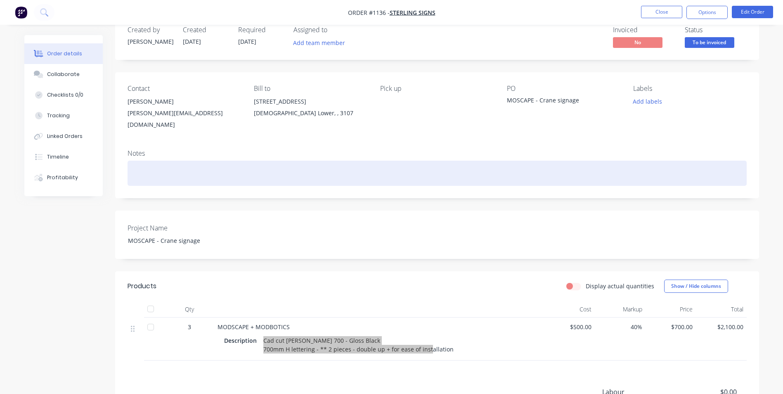
scroll to position [0, 0]
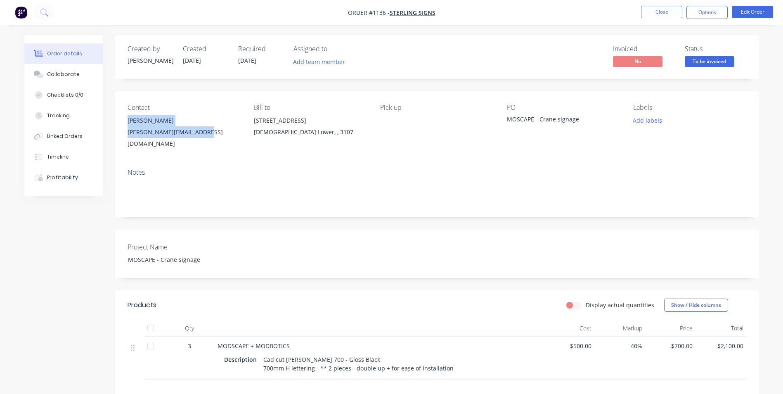
drag, startPoint x: 126, startPoint y: 121, endPoint x: 204, endPoint y: 138, distance: 79.5
click at [204, 138] on div "Contact Adam [EMAIL_ADDRESS][DOMAIN_NAME] Bill to [STREET_ADDRESS] Pick up PO M…" at bounding box center [437, 126] width 644 height 71
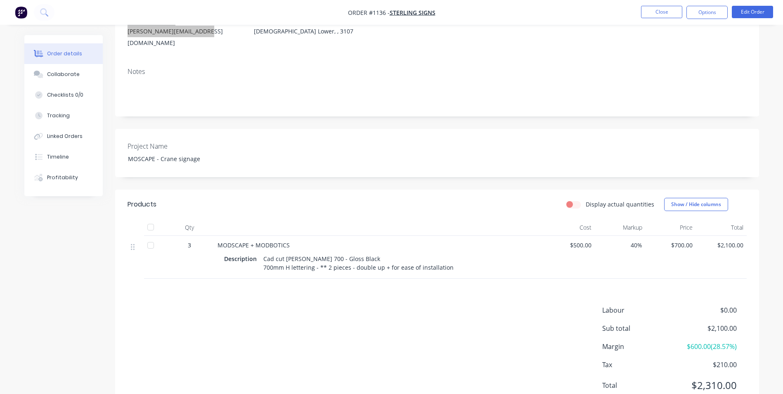
scroll to position [124, 0]
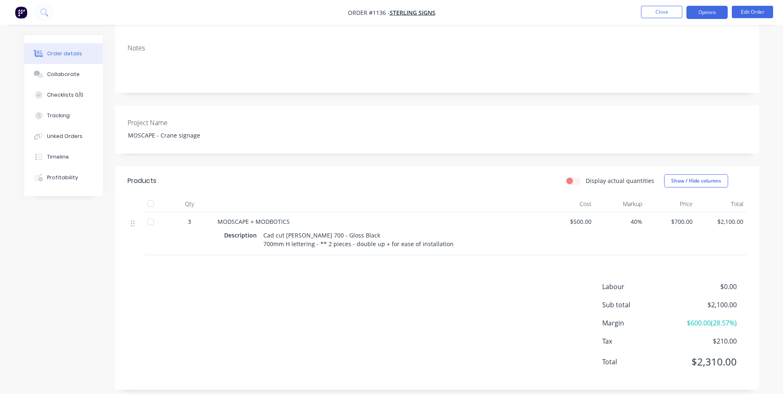
click at [712, 11] on button "Options" at bounding box center [707, 12] width 41 height 13
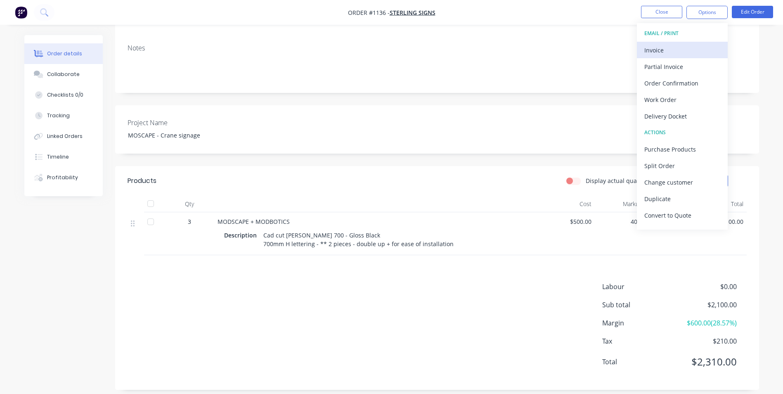
click at [692, 47] on div "Invoice" at bounding box center [683, 50] width 76 height 12
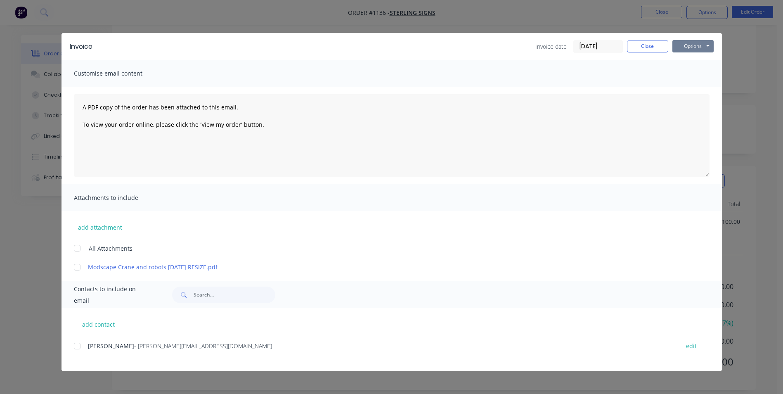
drag, startPoint x: 704, startPoint y: 45, endPoint x: 704, endPoint y: 50, distance: 4.5
click at [705, 45] on button "Options" at bounding box center [693, 46] width 41 height 12
click at [702, 70] on button "Print" at bounding box center [699, 75] width 53 height 14
click at [640, 46] on button "Close" at bounding box center [647, 46] width 41 height 12
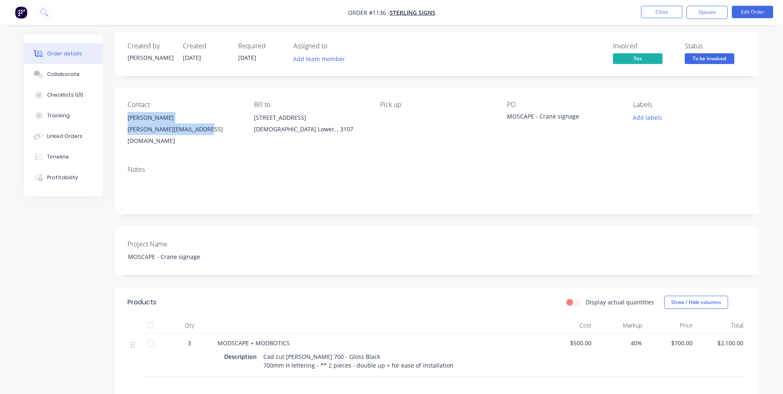
scroll to position [0, 0]
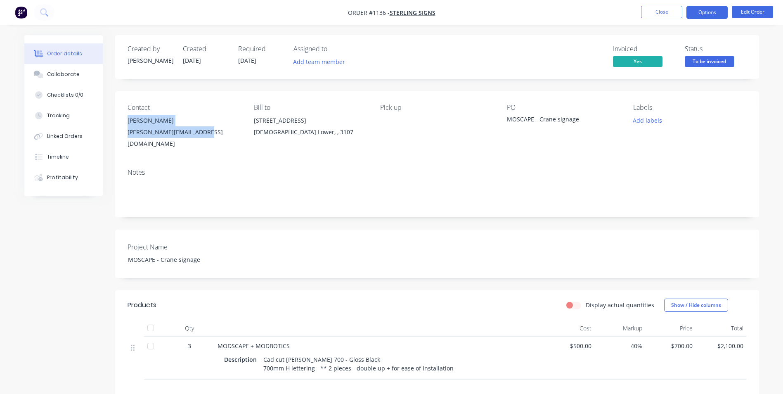
click at [709, 12] on button "Options" at bounding box center [707, 12] width 41 height 13
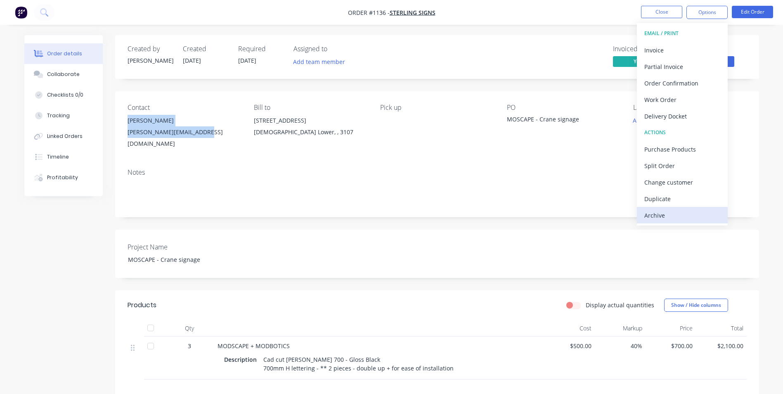
click at [673, 217] on div "Archive" at bounding box center [683, 215] width 76 height 12
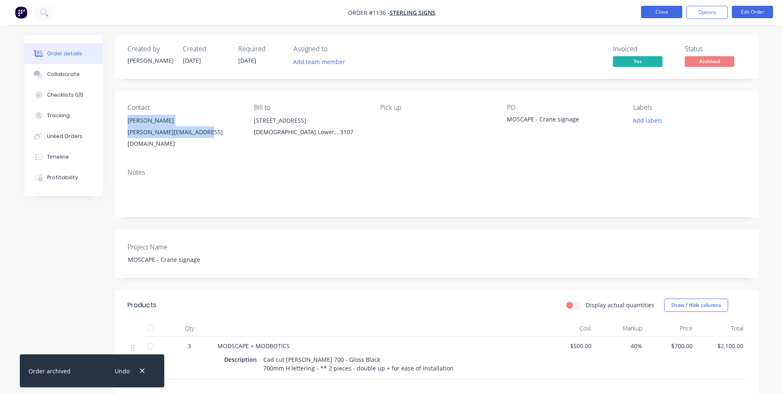
click at [668, 16] on button "Close" at bounding box center [661, 12] width 41 height 12
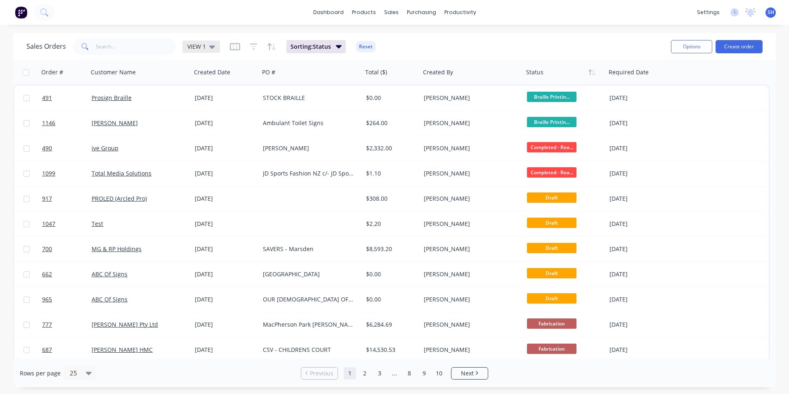
click at [198, 49] on span "VIEW 1" at bounding box center [196, 46] width 19 height 9
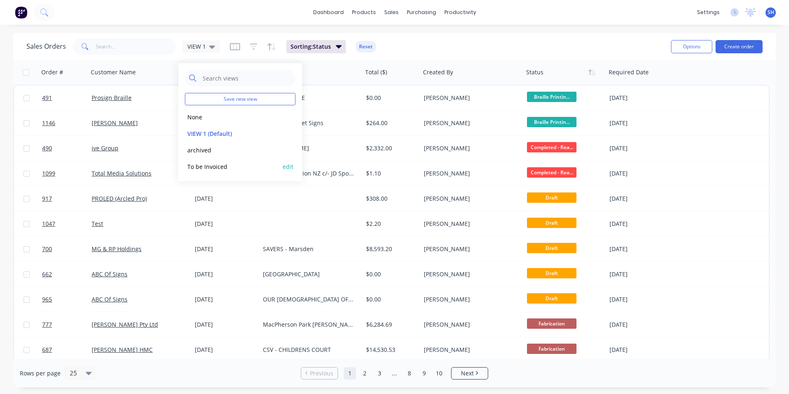
click at [220, 168] on button "To be Invoiced" at bounding box center [232, 166] width 94 height 9
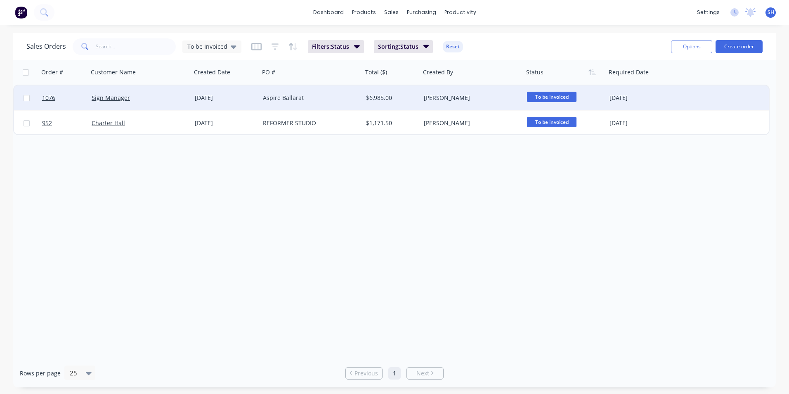
click at [347, 97] on div "Aspire Ballarat" at bounding box center [309, 98] width 92 height 8
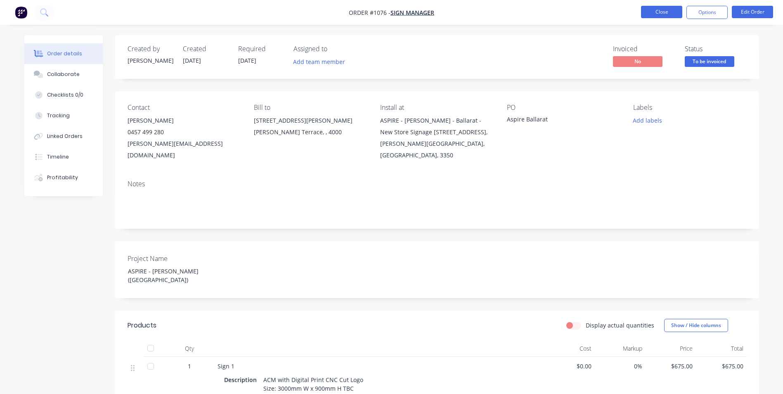
click at [668, 13] on button "Close" at bounding box center [661, 12] width 41 height 12
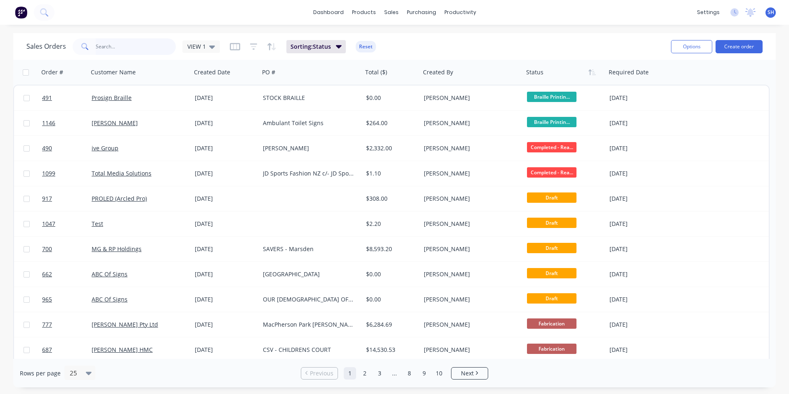
click at [111, 45] on input "text" at bounding box center [136, 46] width 81 height 17
type input "1146"
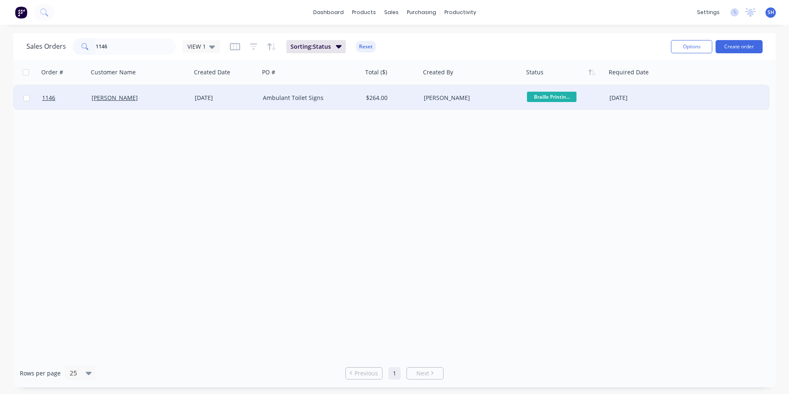
click at [133, 95] on div "[PERSON_NAME]" at bounding box center [138, 98] width 92 height 8
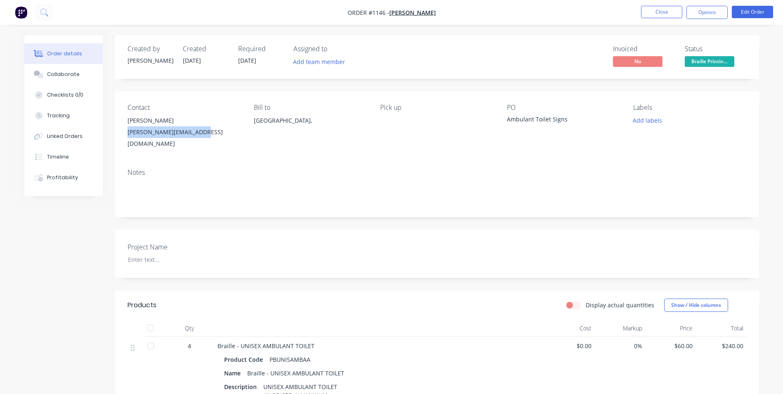
drag, startPoint x: 202, startPoint y: 133, endPoint x: 128, endPoint y: 131, distance: 73.5
click at [128, 131] on div "[PERSON_NAME][EMAIL_ADDRESS][DOMAIN_NAME]" at bounding box center [184, 137] width 113 height 23
drag, startPoint x: 398, startPoint y: 13, endPoint x: 383, endPoint y: 14, distance: 14.9
click at [383, 14] on span "Order #1146 -" at bounding box center [369, 13] width 42 height 8
drag, startPoint x: 568, startPoint y: 119, endPoint x: 507, endPoint y: 117, distance: 61.5
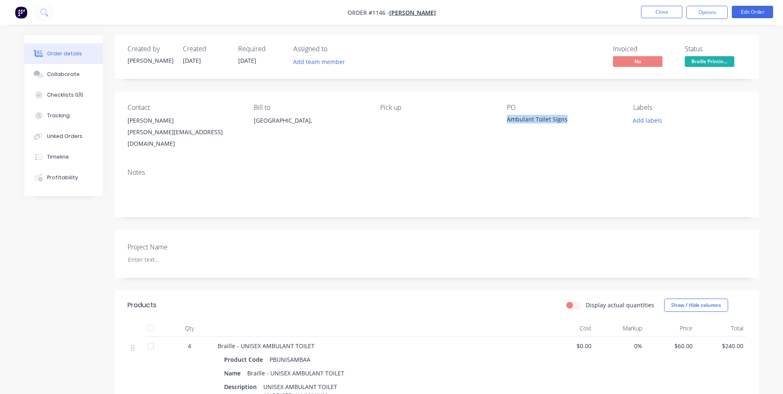
click at [507, 117] on div "Ambulant Toilet Signs" at bounding box center [558, 121] width 103 height 12
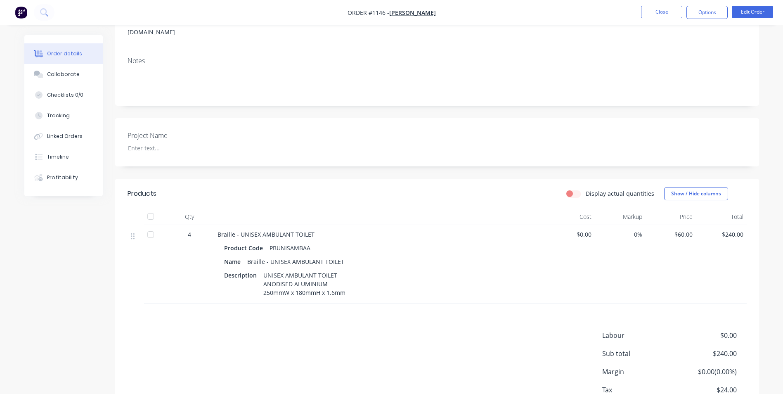
scroll to position [124, 0]
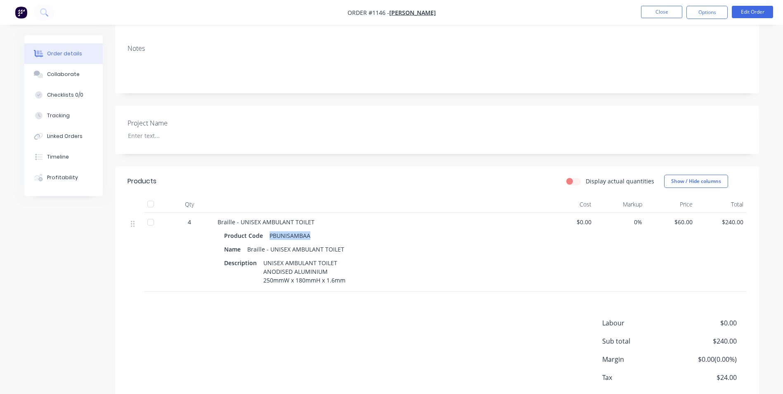
drag, startPoint x: 309, startPoint y: 227, endPoint x: 265, endPoint y: 227, distance: 43.8
click at [266, 230] on div "PBUNISAMBAA" at bounding box center [289, 236] width 47 height 12
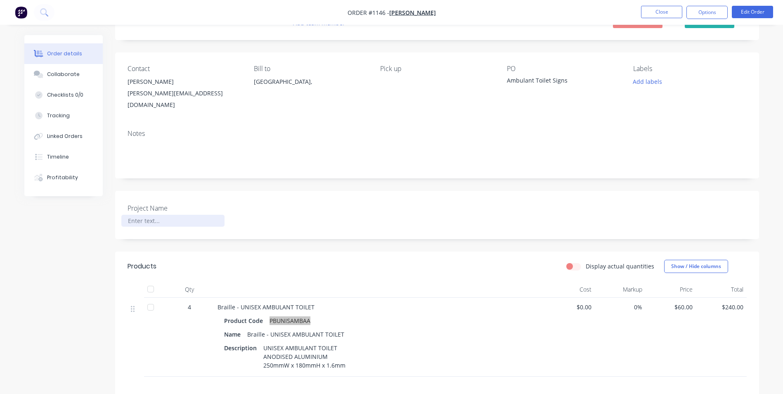
scroll to position [36, 0]
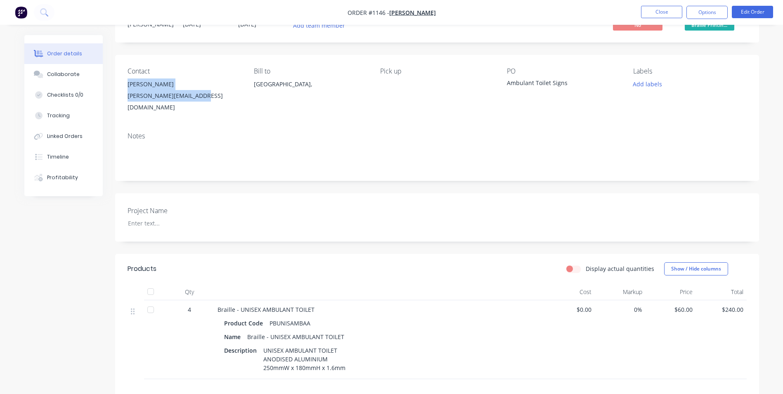
drag, startPoint x: 127, startPoint y: 84, endPoint x: 201, endPoint y: 100, distance: 76.1
click at [201, 100] on div "Contact [PERSON_NAME] [PERSON_NAME][EMAIL_ADDRESS][DOMAIN_NAME] Bill to [GEOGRA…" at bounding box center [437, 90] width 644 height 71
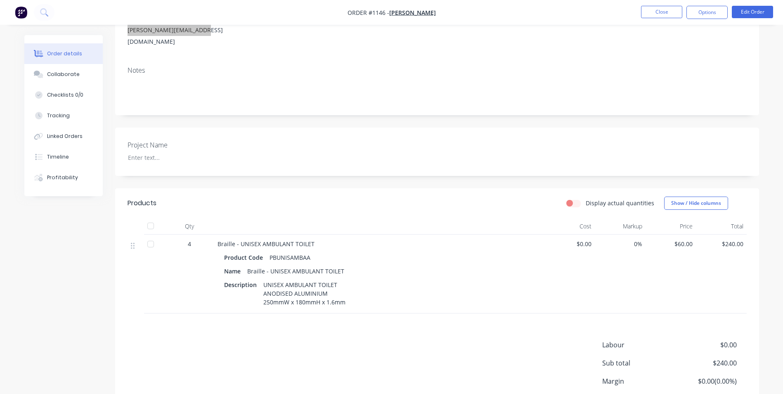
scroll to position [160, 0]
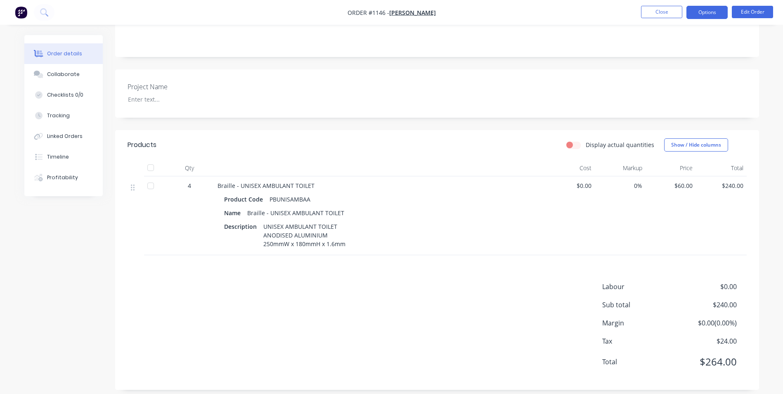
click at [718, 11] on button "Options" at bounding box center [707, 12] width 41 height 13
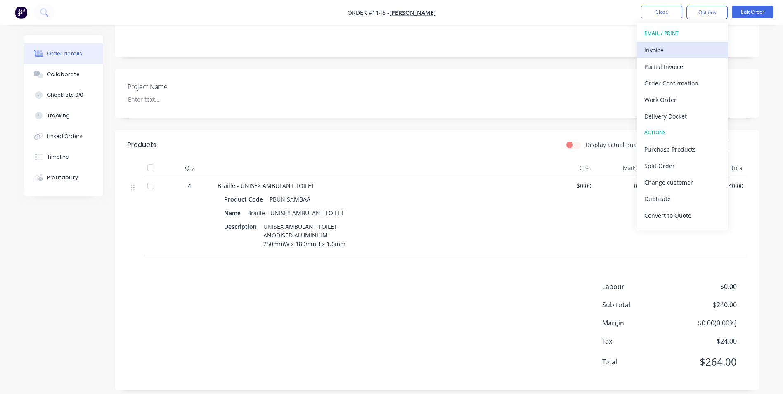
click at [705, 50] on div "Invoice" at bounding box center [683, 50] width 76 height 12
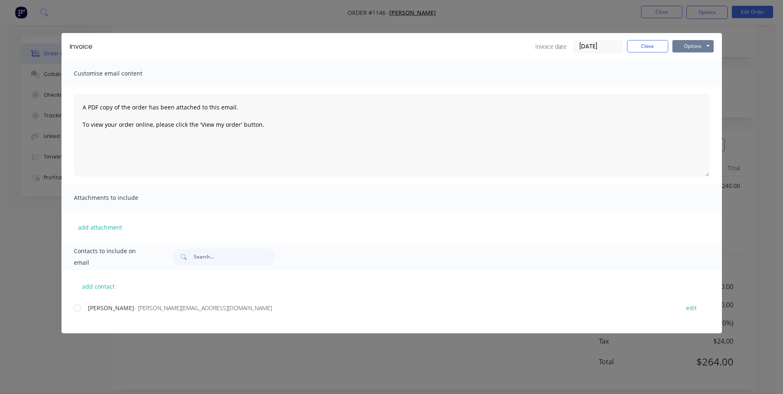
click at [708, 49] on button "Options" at bounding box center [693, 46] width 41 height 12
click at [701, 74] on button "Print" at bounding box center [699, 75] width 53 height 14
click at [654, 45] on button "Close" at bounding box center [647, 46] width 41 height 12
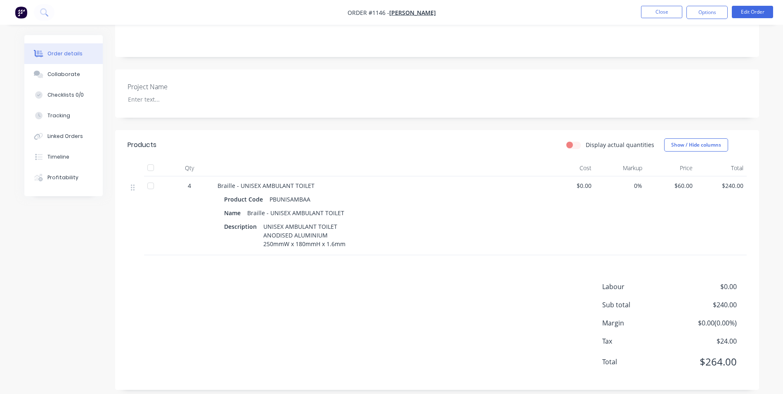
drag, startPoint x: 699, startPoint y: 16, endPoint x: 698, endPoint y: 21, distance: 5.8
click at [699, 16] on button "Options" at bounding box center [707, 12] width 41 height 13
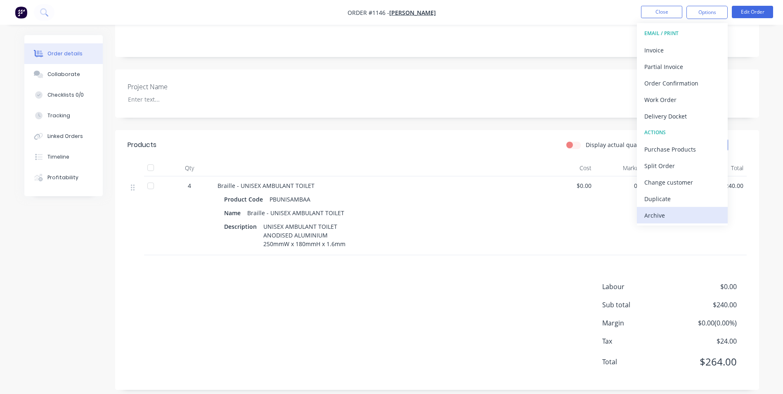
click at [663, 216] on div "Archive" at bounding box center [683, 215] width 76 height 12
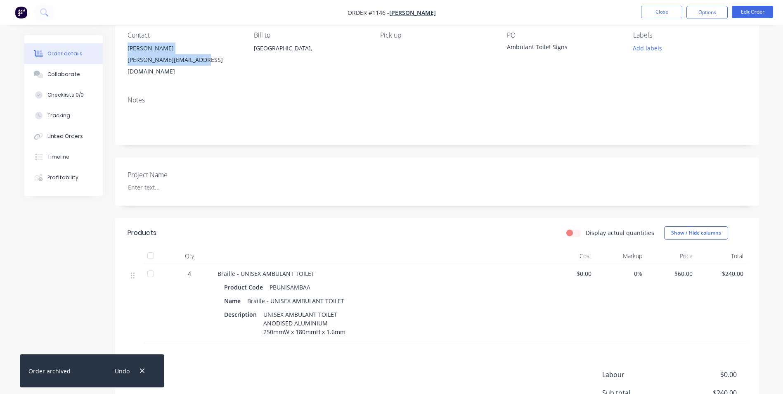
scroll to position [0, 0]
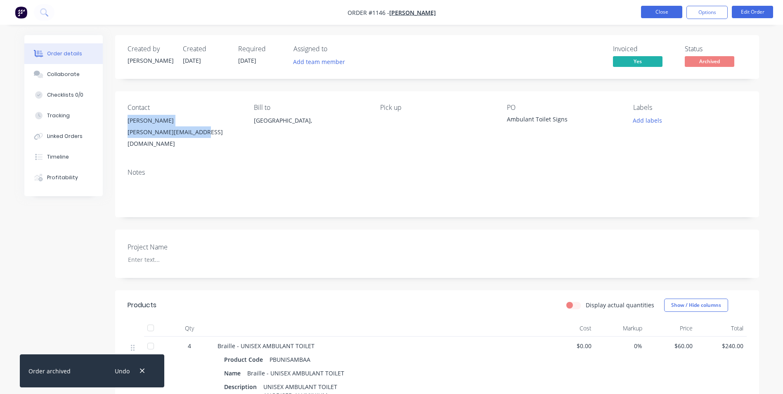
click at [665, 14] on button "Close" at bounding box center [661, 12] width 41 height 12
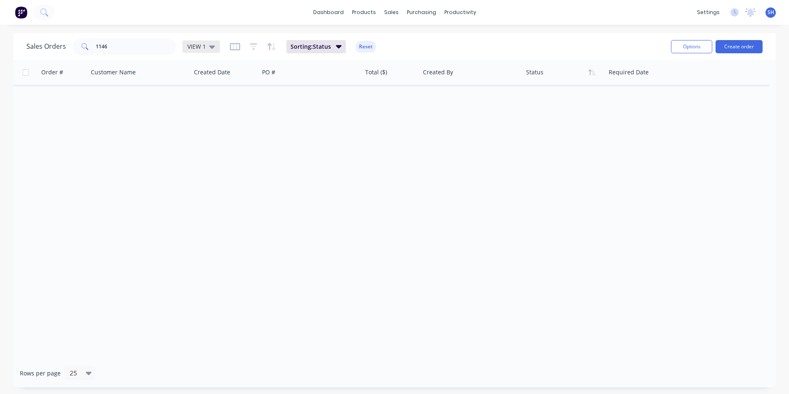
click at [197, 46] on span "VIEW 1" at bounding box center [196, 46] width 19 height 9
click at [197, 166] on button "To be Invoiced" at bounding box center [232, 166] width 94 height 9
click at [139, 44] on input "1146" at bounding box center [136, 46] width 81 height 17
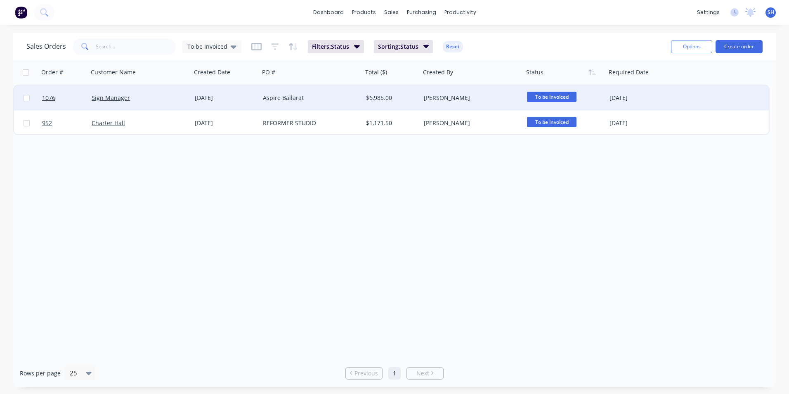
click at [334, 94] on div "Aspire Ballarat" at bounding box center [309, 98] width 92 height 8
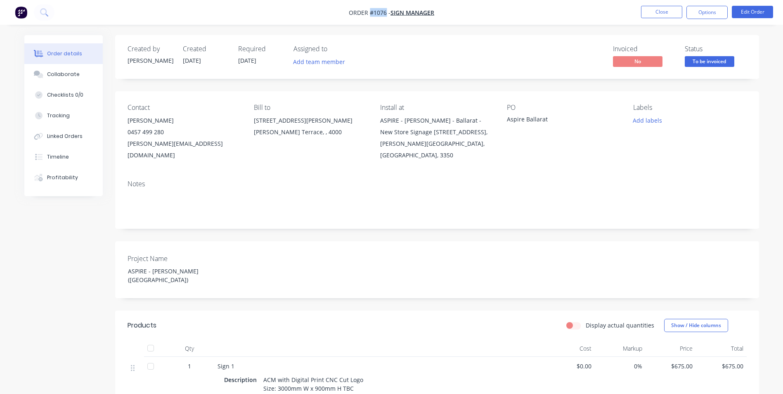
drag, startPoint x: 386, startPoint y: 12, endPoint x: 370, endPoint y: 12, distance: 16.9
click at [370, 12] on span "Order #1076 -" at bounding box center [370, 13] width 42 height 8
drag, startPoint x: 200, startPoint y: 259, endPoint x: 110, endPoint y: 260, distance: 90.4
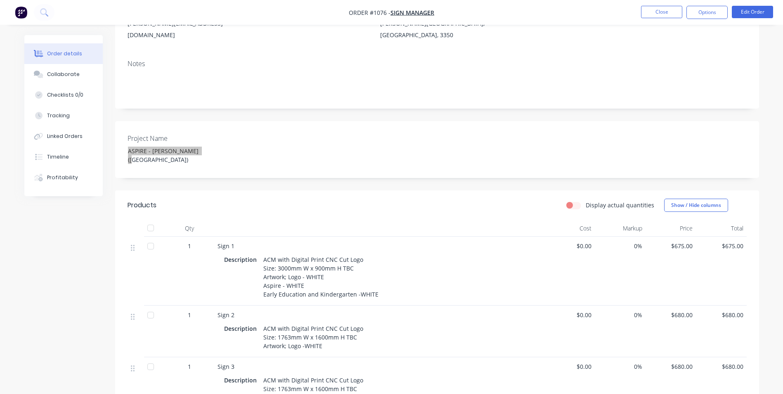
scroll to position [124, 0]
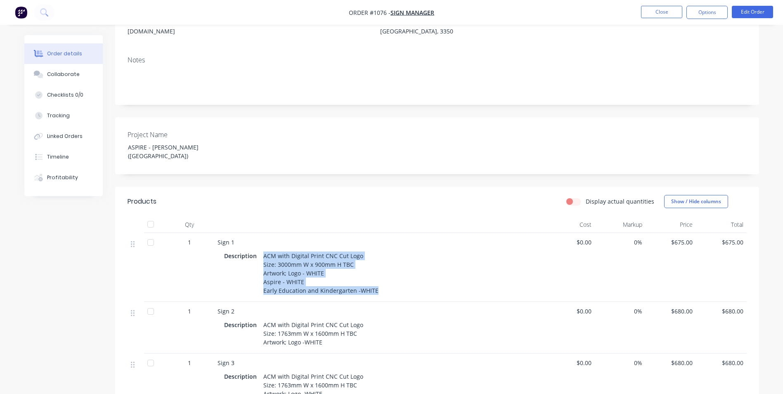
drag, startPoint x: 262, startPoint y: 235, endPoint x: 402, endPoint y: 270, distance: 143.8
click at [402, 270] on div "Description ACM with Digital Print CNC Cut Logo Size: 3000mm W x 900mm H TBC Ar…" at bounding box center [379, 273] width 311 height 47
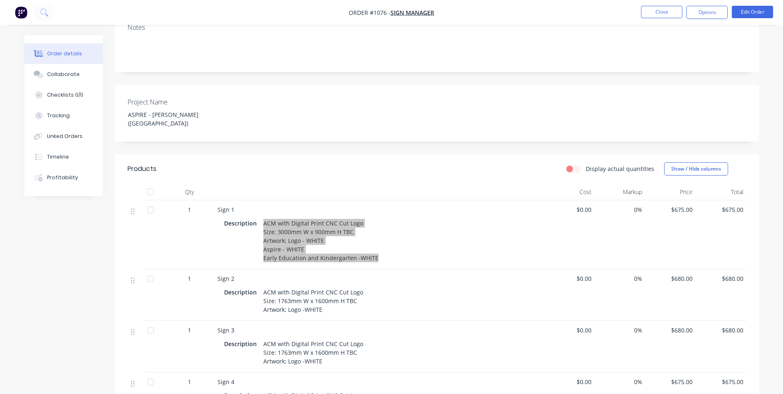
scroll to position [206, 0]
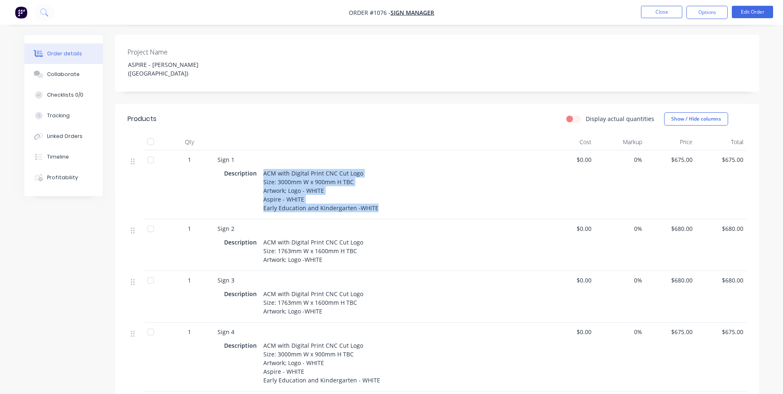
drag, startPoint x: 263, startPoint y: 220, endPoint x: 334, endPoint y: 245, distance: 75.2
click at [334, 245] on div "ACM with Digital Print CNC Cut Logo Size: 1763mm W x 1600mm H TBC Artwork; Logo…" at bounding box center [313, 250] width 107 height 29
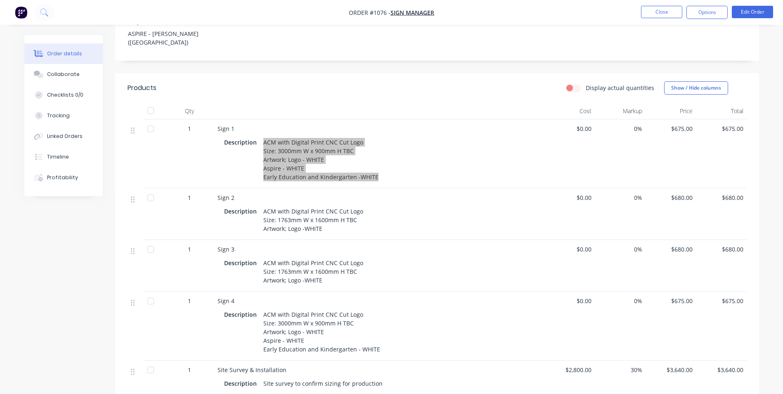
scroll to position [289, 0]
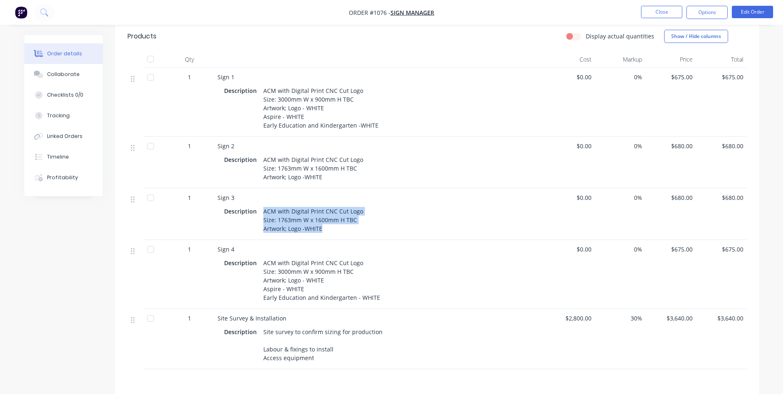
drag, startPoint x: 262, startPoint y: 201, endPoint x: 323, endPoint y: 219, distance: 64.1
click at [323, 219] on div "ACM with Digital Print CNC Cut Logo Size: 1763mm W x 1600mm H TBC Artwork; Logo…" at bounding box center [313, 219] width 107 height 29
drag, startPoint x: 235, startPoint y: 237, endPoint x: 213, endPoint y: 234, distance: 21.3
click at [213, 240] on div "1 Sign 4 Description ACM with Digital Print CNC Cut Logo Size: 3000mm W x 900mm…" at bounding box center [437, 274] width 619 height 69
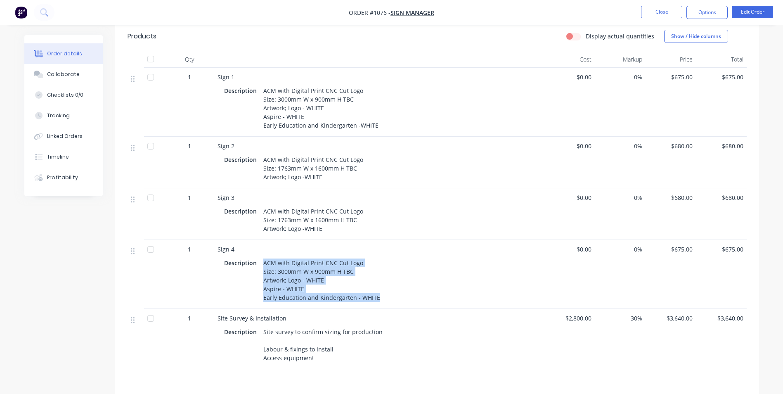
drag, startPoint x: 263, startPoint y: 250, endPoint x: 375, endPoint y: 290, distance: 117.9
click at [375, 290] on div "ACM with Digital Print CNC Cut Logo Size: 3000mm W x 900mm H TBC Artwork; Logo …" at bounding box center [321, 280] width 123 height 47
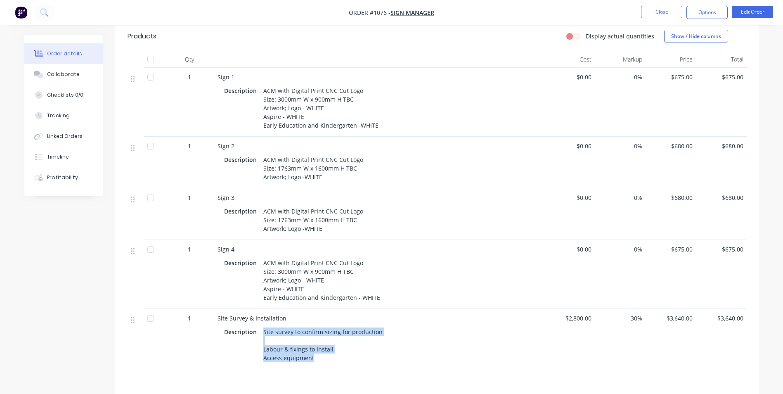
drag, startPoint x: 264, startPoint y: 320, endPoint x: 315, endPoint y: 348, distance: 58.2
click at [315, 348] on div "Site survey to confirm sizing for production Labour & fixings to install Access…" at bounding box center [323, 345] width 126 height 38
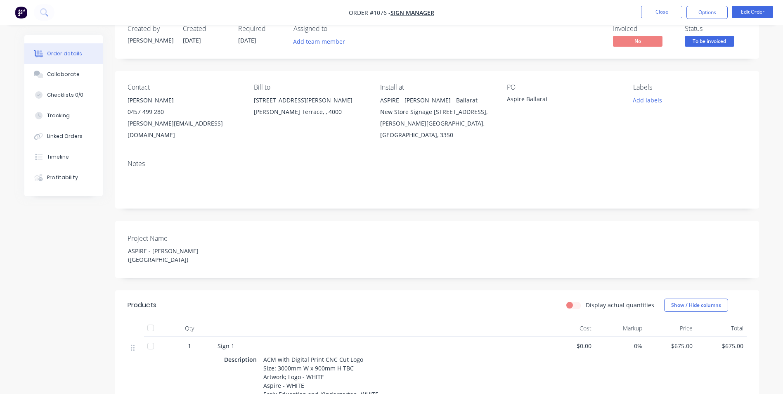
scroll to position [0, 0]
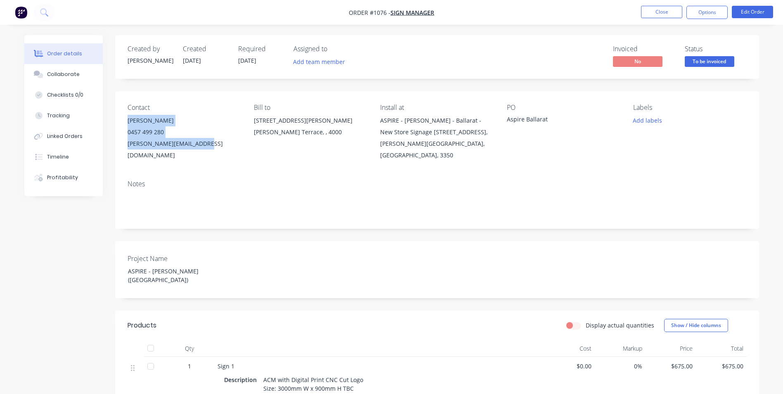
drag, startPoint x: 209, startPoint y: 146, endPoint x: 126, endPoint y: 118, distance: 87.6
click at [126, 118] on div "Contact [PERSON_NAME] [PHONE_NUMBER] [EMAIL_ADDRESS][DOMAIN_NAME] Bill to [STRE…" at bounding box center [437, 132] width 644 height 82
click at [713, 14] on button "Options" at bounding box center [707, 12] width 41 height 13
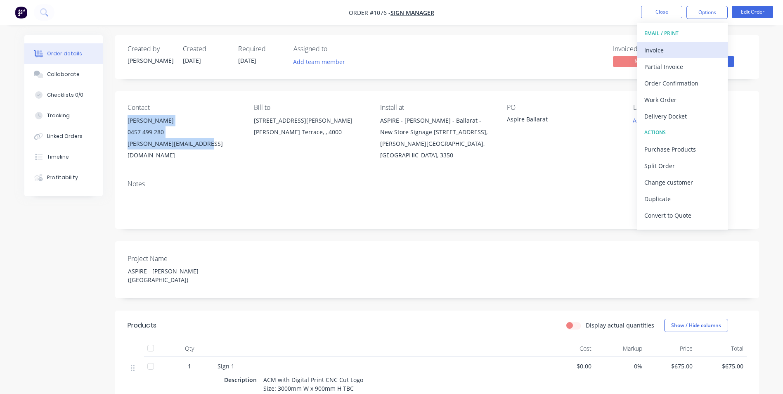
click at [684, 55] on div "Invoice" at bounding box center [683, 50] width 76 height 12
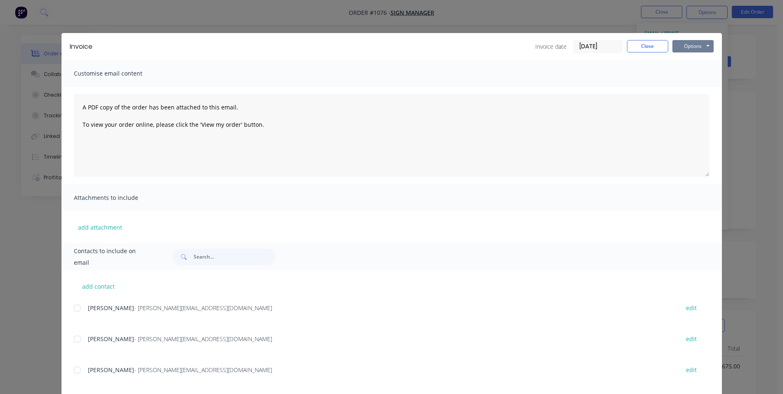
drag, startPoint x: 684, startPoint y: 55, endPoint x: 698, endPoint y: 44, distance: 17.9
click at [698, 44] on button "Options" at bounding box center [693, 46] width 41 height 12
click at [693, 70] on button "Print" at bounding box center [699, 75] width 53 height 14
click at [704, 49] on button "Options" at bounding box center [693, 46] width 41 height 12
click at [687, 73] on button "Print" at bounding box center [699, 75] width 53 height 14
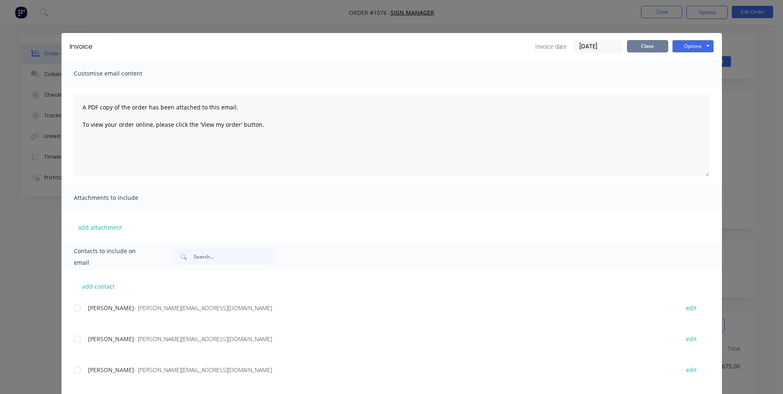
drag, startPoint x: 652, startPoint y: 43, endPoint x: 661, endPoint y: 40, distance: 8.7
click at [655, 43] on button "Close" at bounding box center [647, 46] width 41 height 12
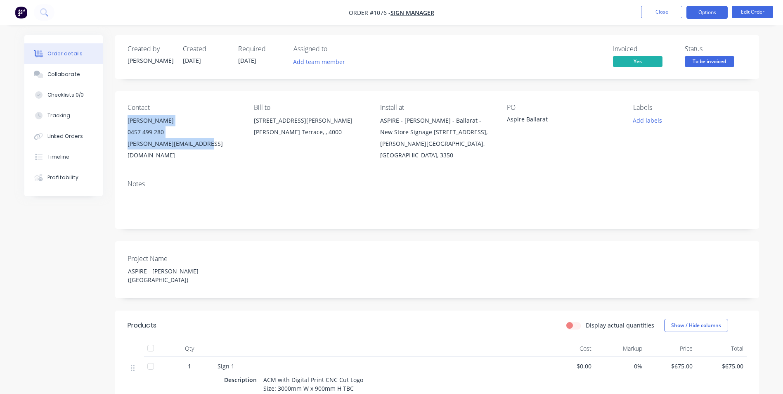
click at [706, 12] on button "Options" at bounding box center [707, 12] width 41 height 13
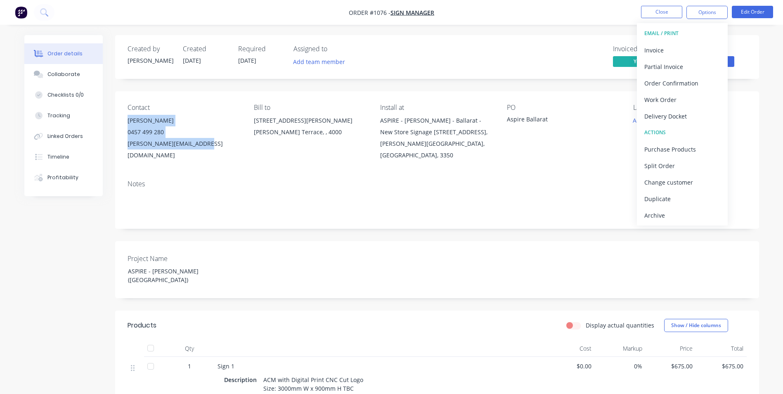
drag, startPoint x: 674, startPoint y: 212, endPoint x: 415, endPoint y: 160, distance: 264.4
click at [674, 211] on div "Archive" at bounding box center [683, 215] width 76 height 12
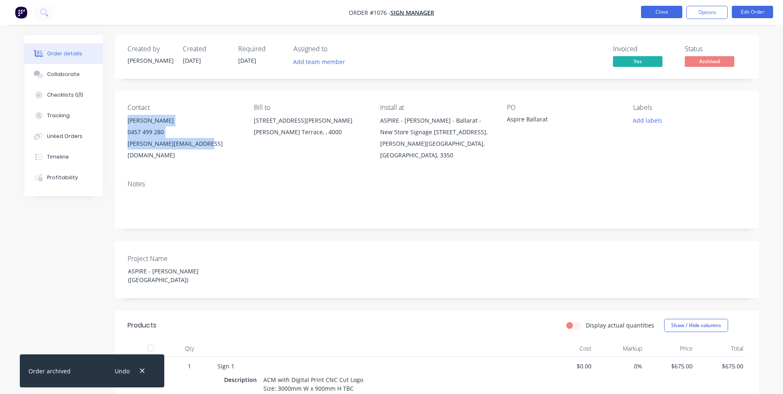
click at [660, 10] on button "Close" at bounding box center [661, 12] width 41 height 12
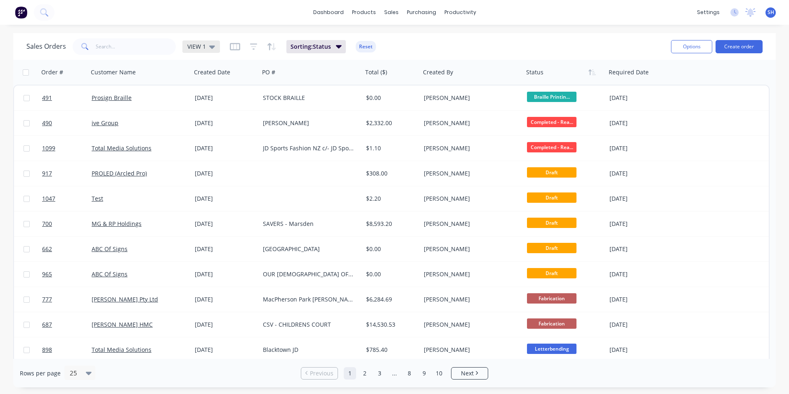
click at [214, 47] on div "VIEW 1" at bounding box center [202, 46] width 38 height 12
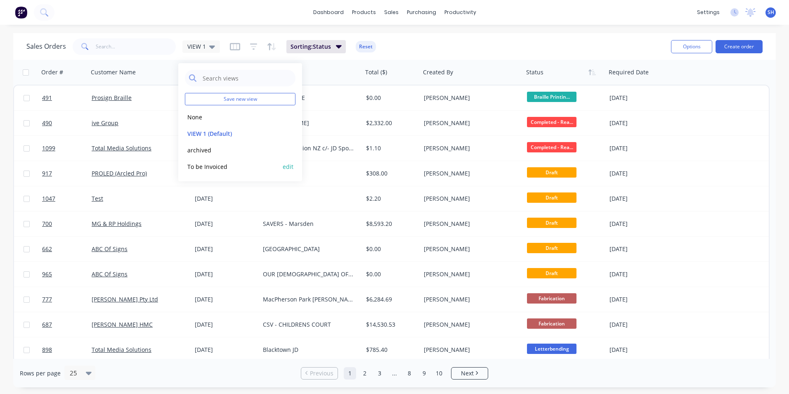
click at [225, 165] on button "To be Invoiced" at bounding box center [232, 166] width 94 height 9
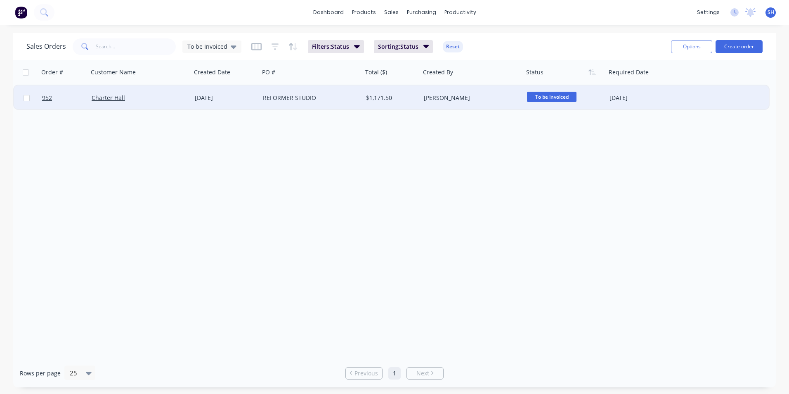
click at [324, 104] on div "REFORMER STUDIO" at bounding box center [311, 97] width 103 height 25
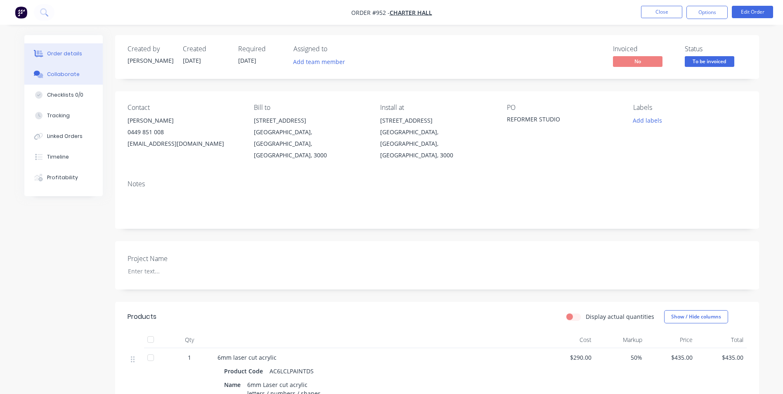
click at [60, 70] on button "Collaborate" at bounding box center [63, 74] width 78 height 21
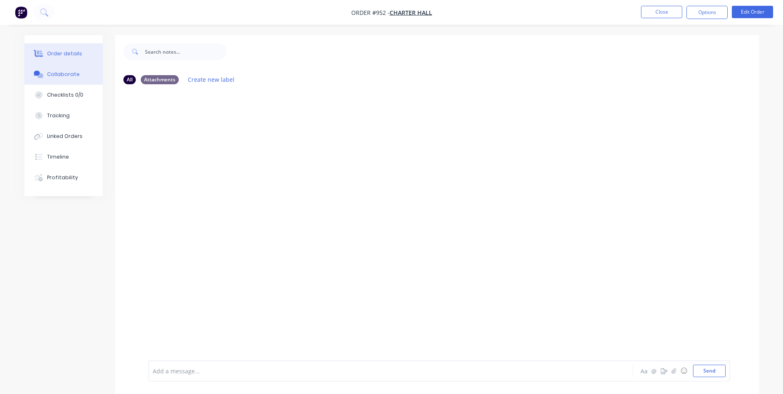
click at [71, 54] on div "Order details" at bounding box center [64, 53] width 35 height 7
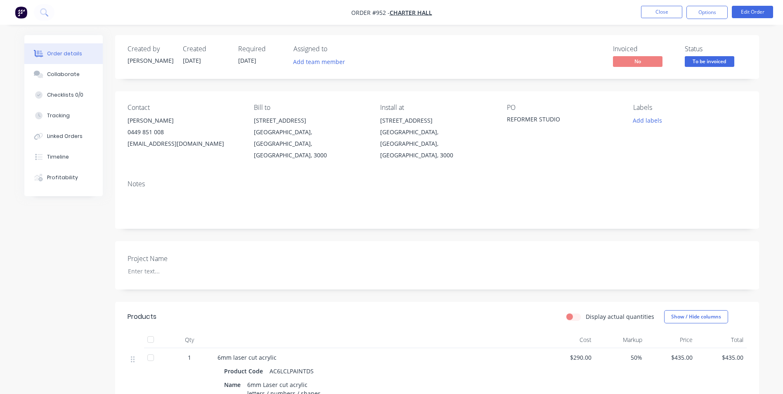
drag, startPoint x: 102, startPoint y: 292, endPoint x: 90, endPoint y: 280, distance: 16.7
click at [673, 6] on button "Close" at bounding box center [661, 12] width 41 height 12
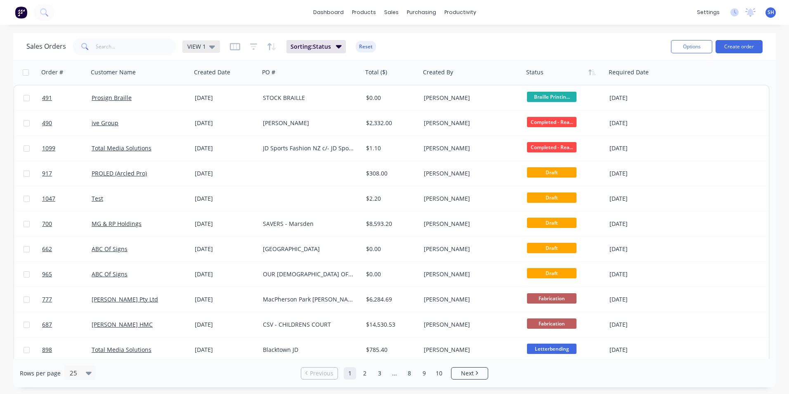
click at [213, 42] on div "VIEW 1" at bounding box center [202, 46] width 38 height 12
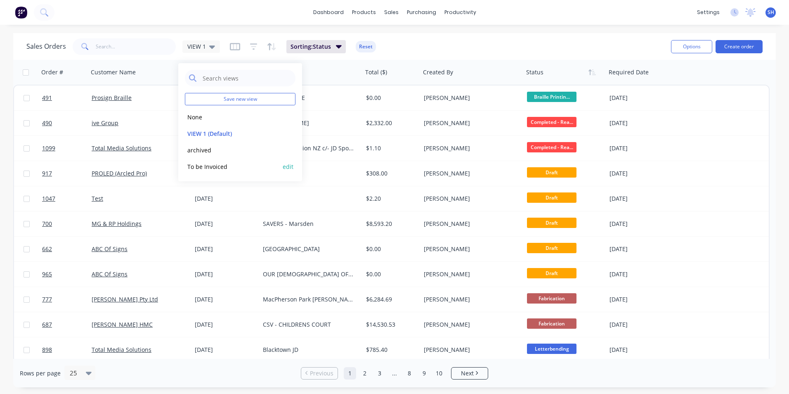
click at [221, 169] on button "To be Invoiced" at bounding box center [232, 166] width 94 height 9
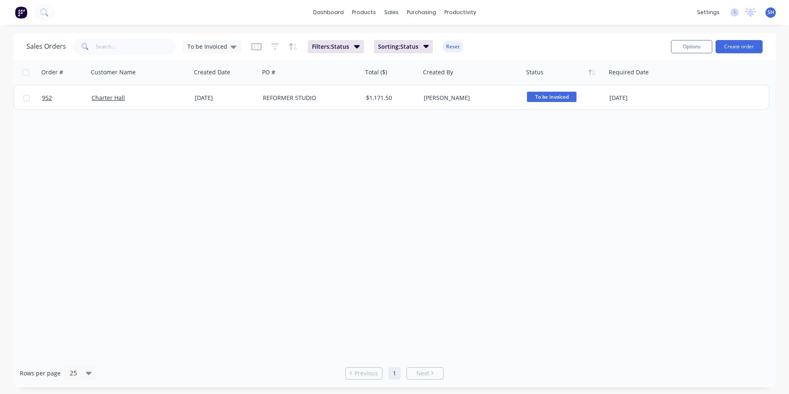
click at [221, 169] on div "Order # Customer Name Created Date PO # Total ($) Created By Status Required Da…" at bounding box center [394, 209] width 763 height 299
